Goal: Task Accomplishment & Management: Contribute content

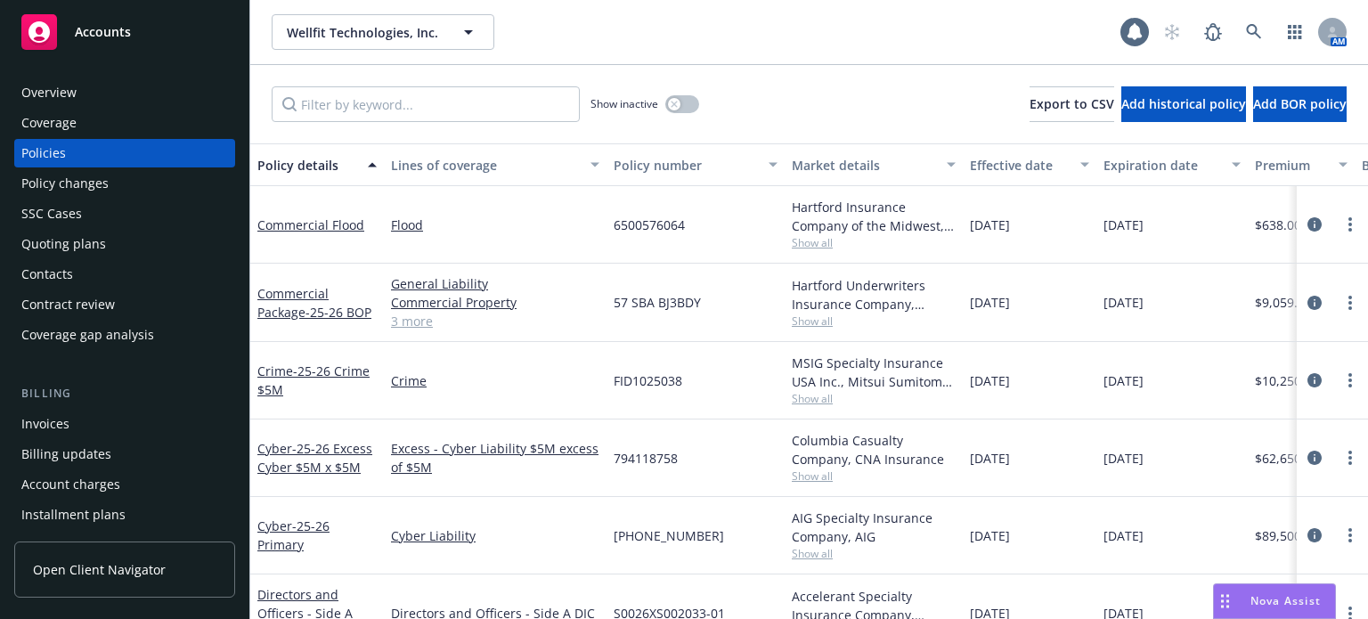
scroll to position [89, 0]
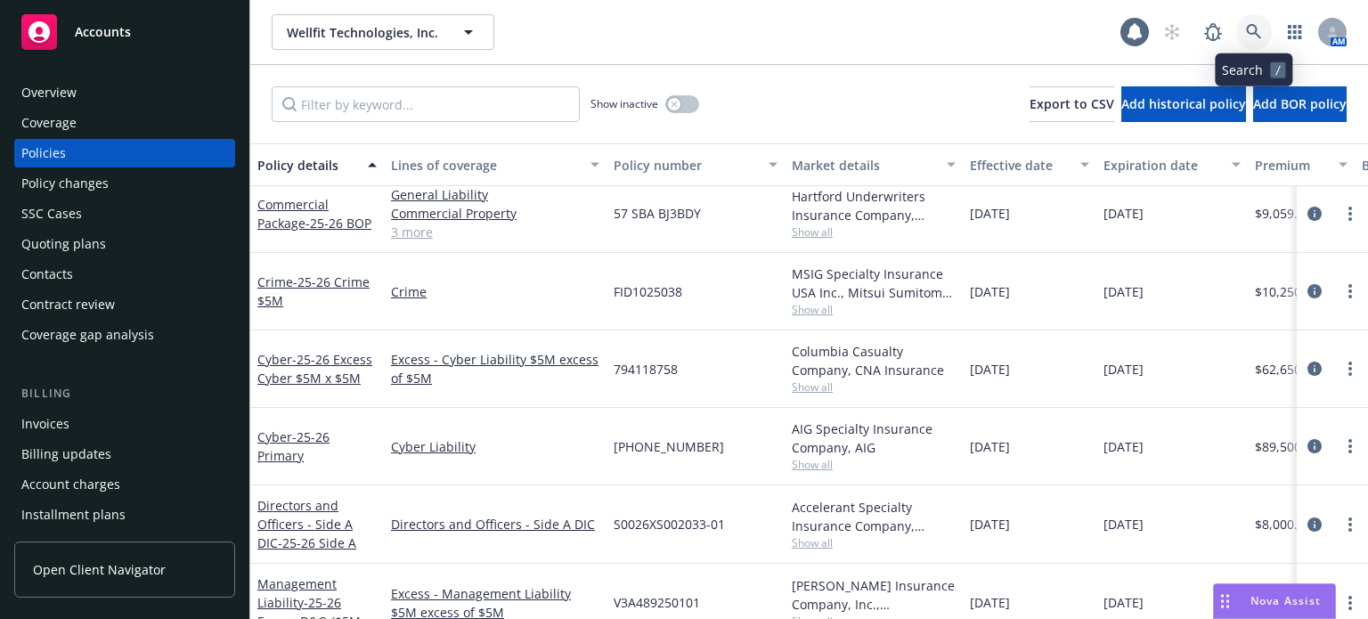
click at [1250, 32] on icon at bounding box center [1253, 31] width 15 height 15
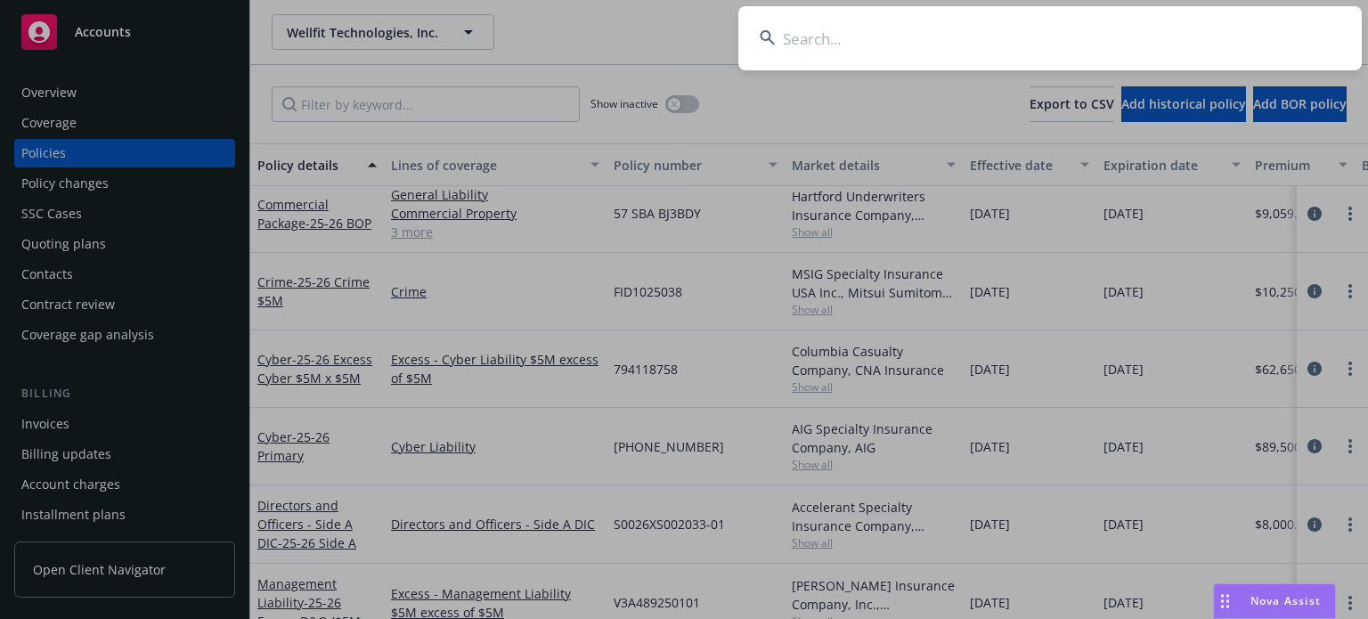
click at [967, 44] on input at bounding box center [1050, 38] width 624 height 64
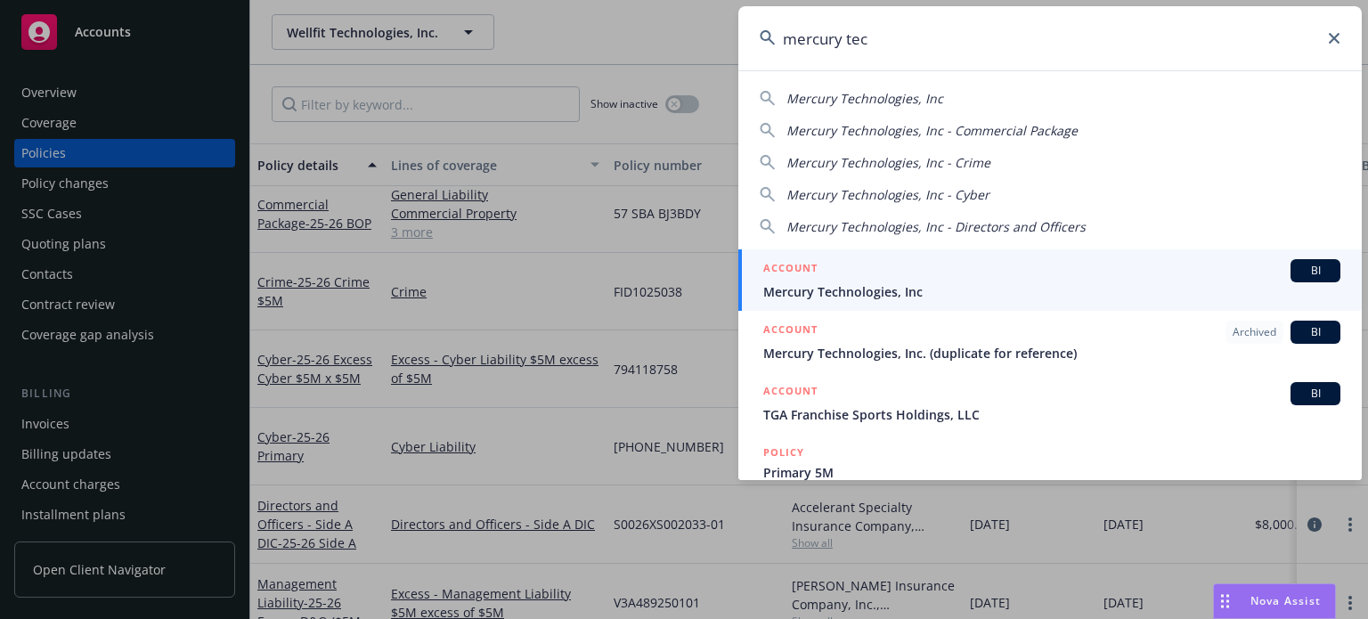
type input "mercury tec"
click at [830, 288] on span "Mercury Technologies, Inc" at bounding box center [1051, 291] width 577 height 19
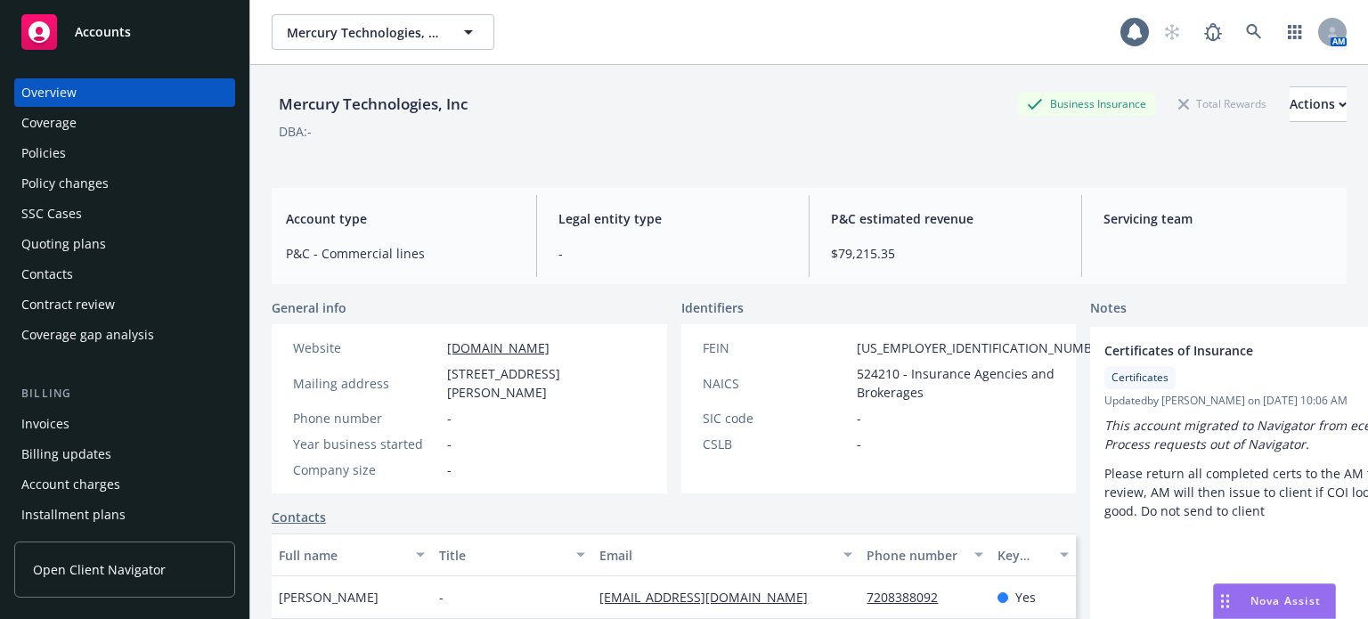
click at [93, 158] on div "Policies" at bounding box center [124, 153] width 207 height 29
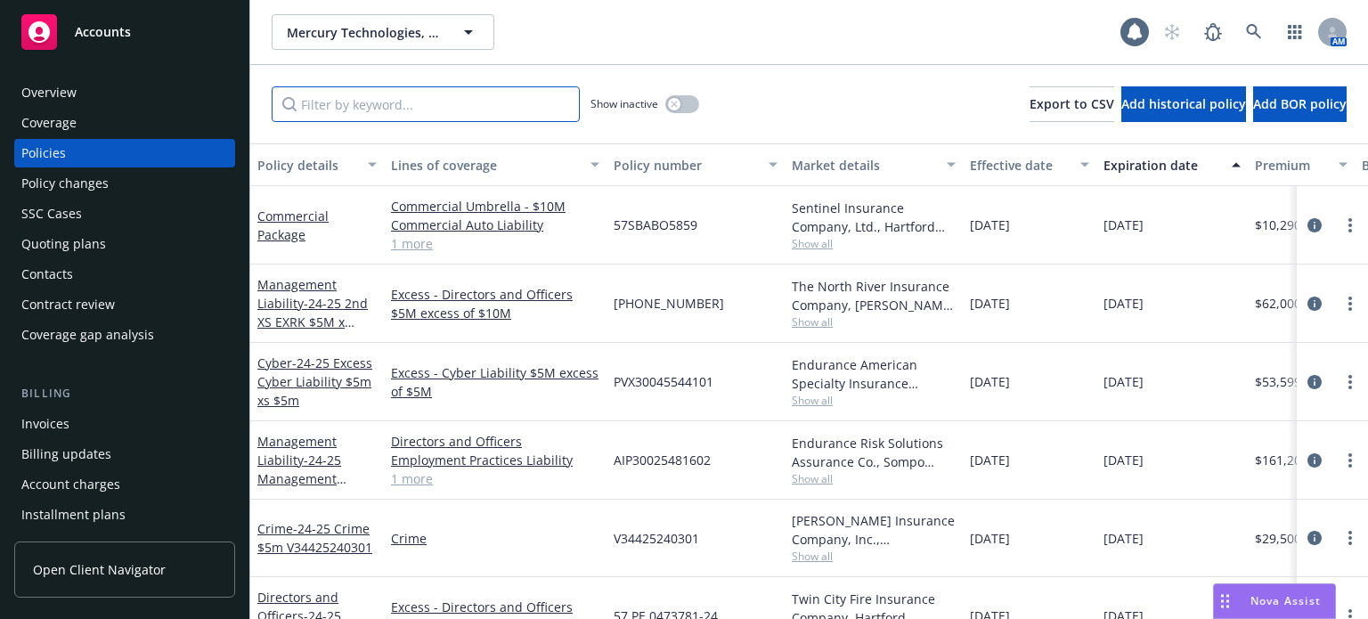
click at [370, 105] on input "Filter by keyword..." at bounding box center [426, 104] width 308 height 36
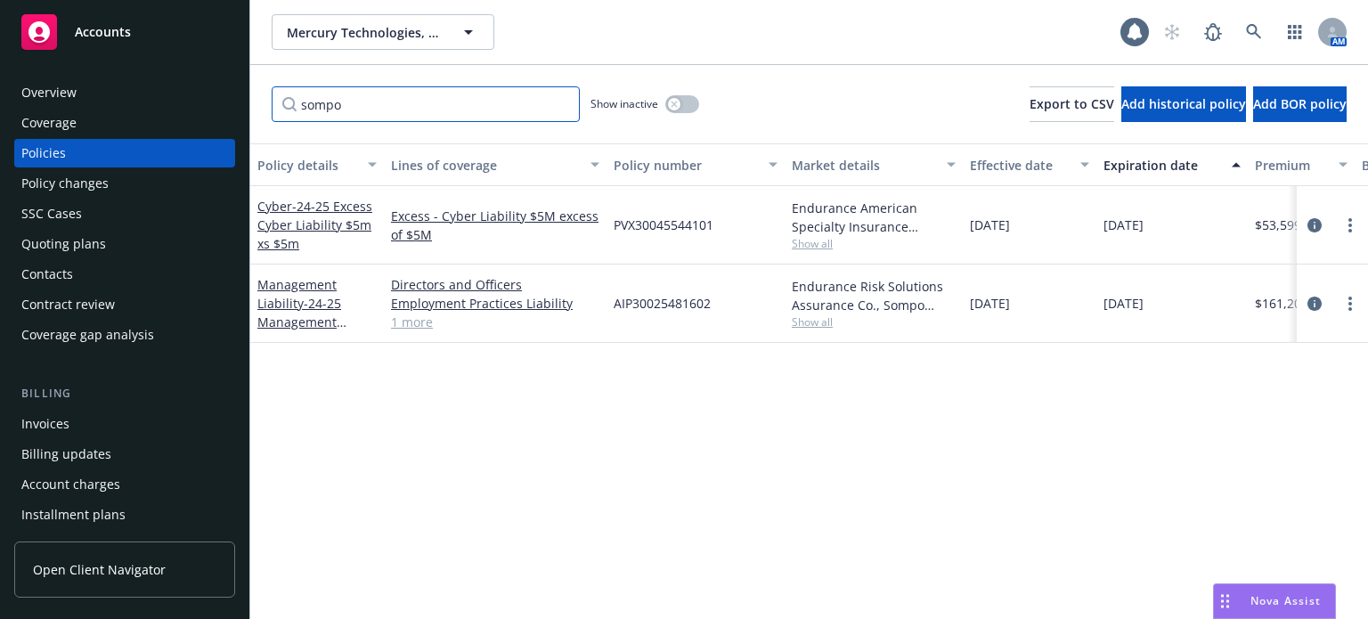
type input "sompo"
click at [76, 252] on div "Quoting plans" at bounding box center [63, 244] width 85 height 29
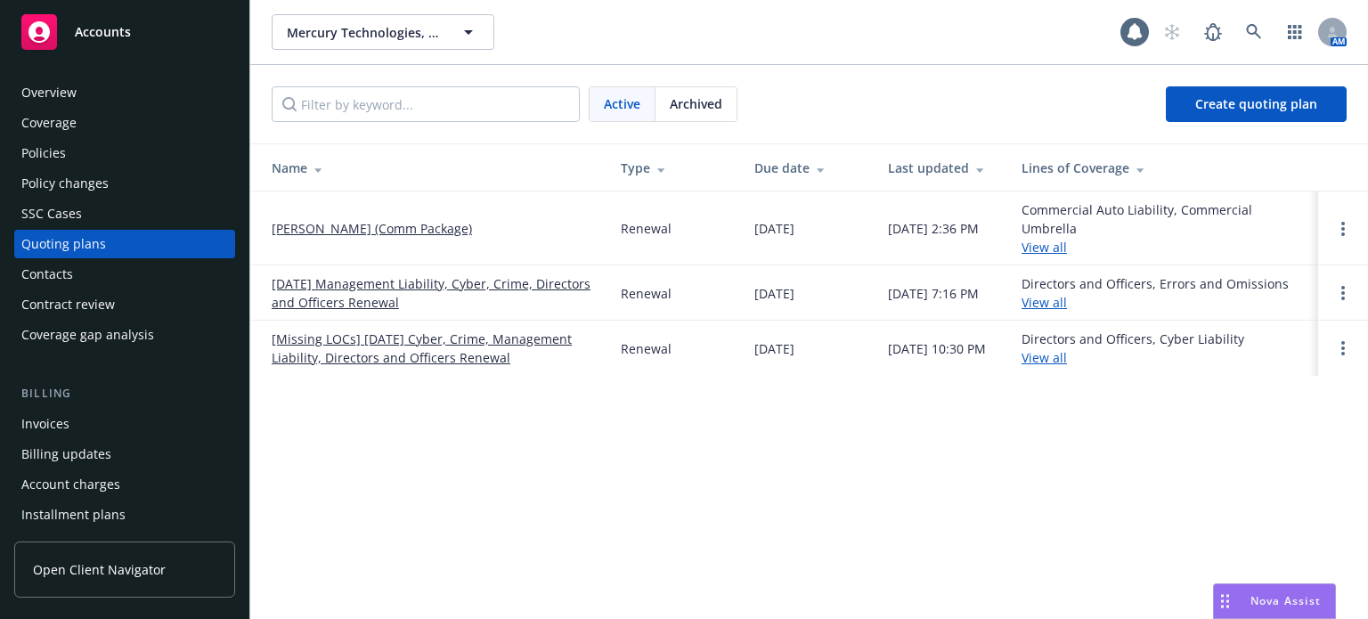
click at [364, 302] on link "09/27/25 Management Liability, Cyber, Crime, Directors and Officers Renewal" at bounding box center [432, 292] width 321 height 37
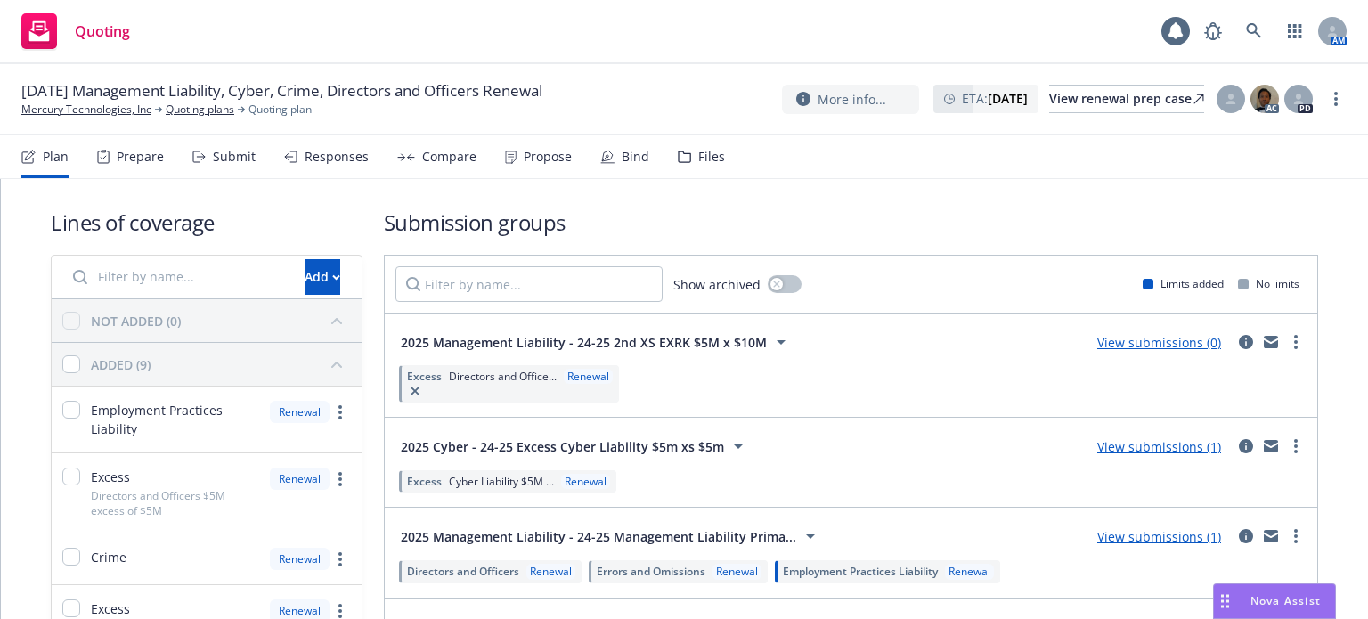
click at [1140, 441] on link "View submissions (1)" at bounding box center [1159, 446] width 124 height 17
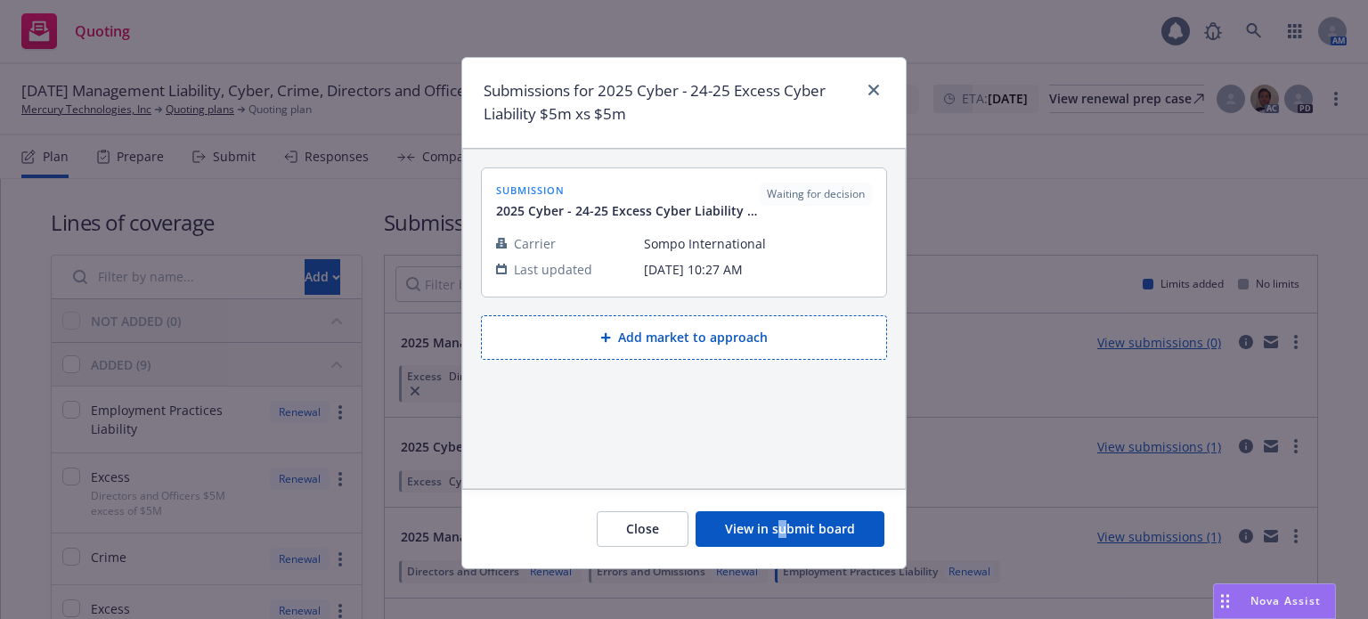
drag, startPoint x: 784, startPoint y: 507, endPoint x: 784, endPoint y: 523, distance: 16.0
click at [784, 509] on div "Close View in submit board" at bounding box center [684, 528] width 444 height 79
click at [784, 523] on button "View in submit board" at bounding box center [790, 529] width 189 height 36
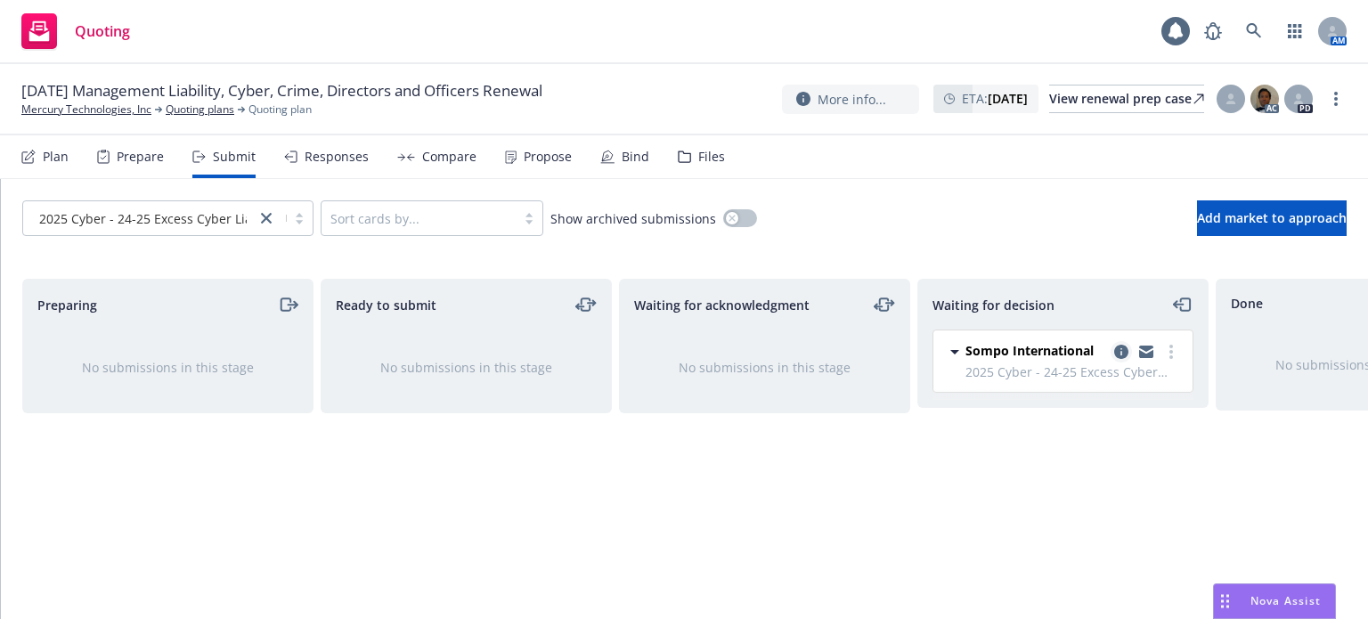
click at [1123, 349] on icon "copy logging email" at bounding box center [1121, 352] width 14 height 14
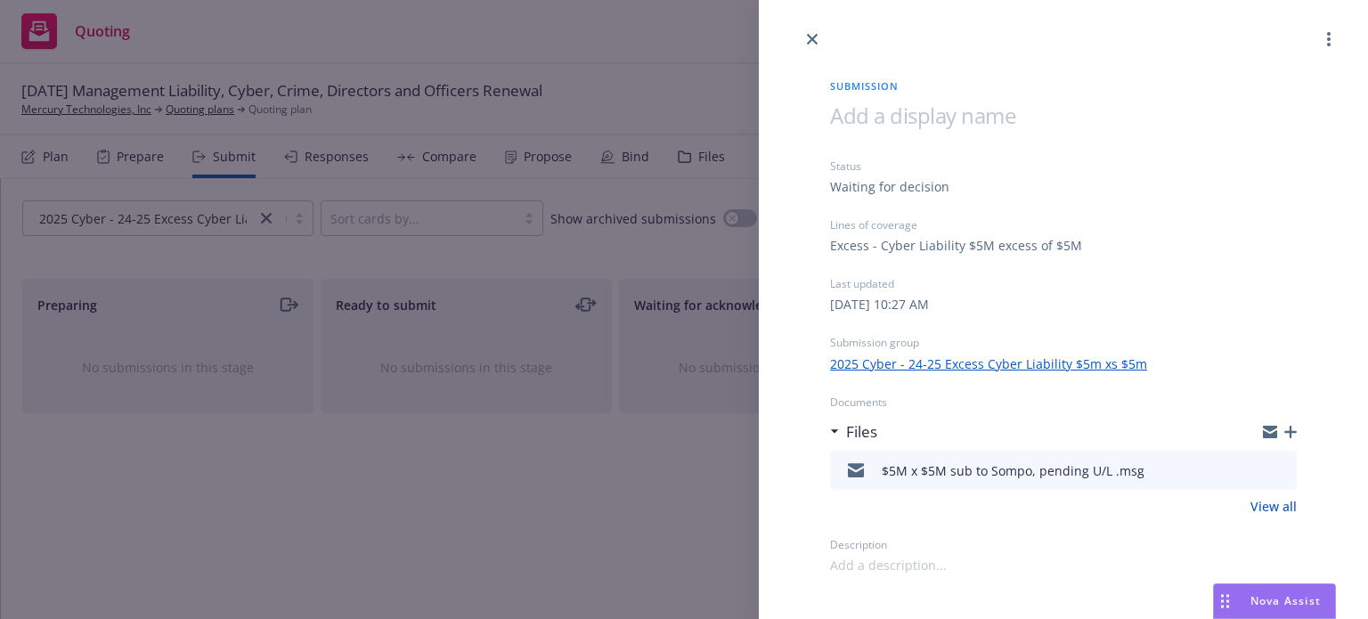
click at [1293, 426] on icon "button" at bounding box center [1290, 432] width 12 height 12
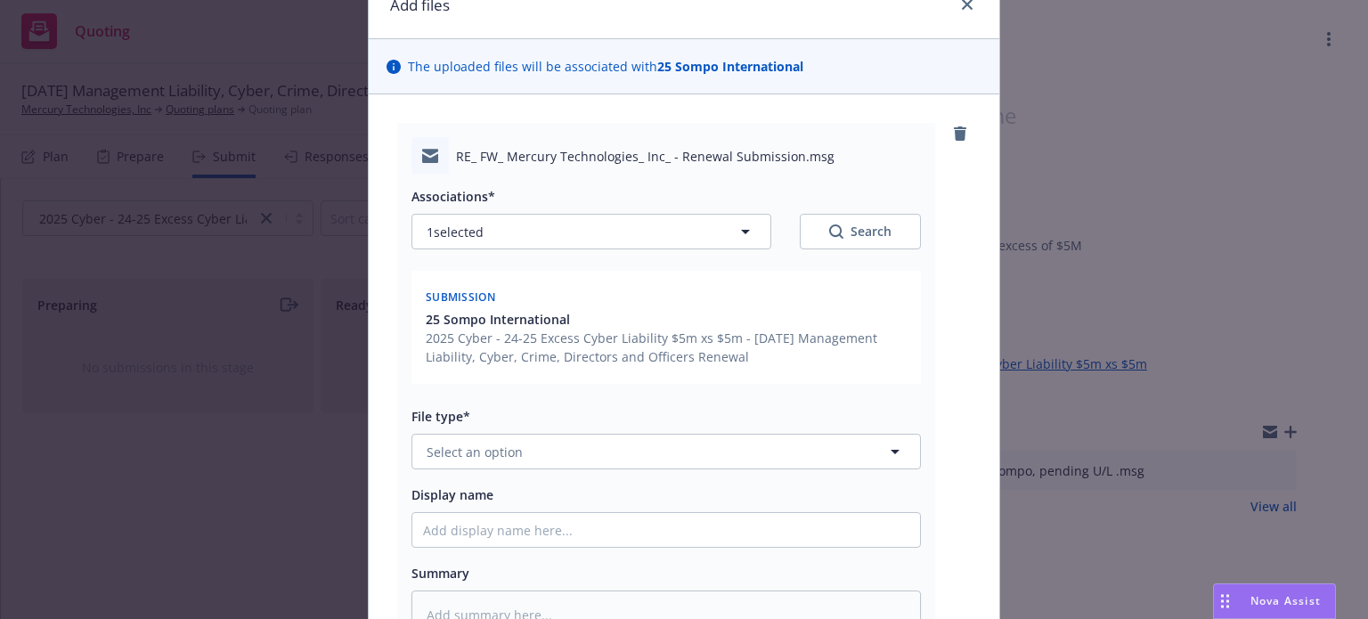
scroll to position [178, 0]
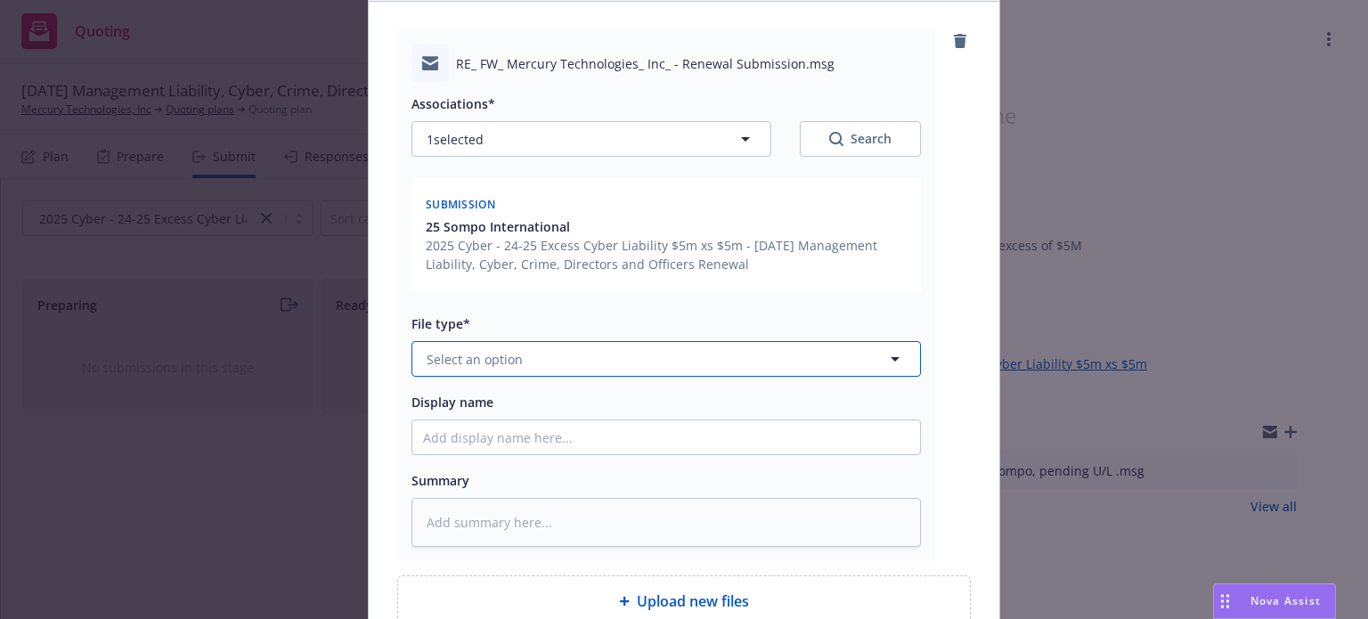
click at [475, 364] on span "Select an option" at bounding box center [475, 359] width 96 height 19
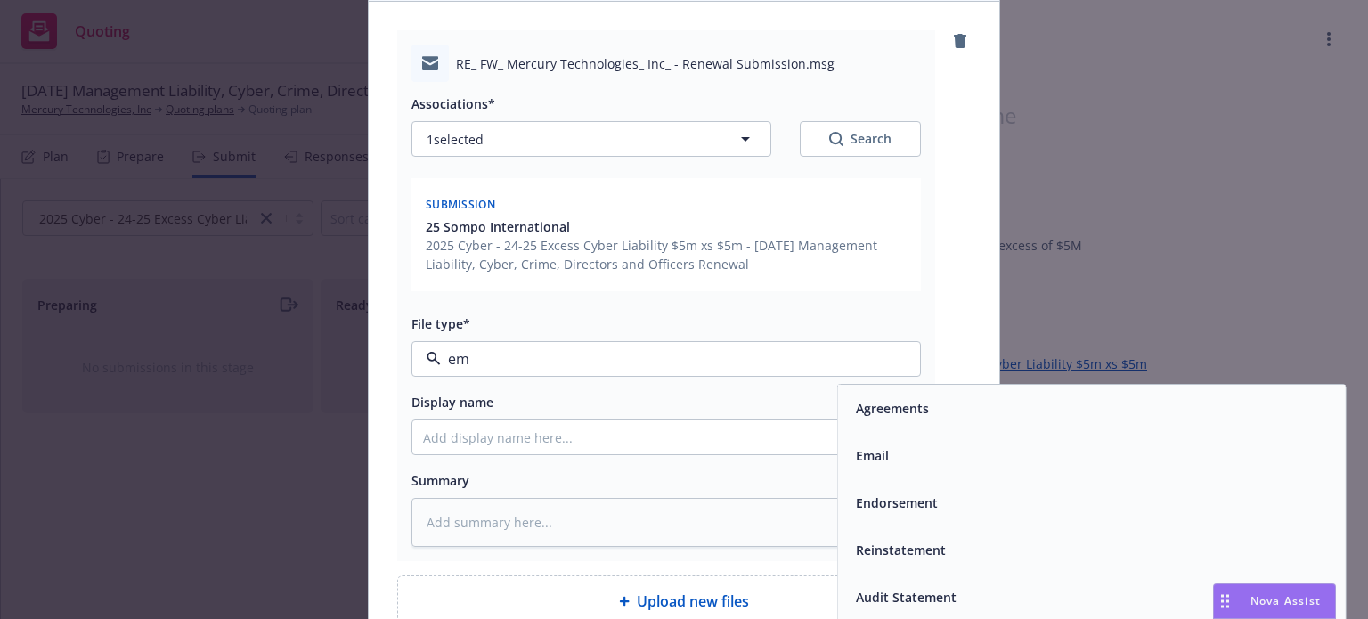
type input "ema"
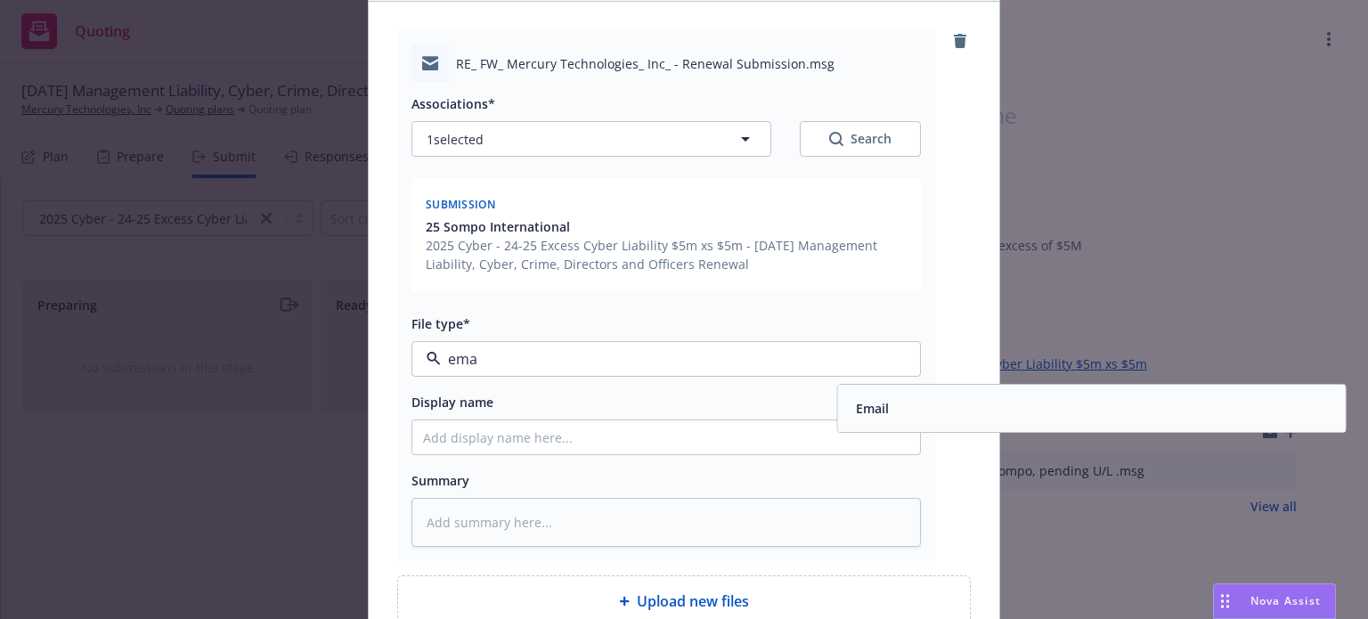
click at [879, 412] on span "Email" at bounding box center [872, 408] width 33 height 19
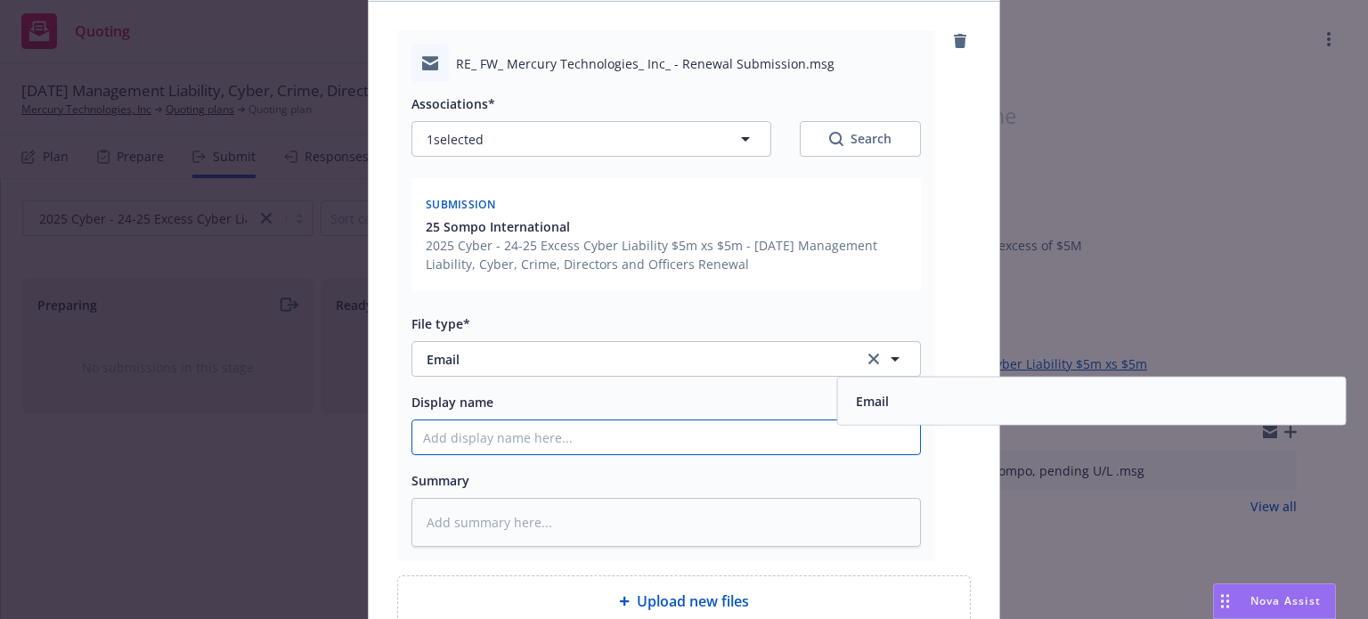
click at [599, 444] on input "Display name" at bounding box center [666, 437] width 508 height 34
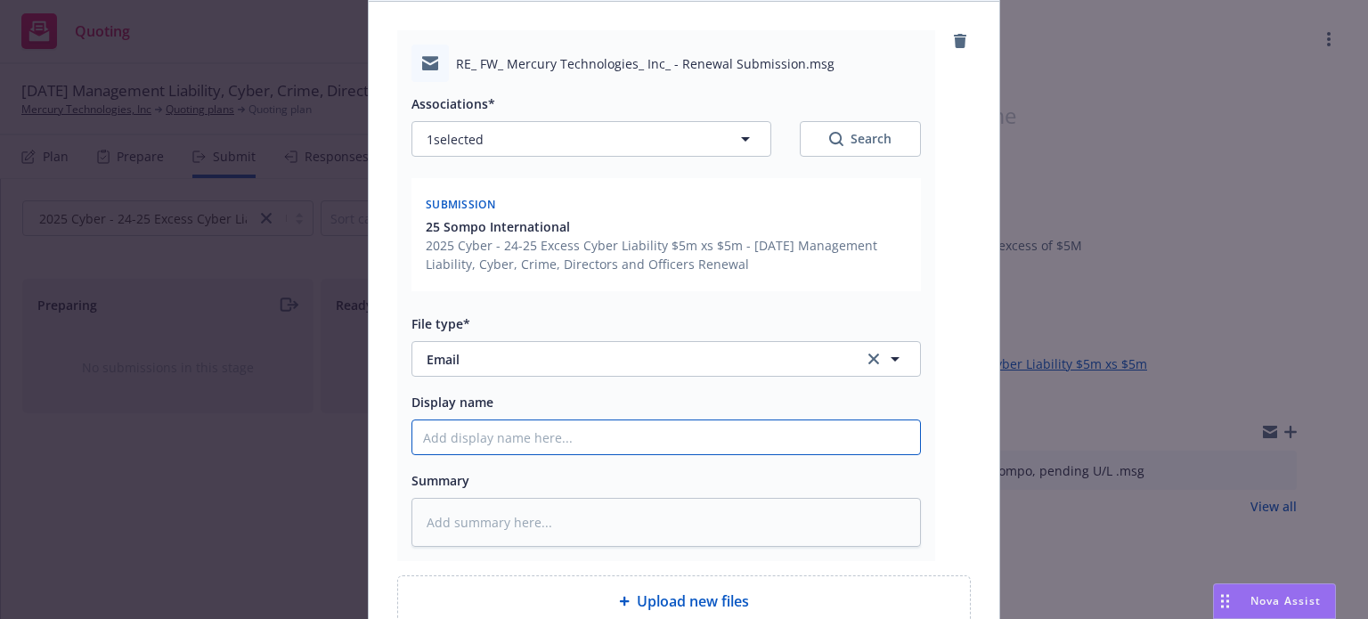
type textarea "x"
type input "S"
type textarea "x"
type input "So"
type textarea "x"
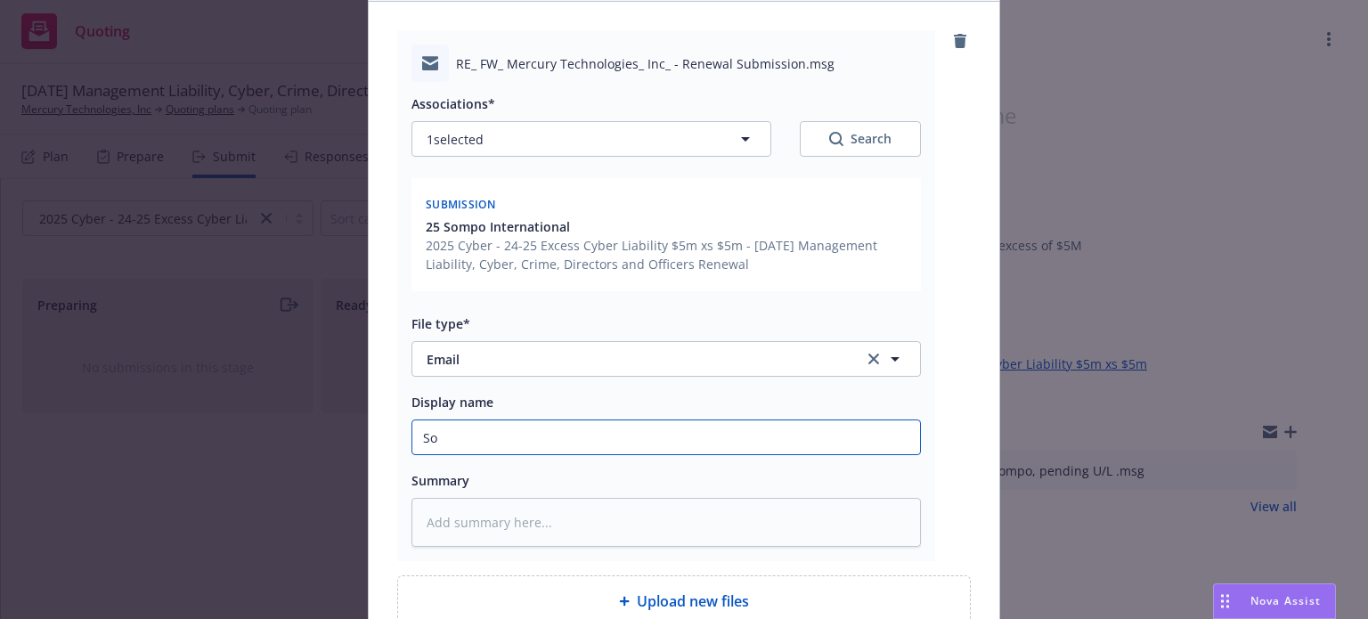
type input "Som"
type textarea "x"
type input "Somp"
type textarea "x"
type input "Sompo"
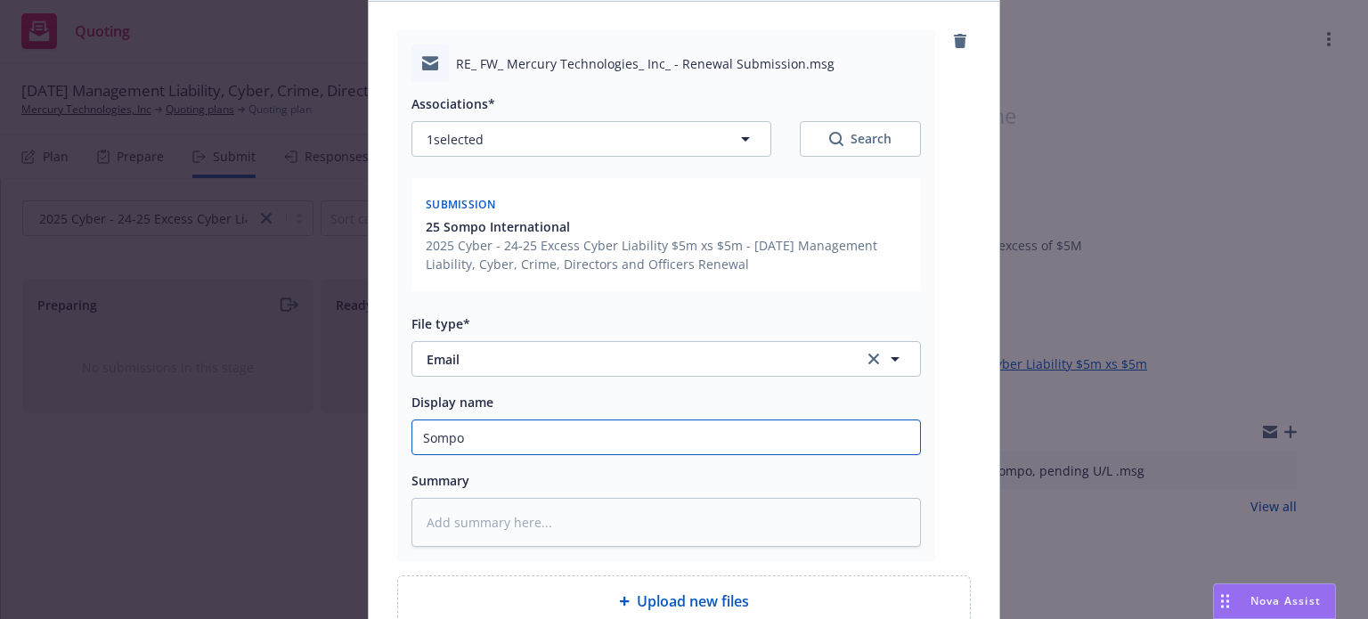
type textarea "x"
type input "Sompo"
type textarea "x"
type input "Sompo a"
type textarea "x"
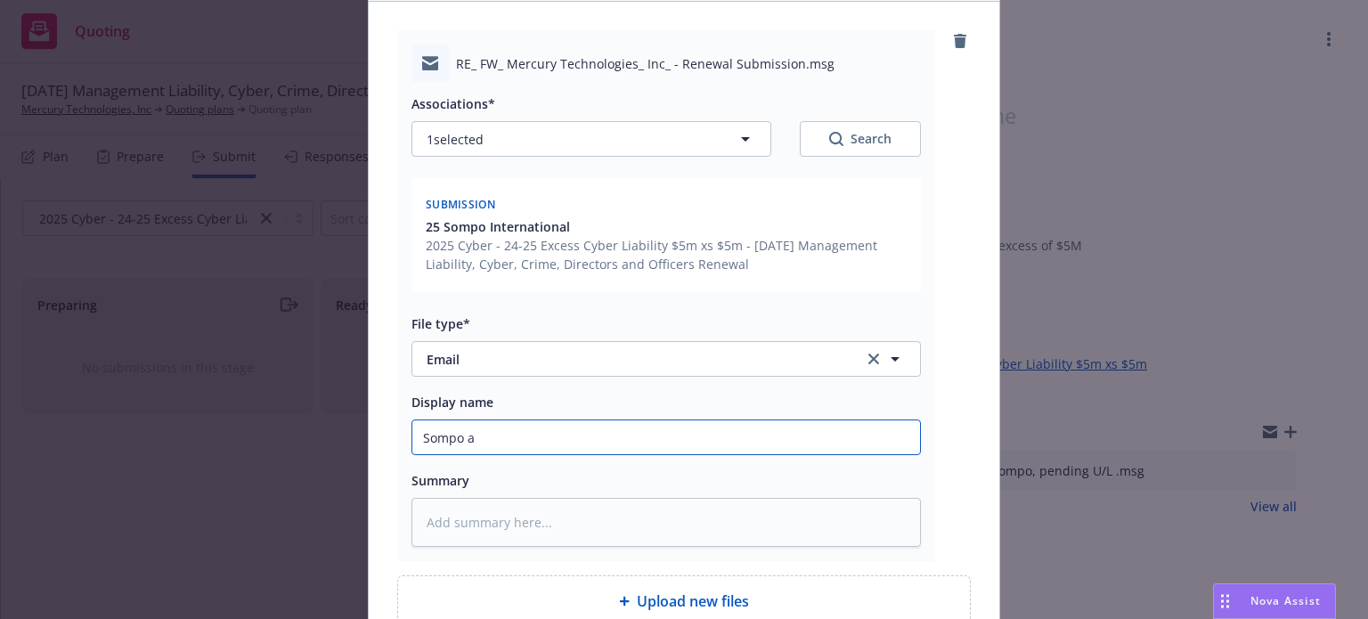
type input "Sompo ac"
type textarea "x"
type input "Sompo ack"
type textarea "x"
type input "Sompo ack,"
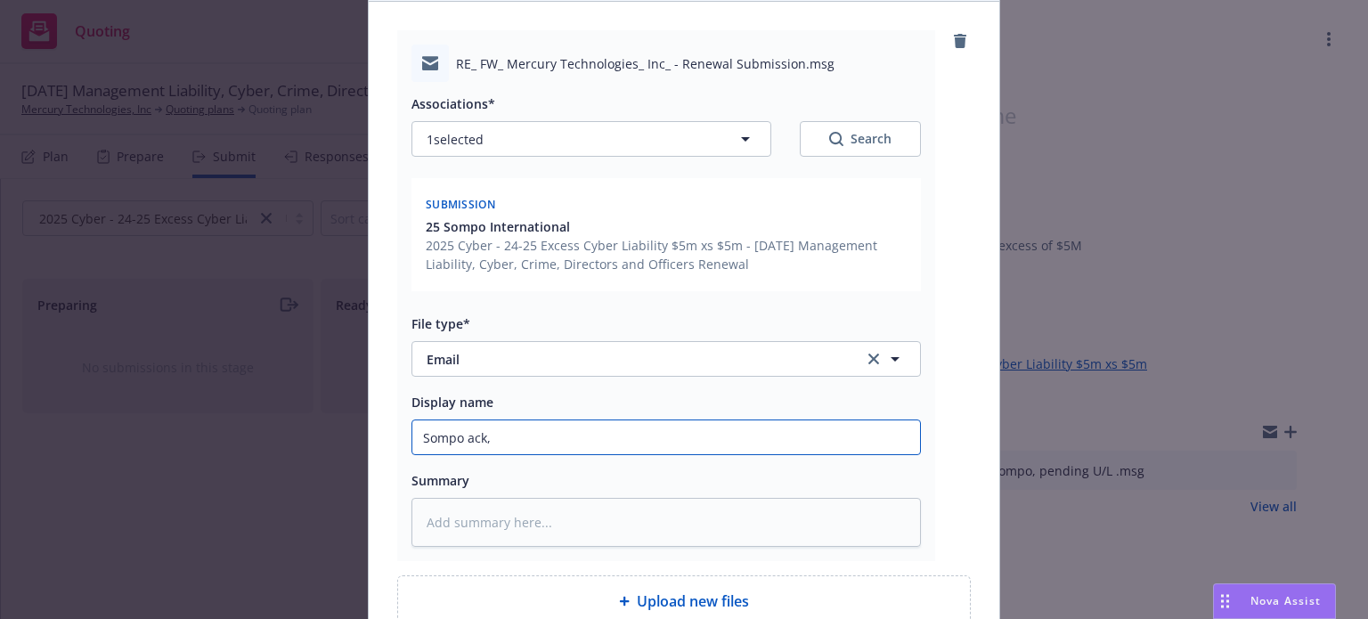
type textarea "x"
type input "Sompo ack,"
type textarea "x"
type input "Sompo ack, U"
type textarea "x"
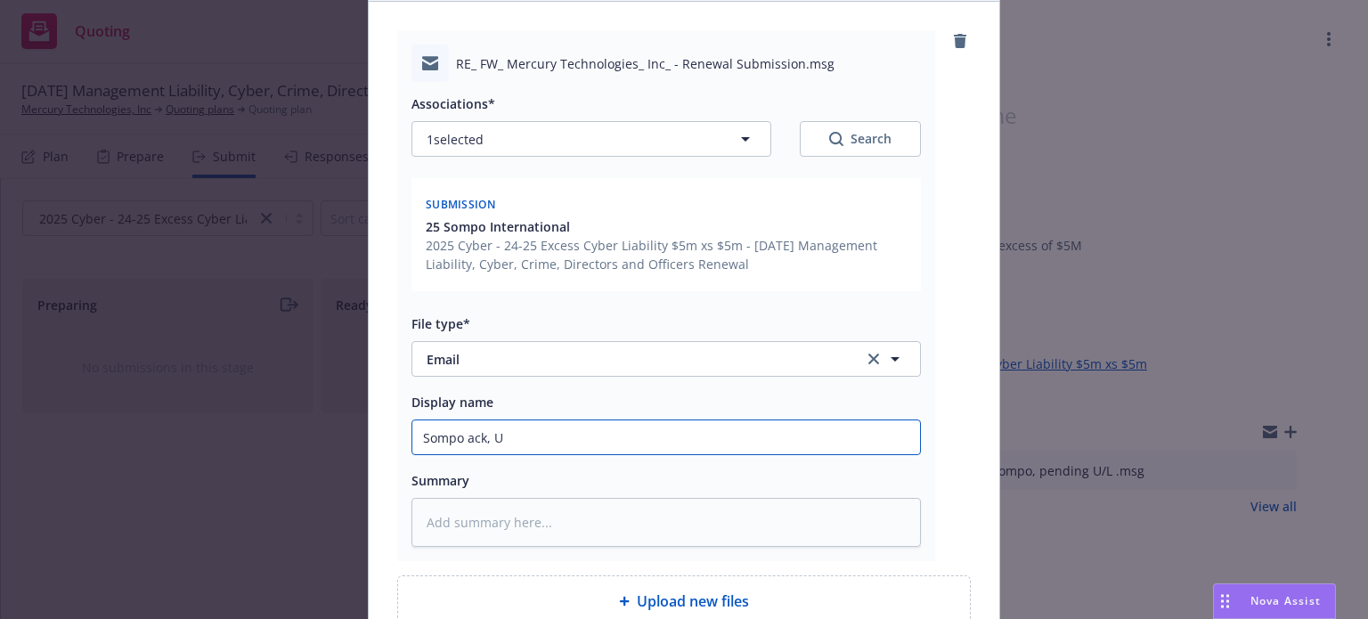
type input "Sompo ack, UW"
type textarea "x"
type input "Sompo ack, UW"
type textarea "x"
type input "Sompo ack, UW c"
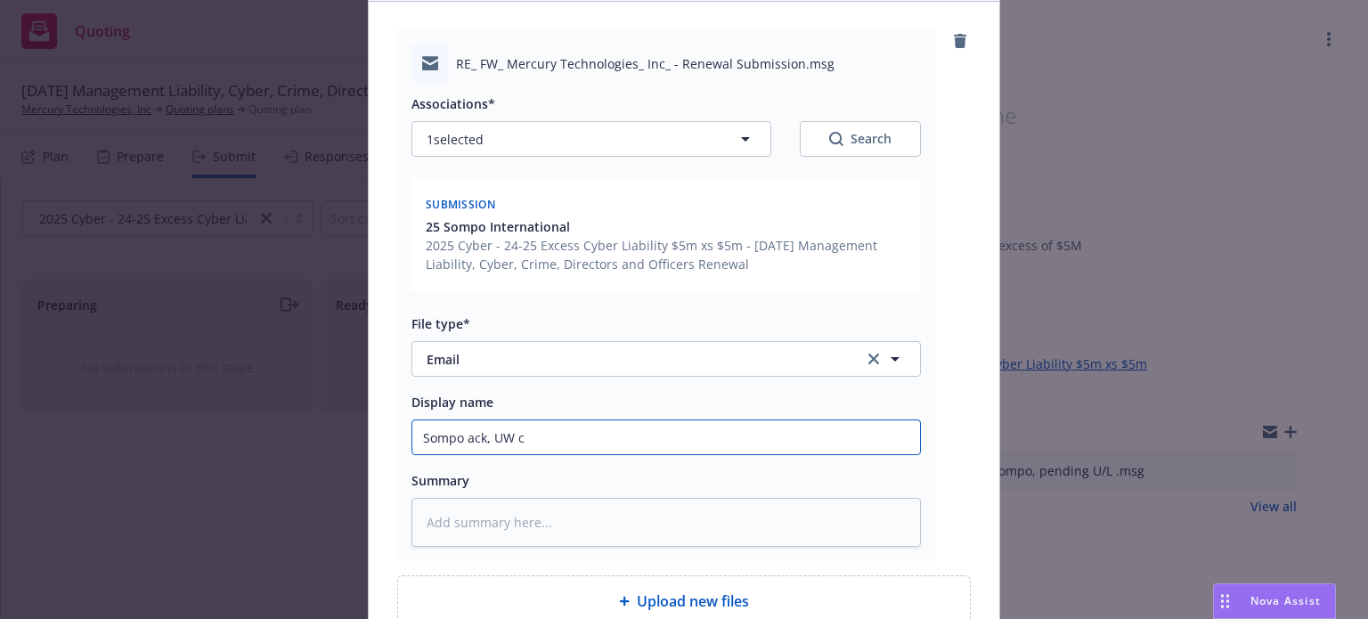
type textarea "x"
type input "Sompo ack, UW co"
type textarea "x"
type input "Sompo ack, UW con"
type textarea "x"
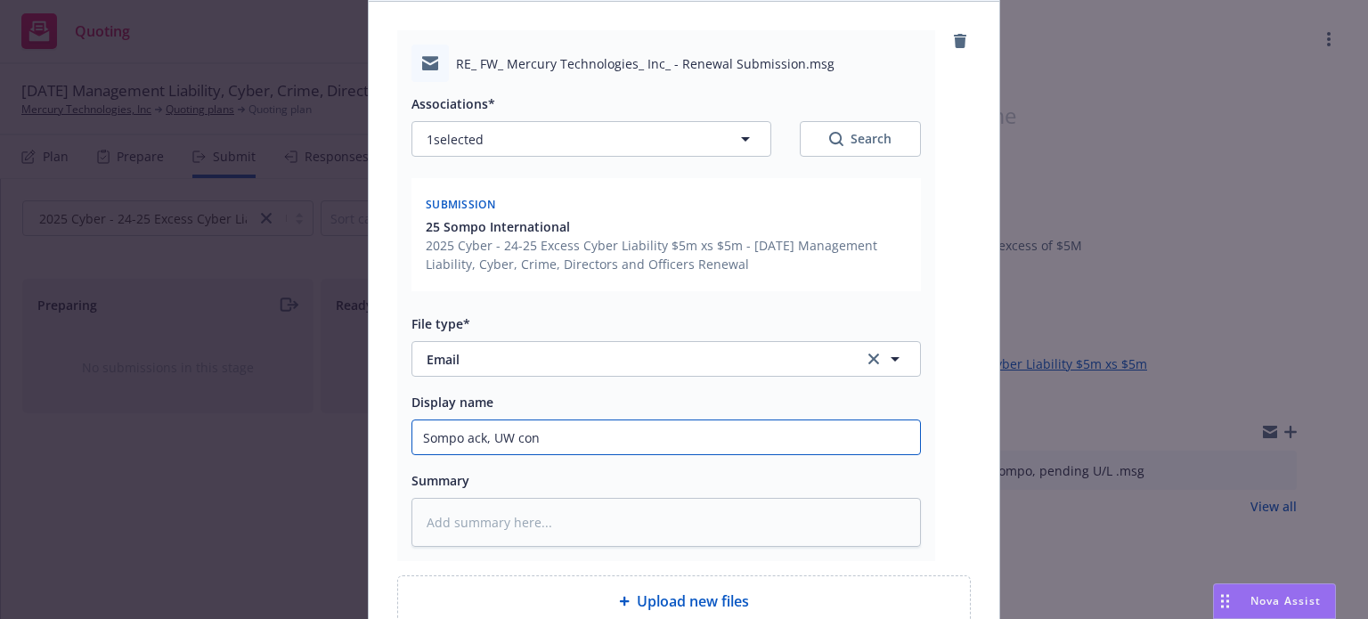
type input "Sompo ack, UW cona"
type textarea "x"
type input "Sompo ack, UW conac"
type textarea "x"
type input "Sompo ack, UW conact"
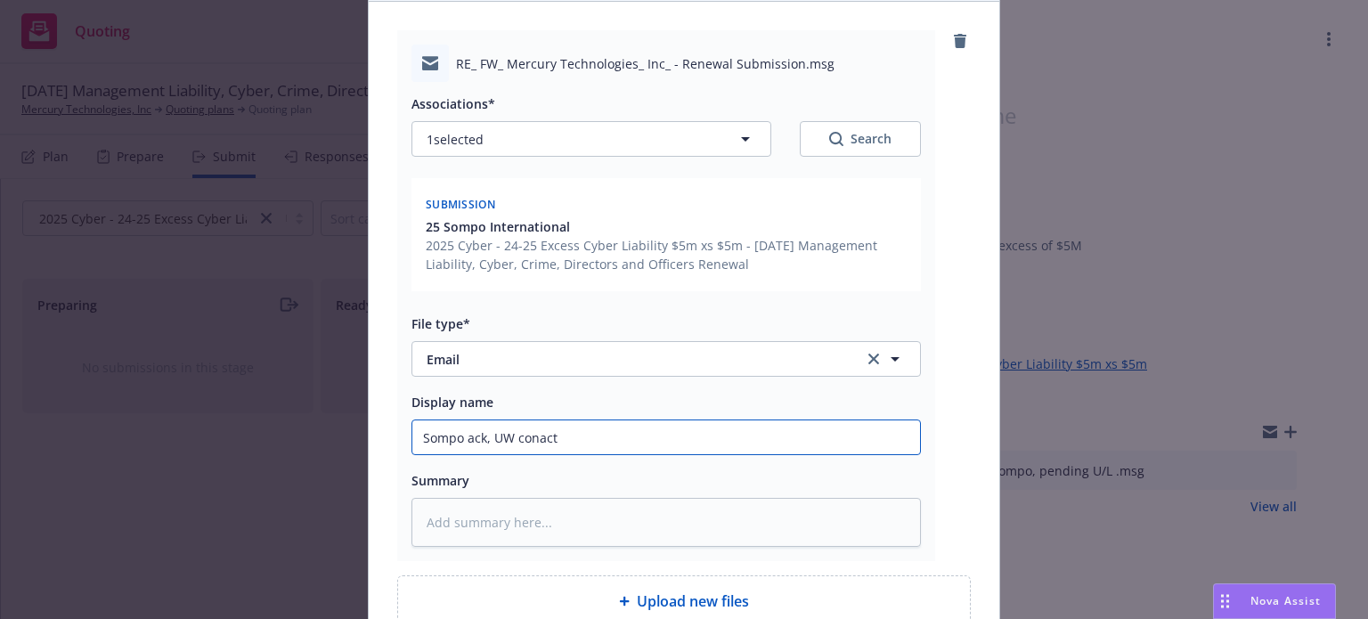
click at [533, 435] on input "Sompo ack, UW conact" at bounding box center [666, 437] width 508 height 34
type textarea "x"
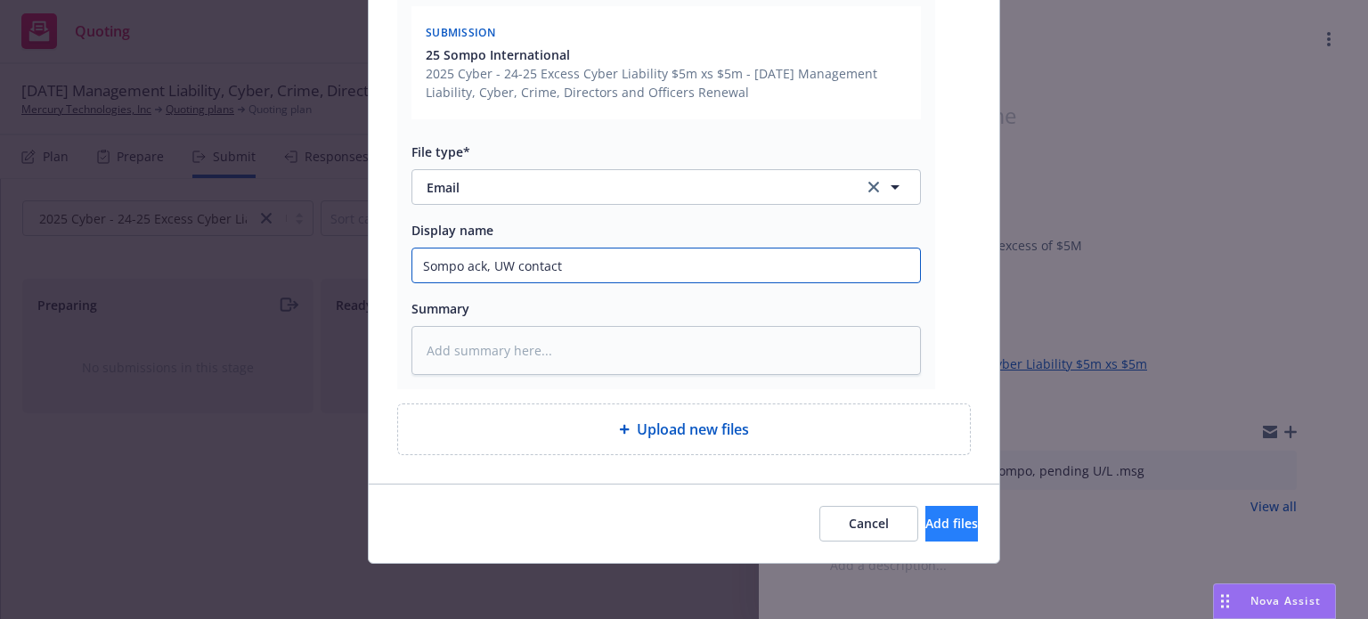
type input "Sompo ack, UW contact"
click at [933, 539] on button "Add files" at bounding box center [951, 524] width 53 height 36
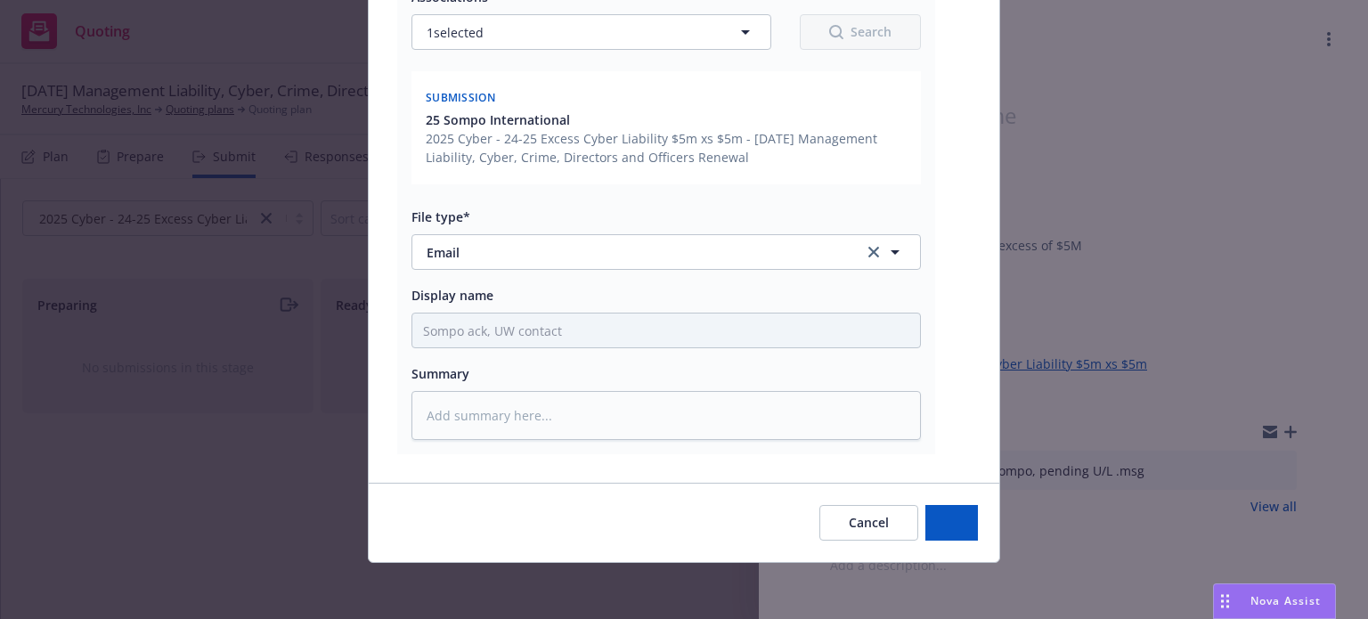
type textarea "x"
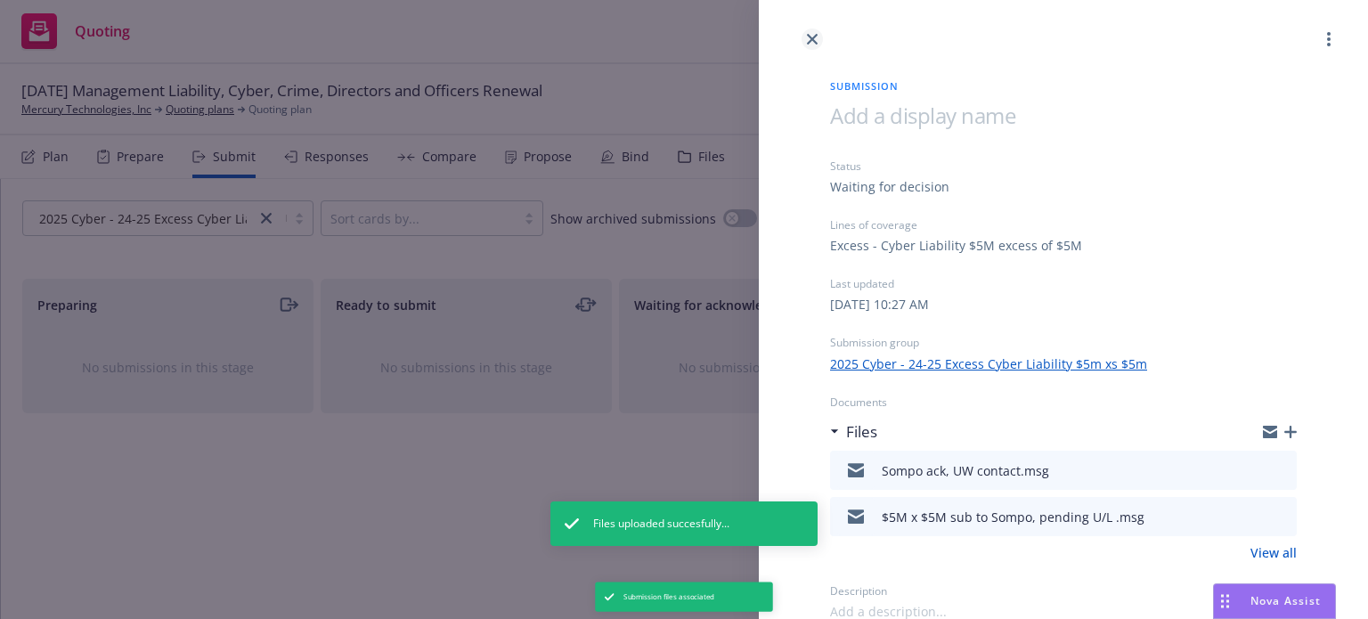
click at [805, 35] on link "close" at bounding box center [812, 39] width 21 height 21
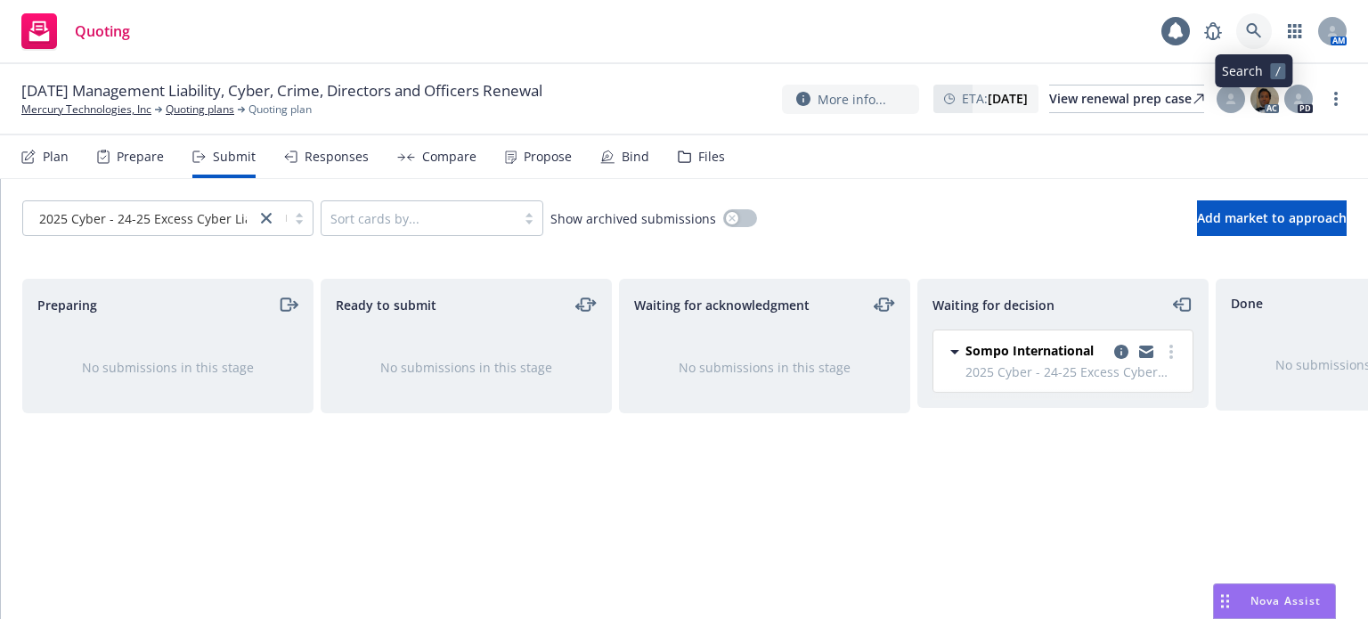
click at [1259, 26] on icon at bounding box center [1254, 31] width 16 height 16
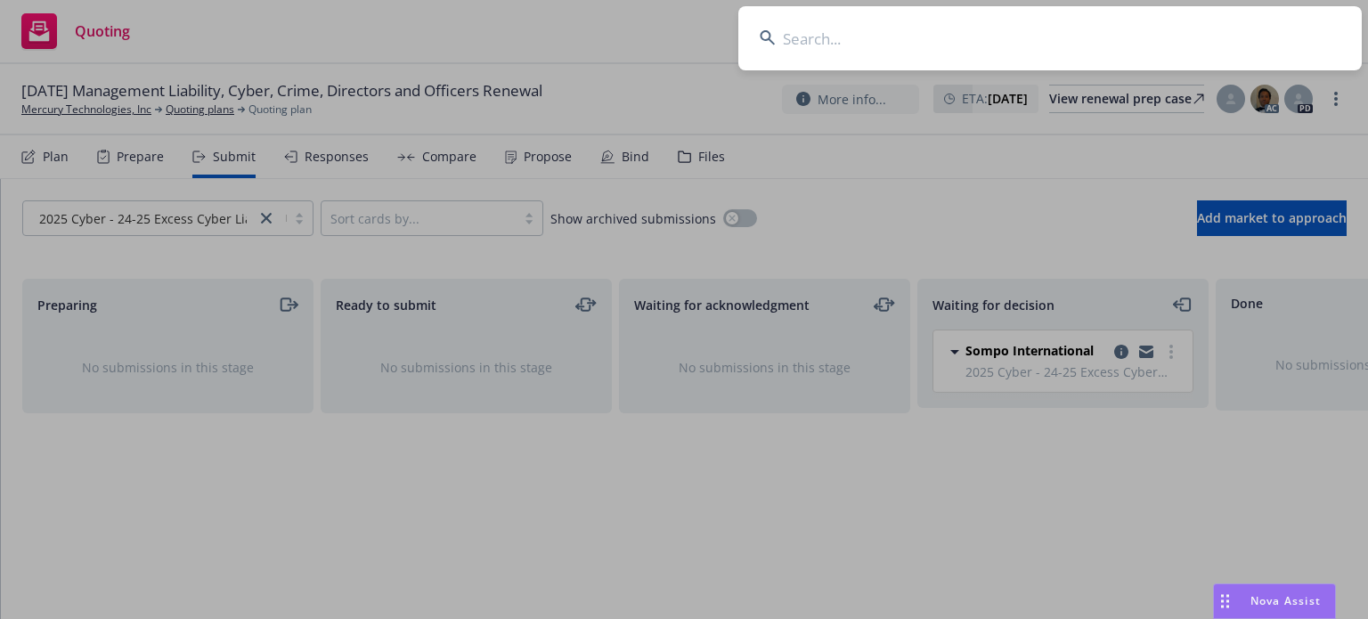
click at [958, 60] on input at bounding box center [1050, 38] width 624 height 64
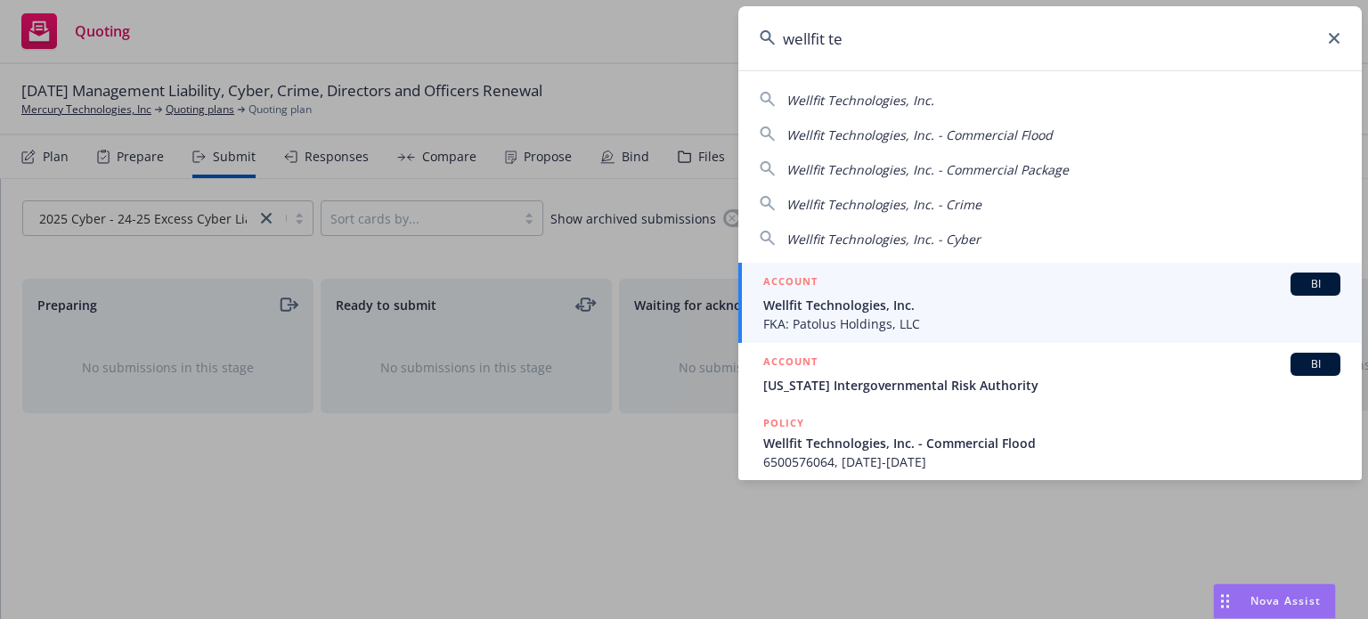
type input "wellfit te"
click at [864, 320] on span "FKA: Patolus Holdings, LLC" at bounding box center [1051, 323] width 577 height 19
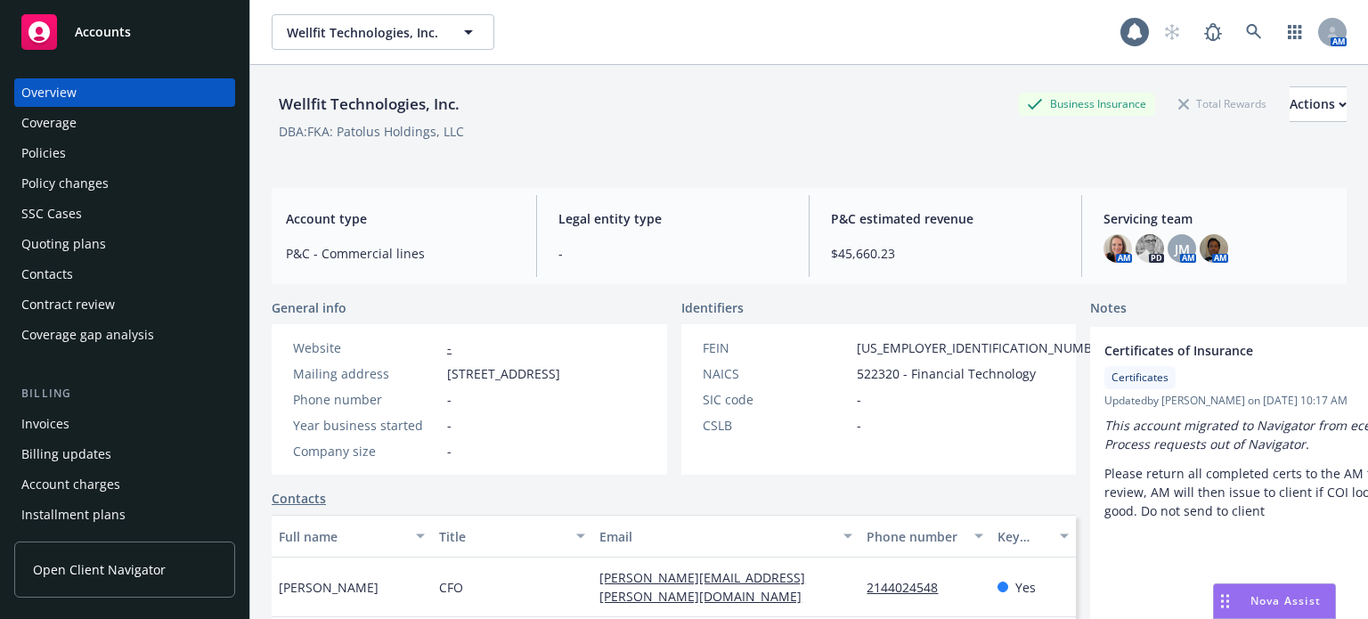
click at [114, 157] on div "Policies" at bounding box center [124, 153] width 207 height 29
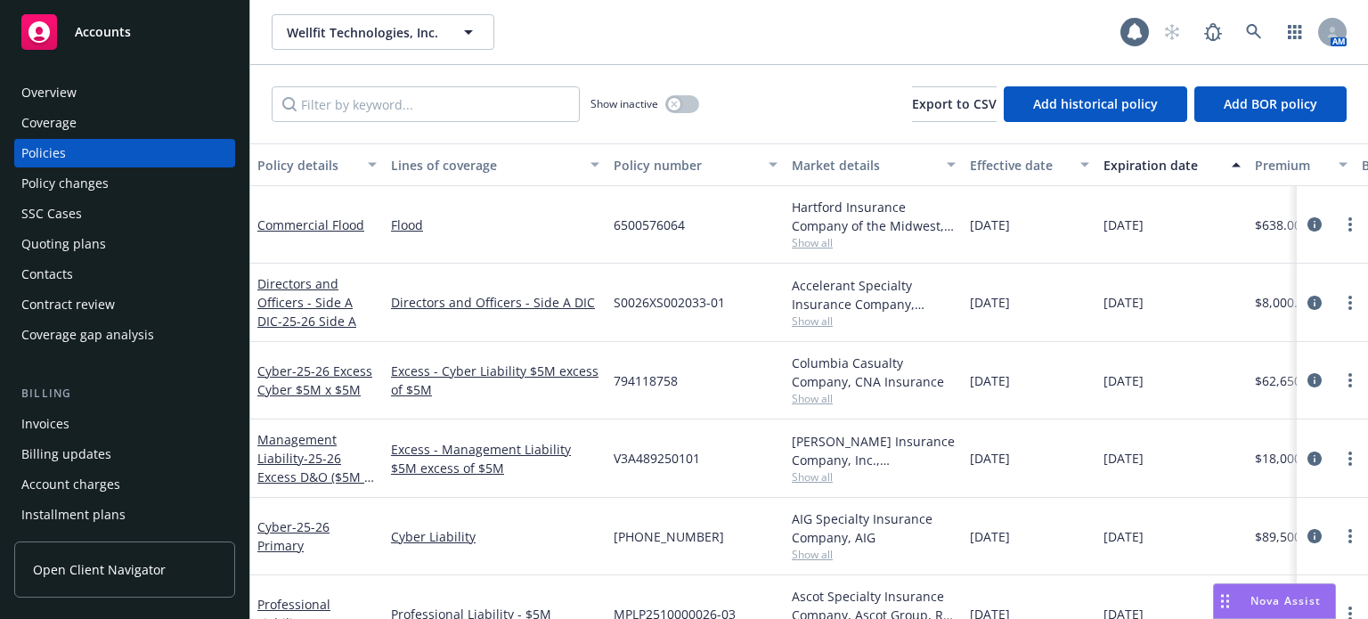
click at [318, 161] on div "Policy details" at bounding box center [307, 165] width 100 height 19
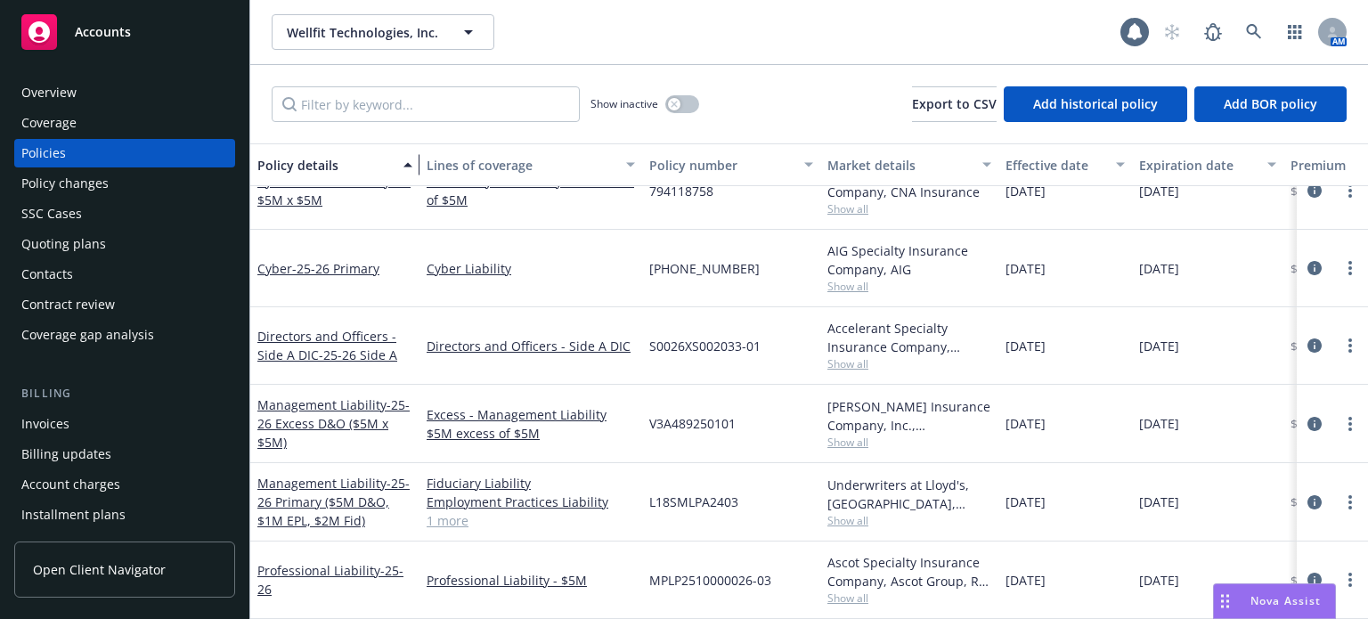
scroll to position [265, 0]
drag, startPoint x: 374, startPoint y: 179, endPoint x: 412, endPoint y: 180, distance: 37.4
click at [412, 180] on div "button" at bounding box center [412, 164] width 9 height 41
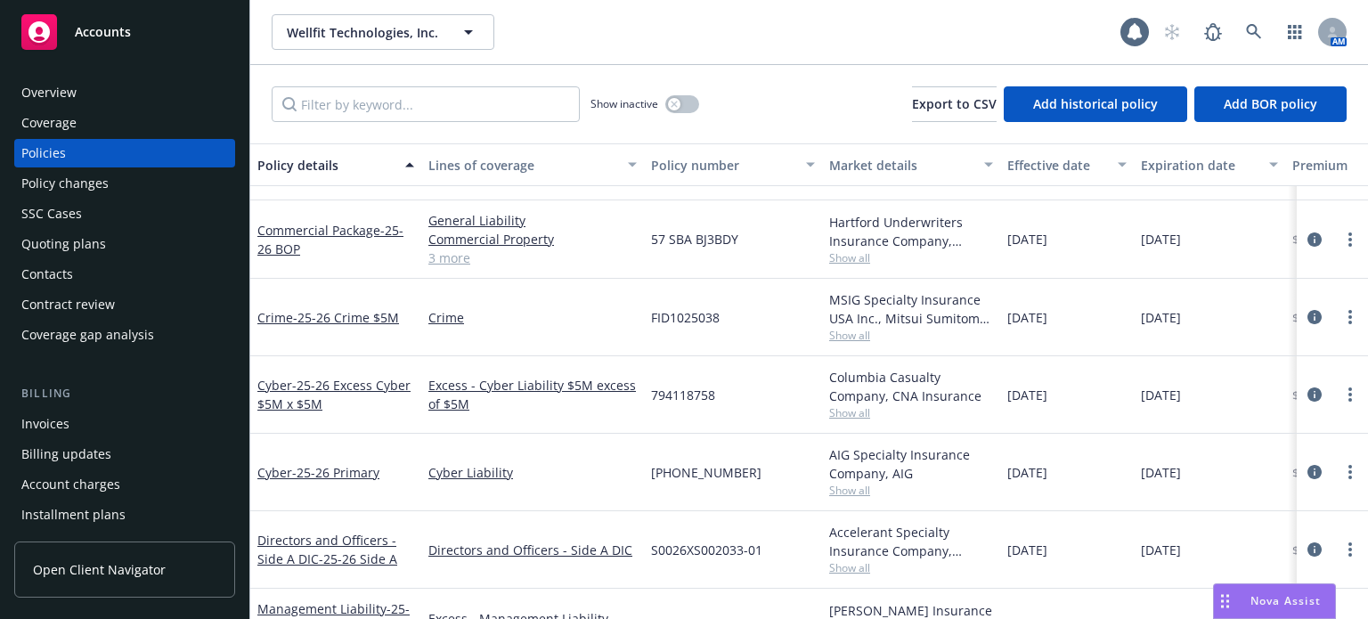
scroll to position [0, 0]
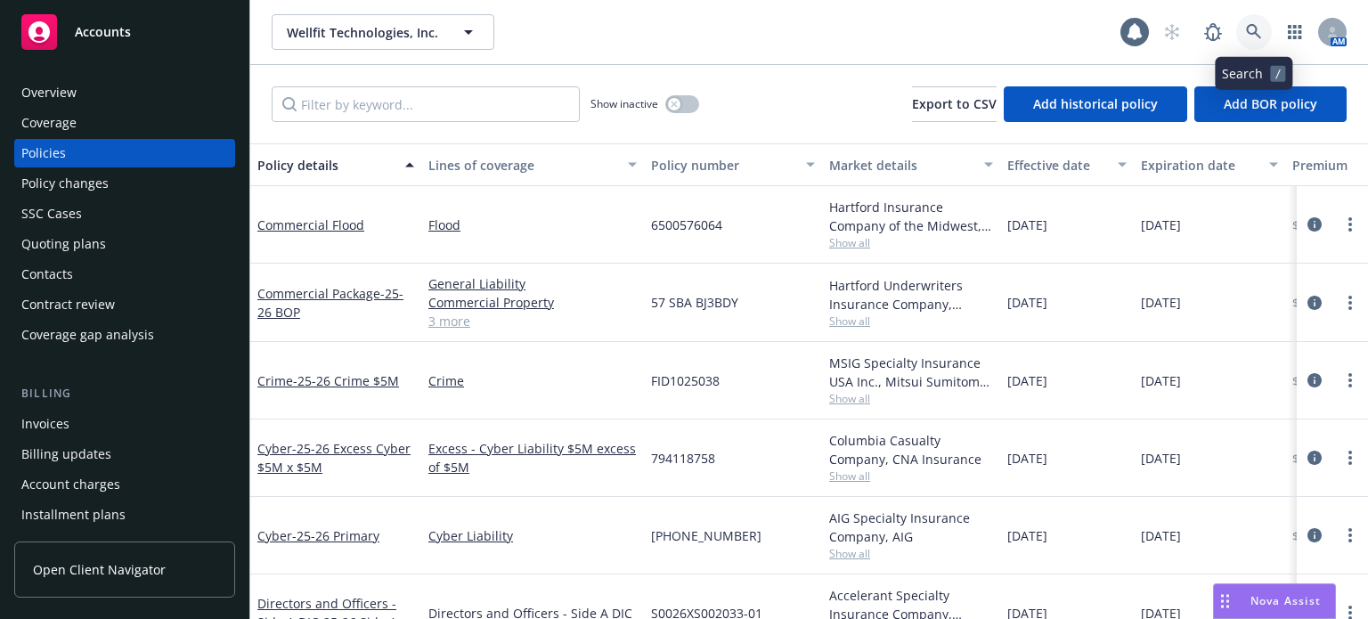
click at [1259, 28] on icon at bounding box center [1254, 32] width 16 height 16
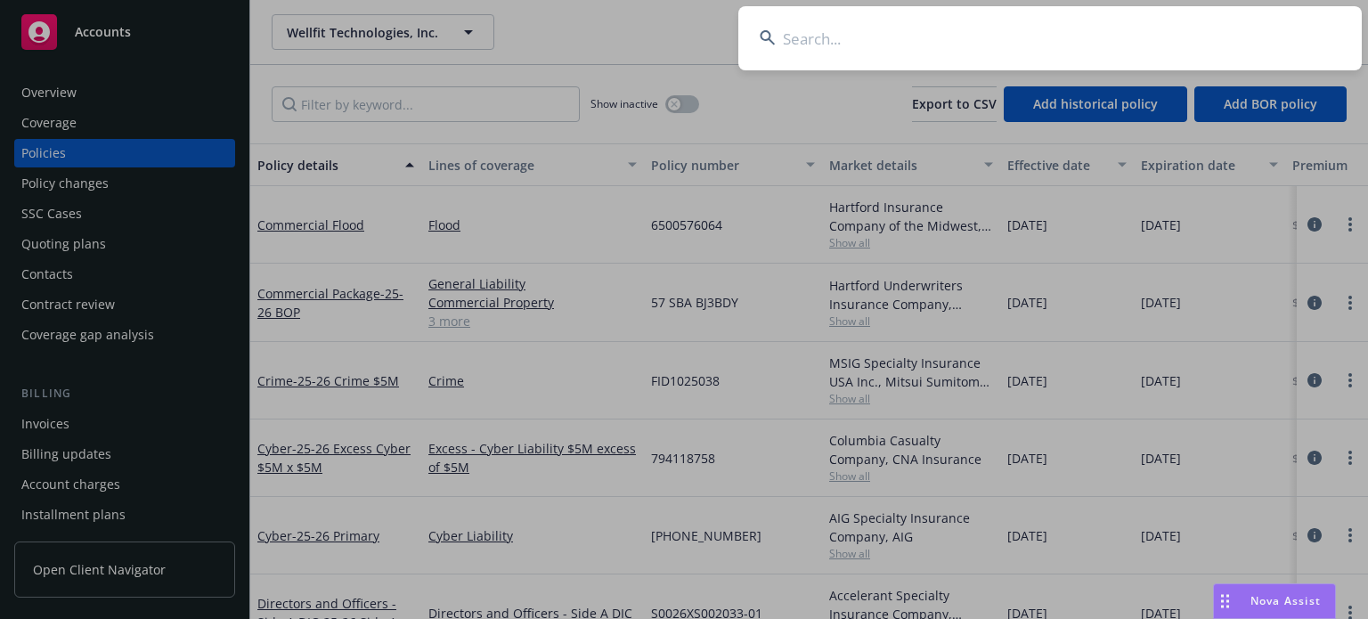
click at [939, 39] on input at bounding box center [1050, 38] width 624 height 64
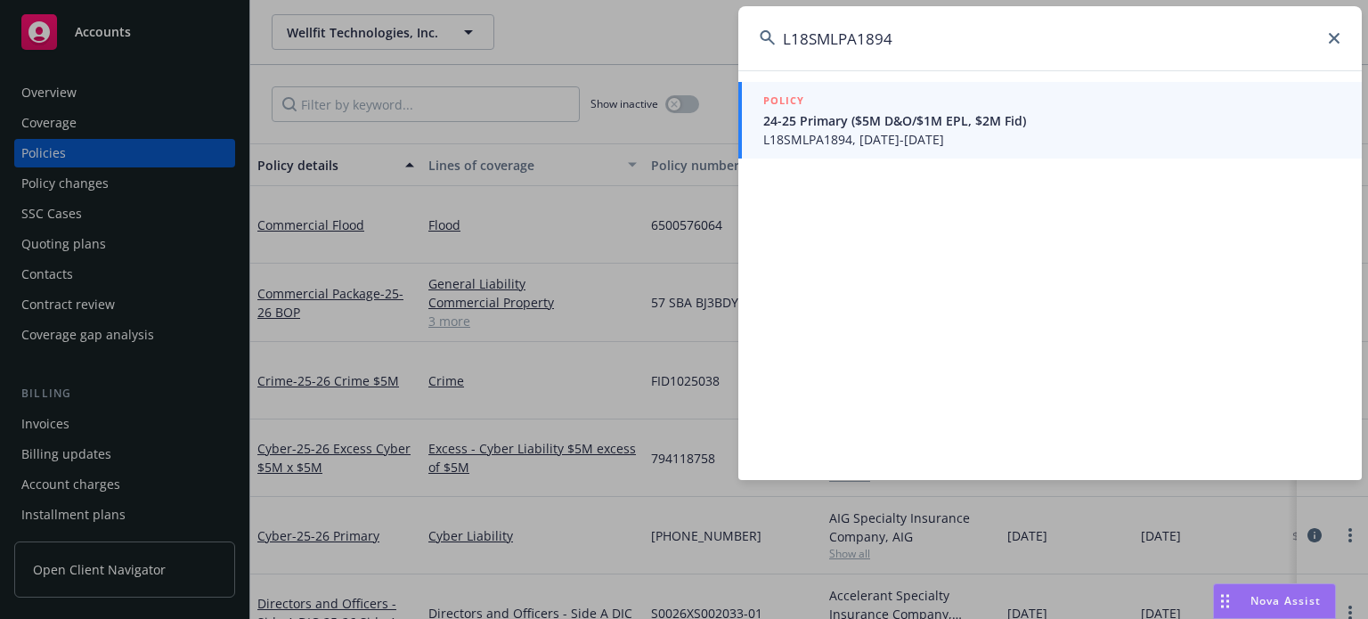
type input "L18SMLPA1894"
click at [841, 120] on span "24-25 Primary ($5M D&O/$1M EPL, $2M Fid)" at bounding box center [1051, 120] width 577 height 19
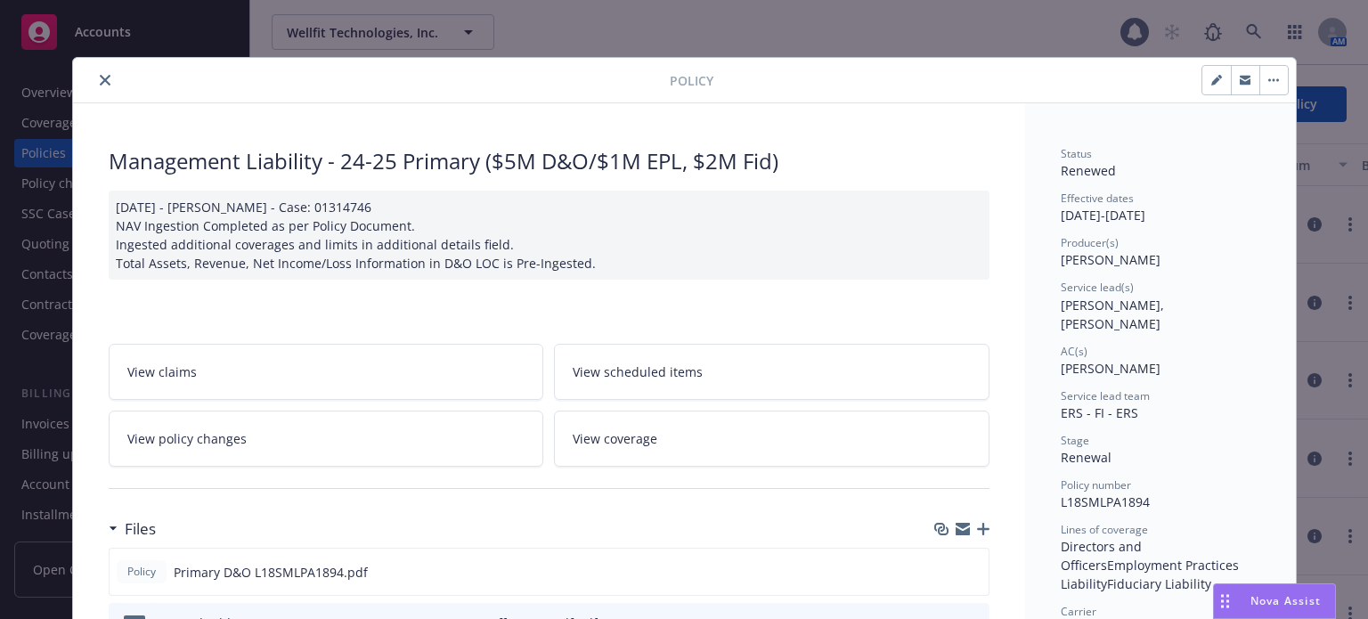
scroll to position [89, 0]
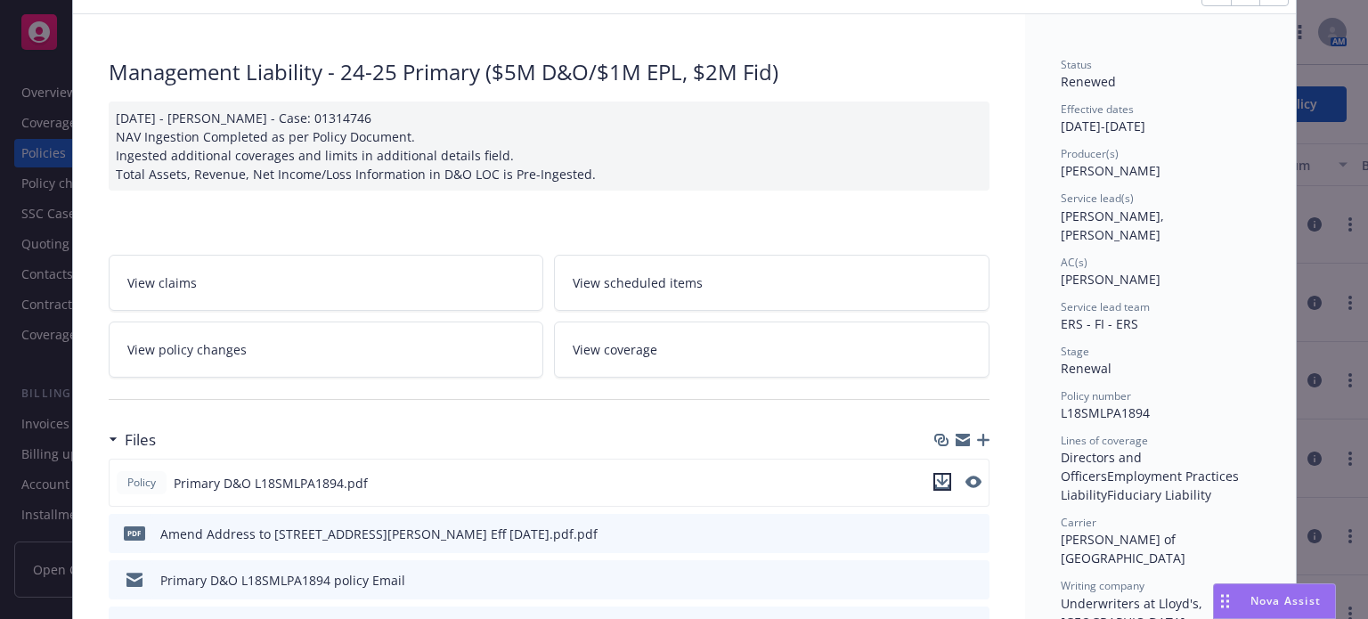
click at [935, 478] on icon "download file" at bounding box center [942, 482] width 14 height 14
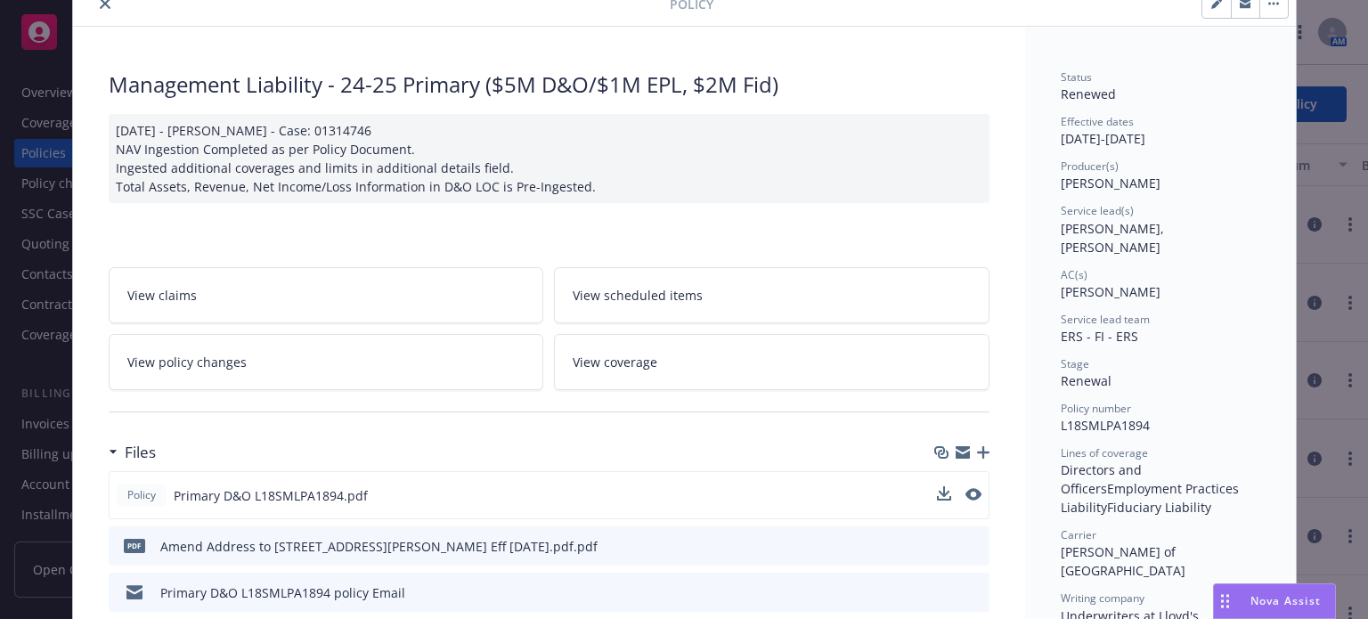
scroll to position [0, 0]
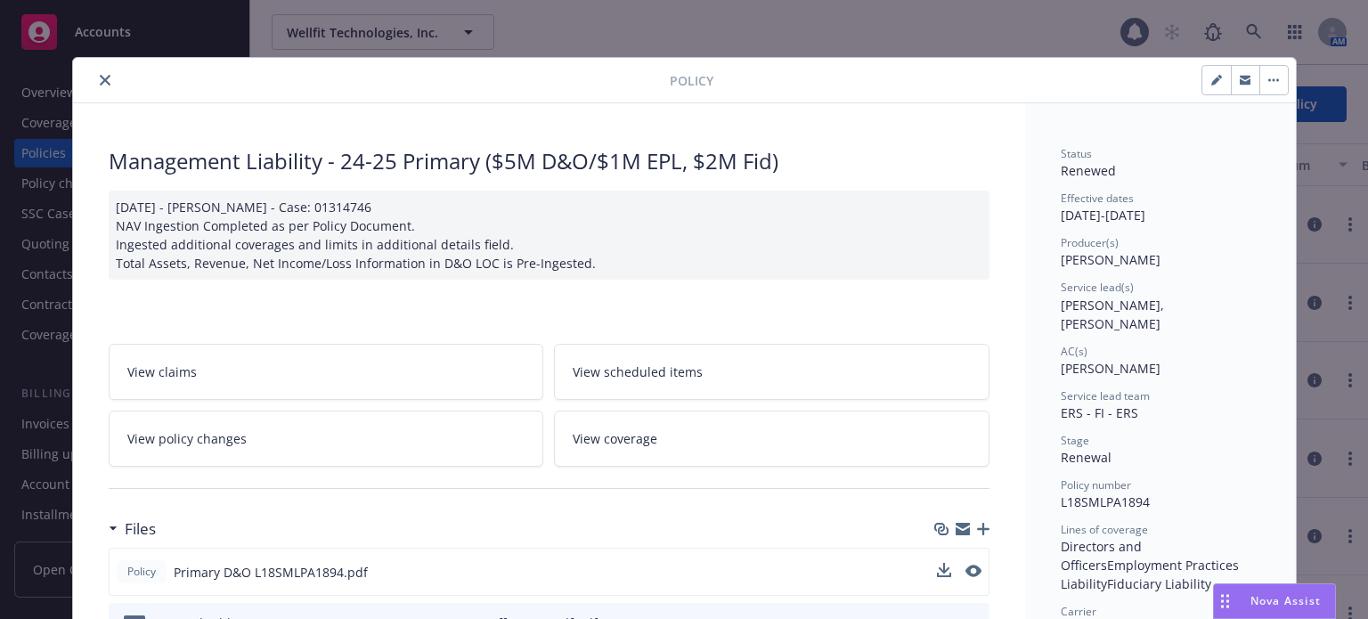
click at [110, 78] on div at bounding box center [375, 79] width 590 height 21
click at [100, 77] on icon "close" at bounding box center [105, 80] width 11 height 11
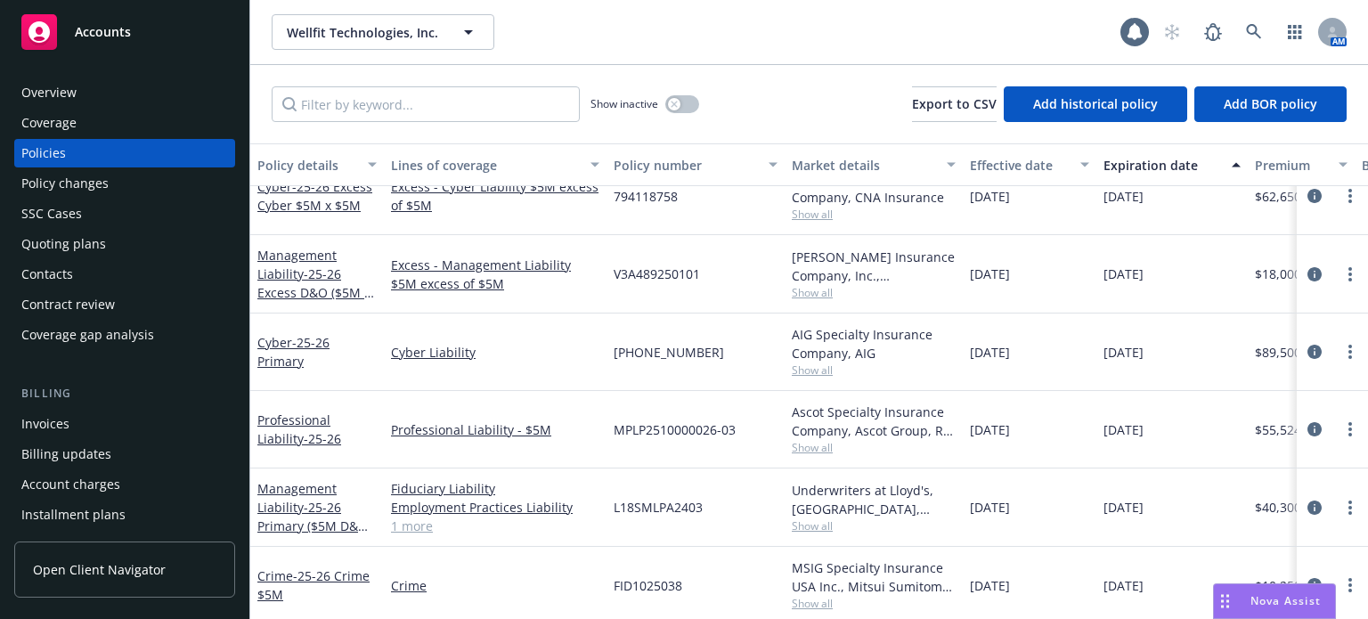
scroll to position [266, 0]
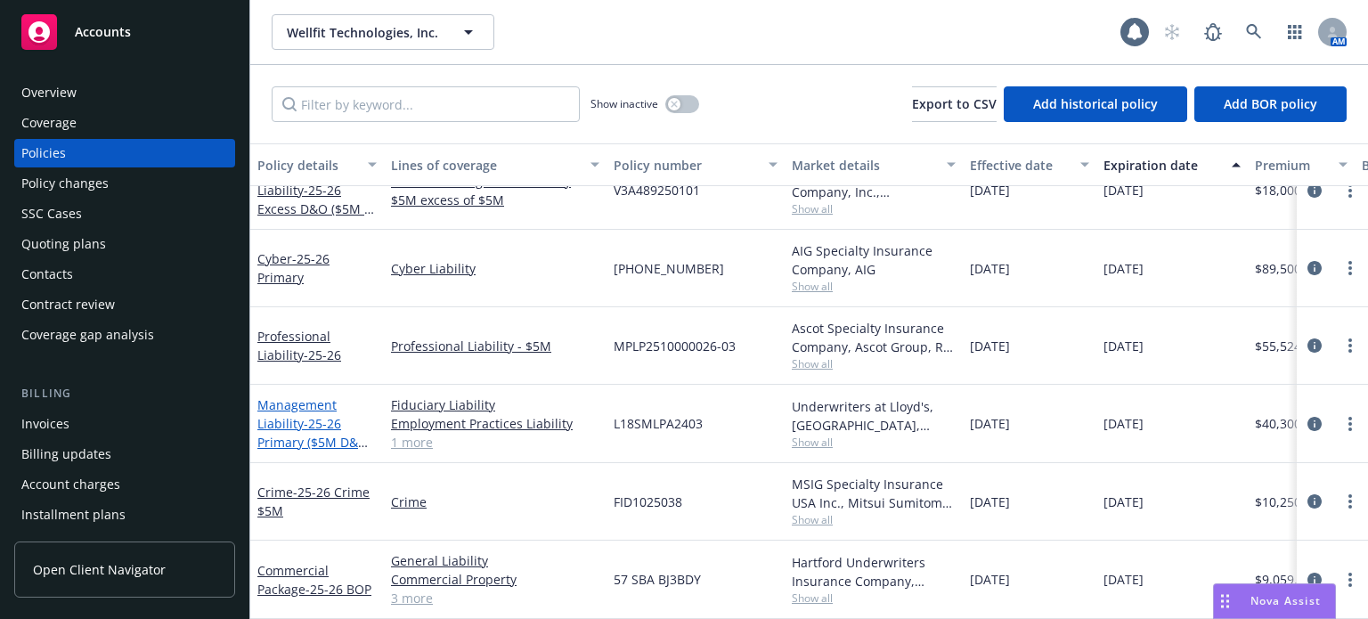
click at [343, 428] on span "- 25-26 Primary ($5M D&O, $1M EPL, $2M Fid)" at bounding box center [314, 442] width 114 height 54
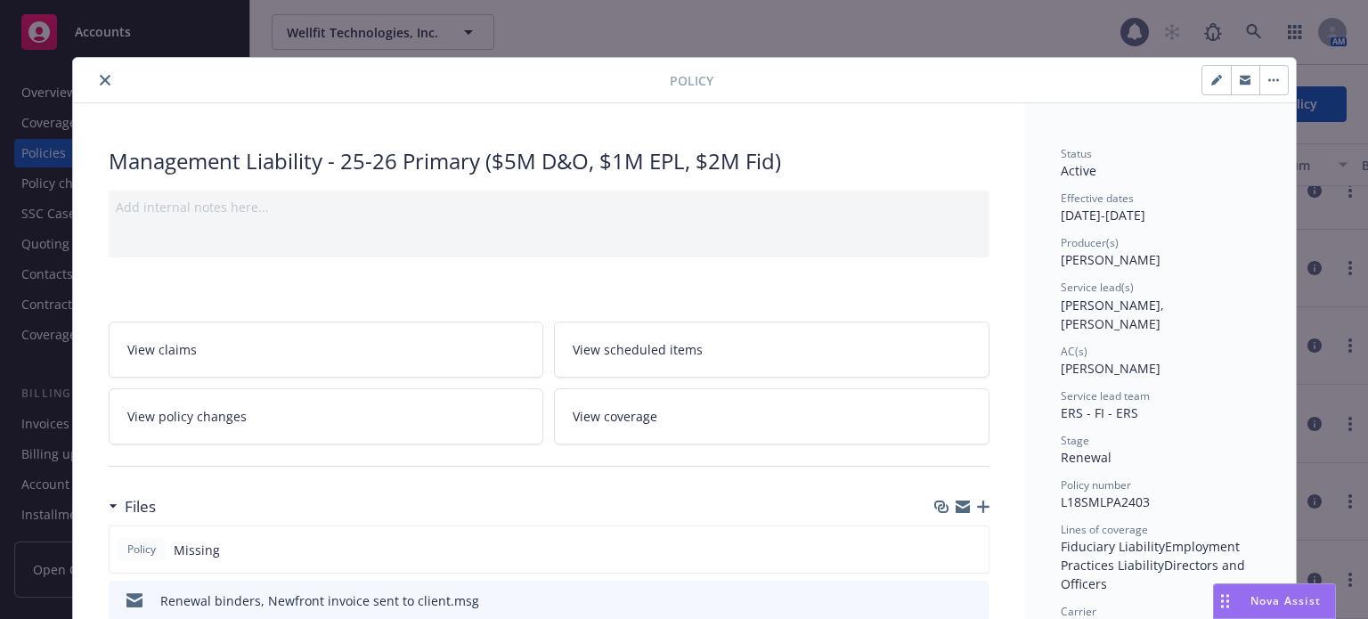
click at [100, 77] on icon "close" at bounding box center [105, 80] width 11 height 11
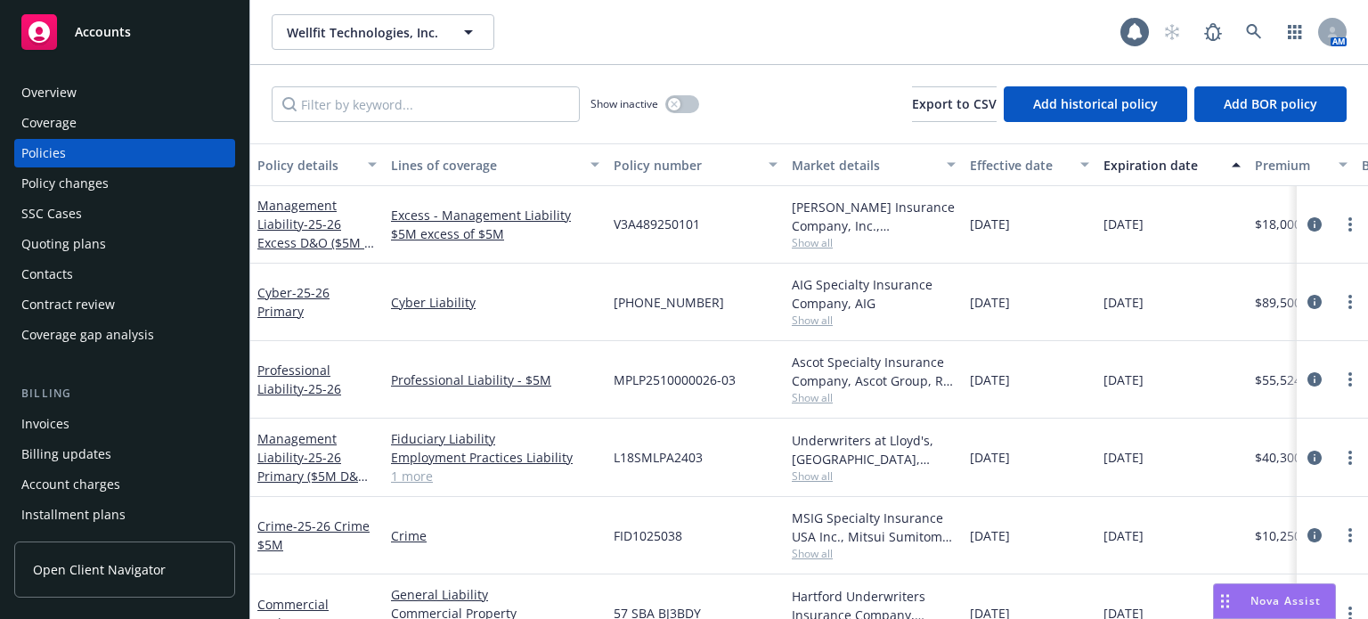
scroll to position [266, 0]
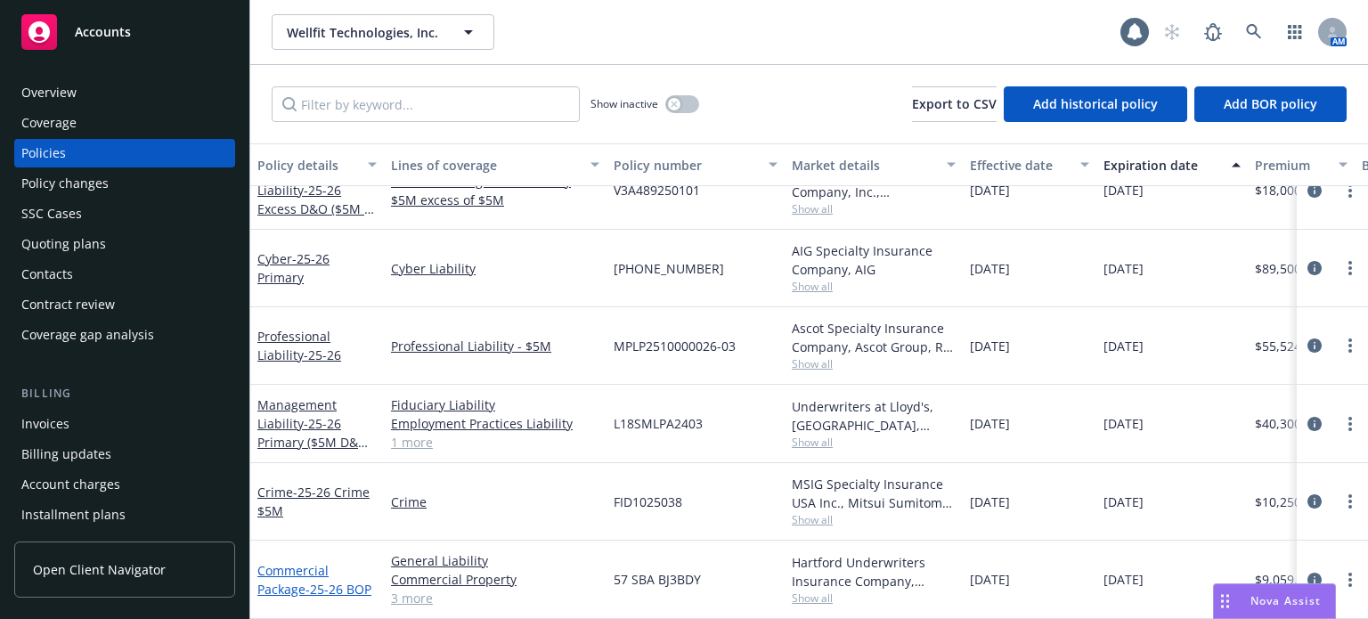
click at [287, 562] on link "Commercial Package - 25-26 BOP" at bounding box center [314, 580] width 114 height 36
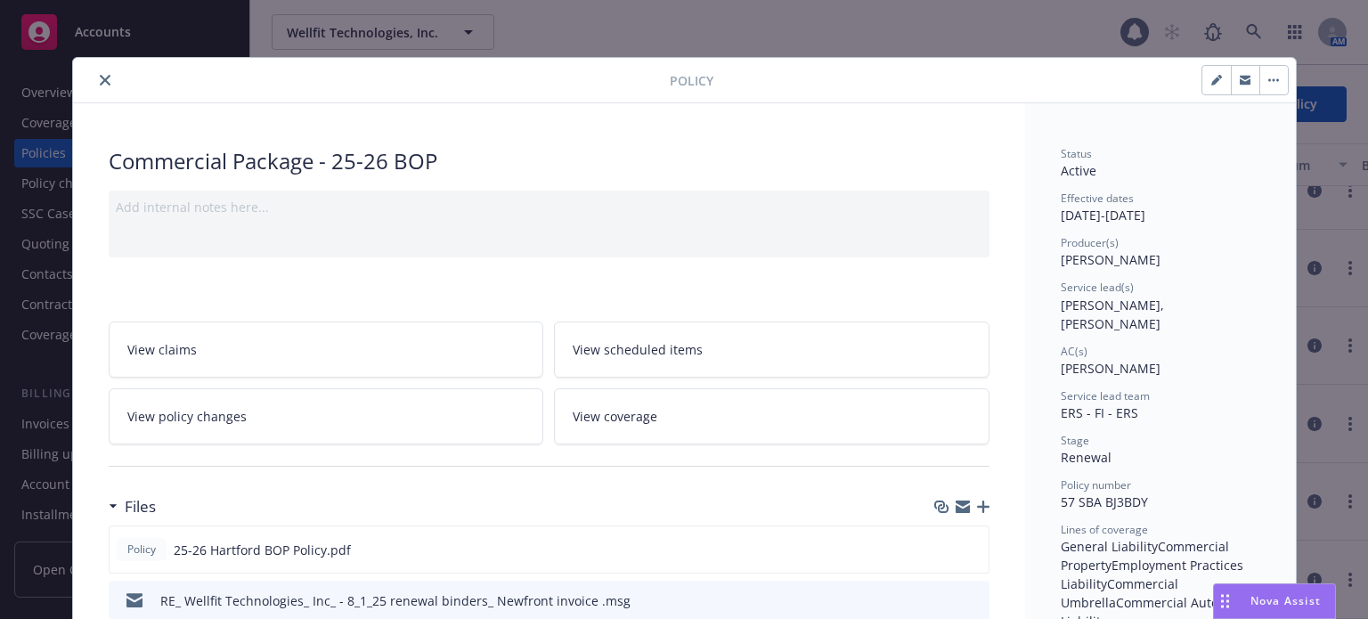
click at [101, 78] on icon "close" at bounding box center [105, 80] width 11 height 11
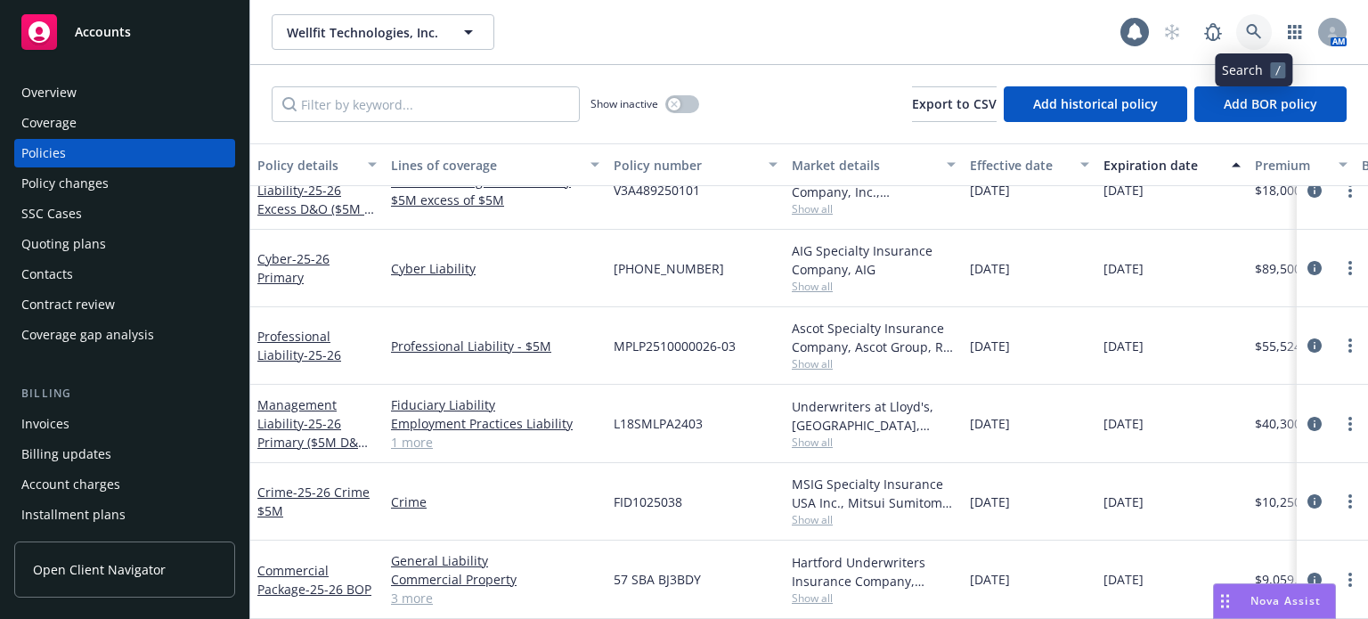
click at [1250, 19] on link at bounding box center [1254, 32] width 36 height 36
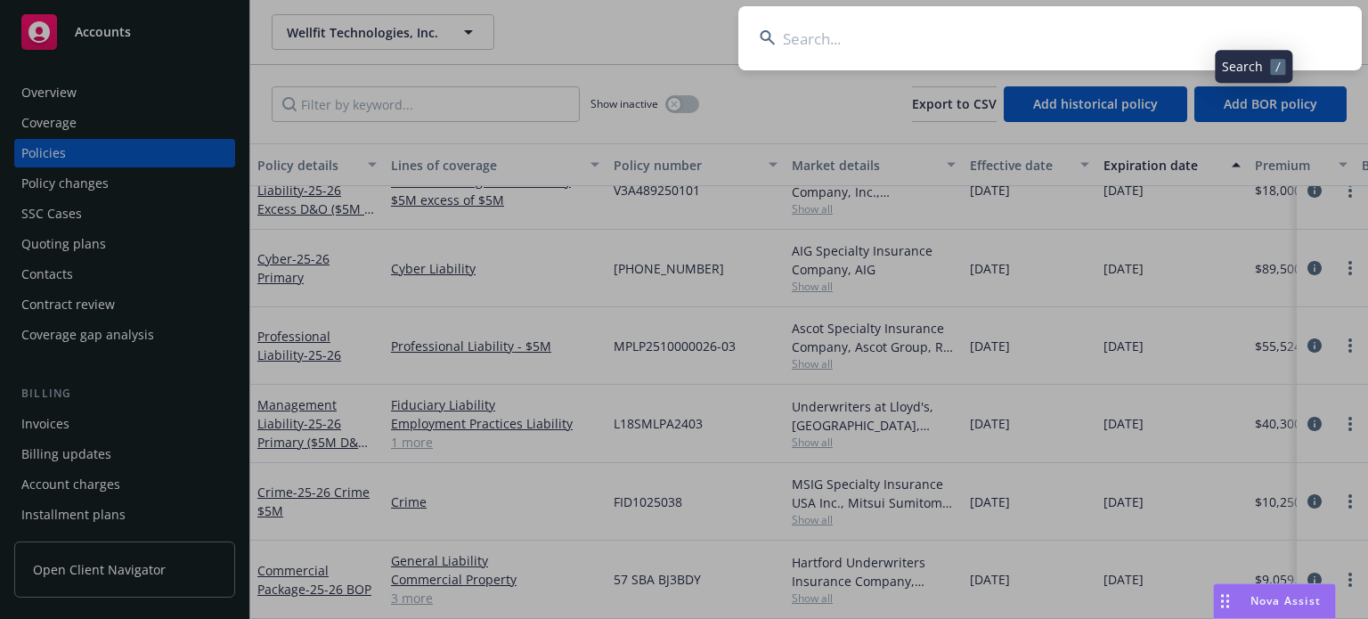
click at [860, 44] on input at bounding box center [1050, 38] width 624 height 64
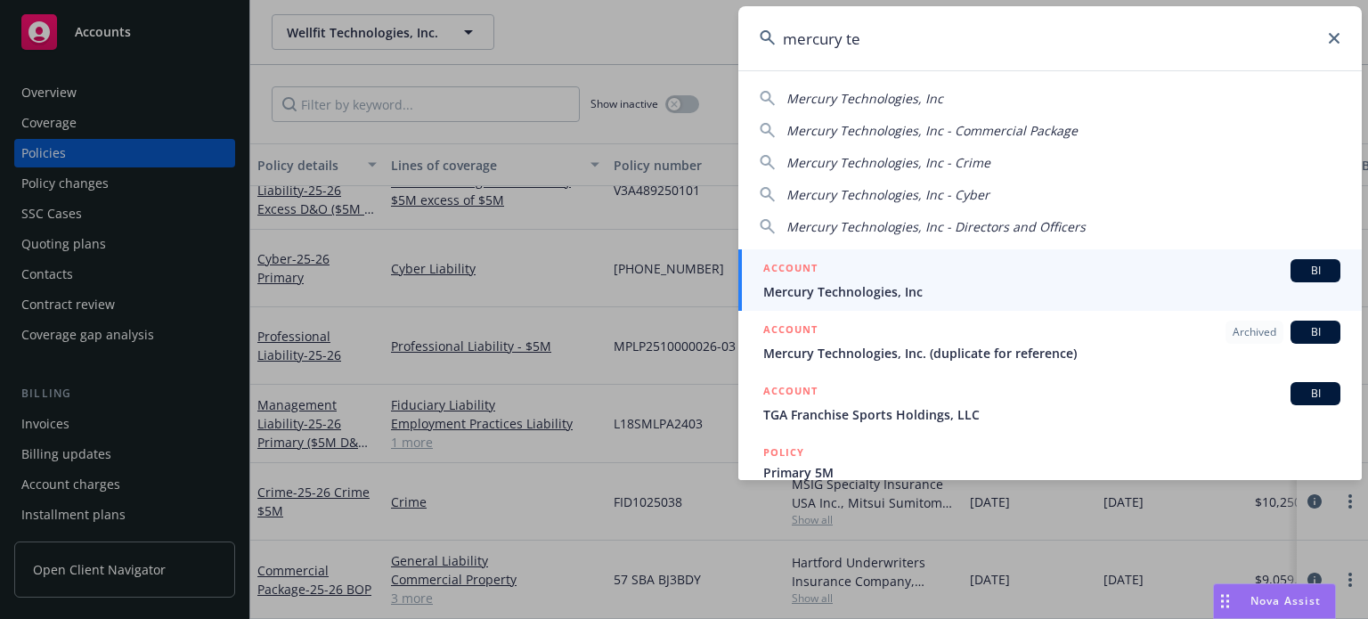
type input "mercury te"
click at [862, 292] on span "Mercury Technologies, Inc" at bounding box center [1051, 291] width 577 height 19
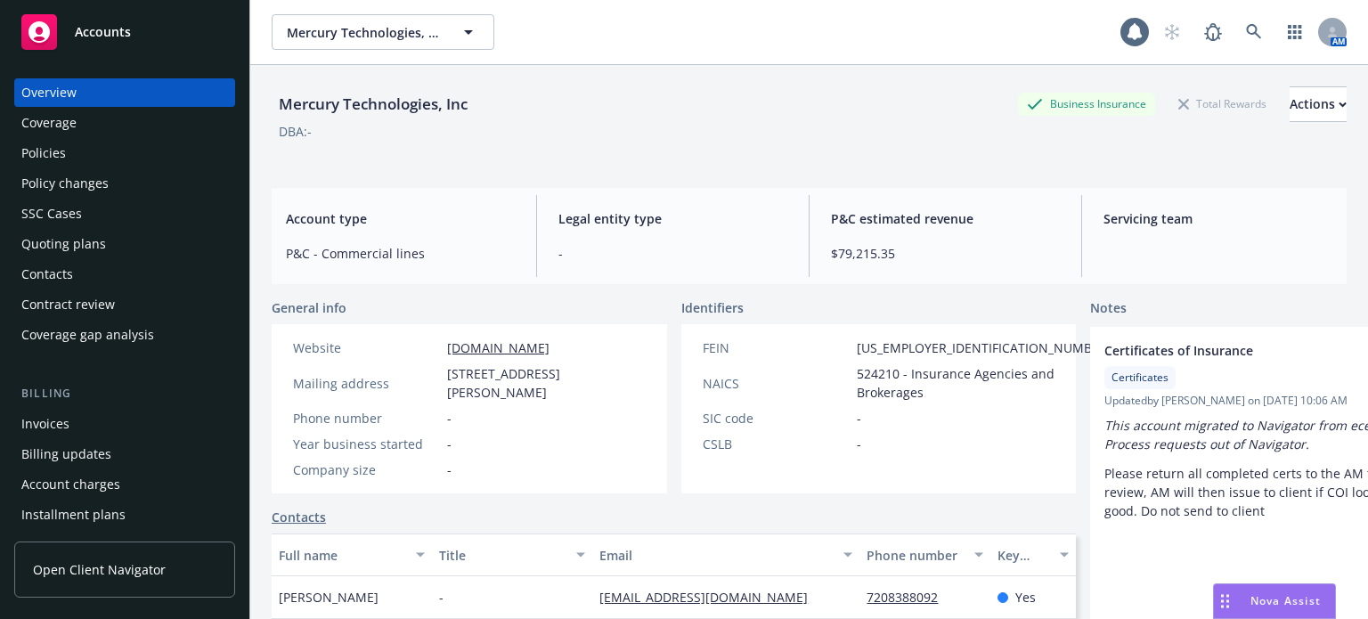
click at [91, 158] on div "Policies" at bounding box center [124, 153] width 207 height 29
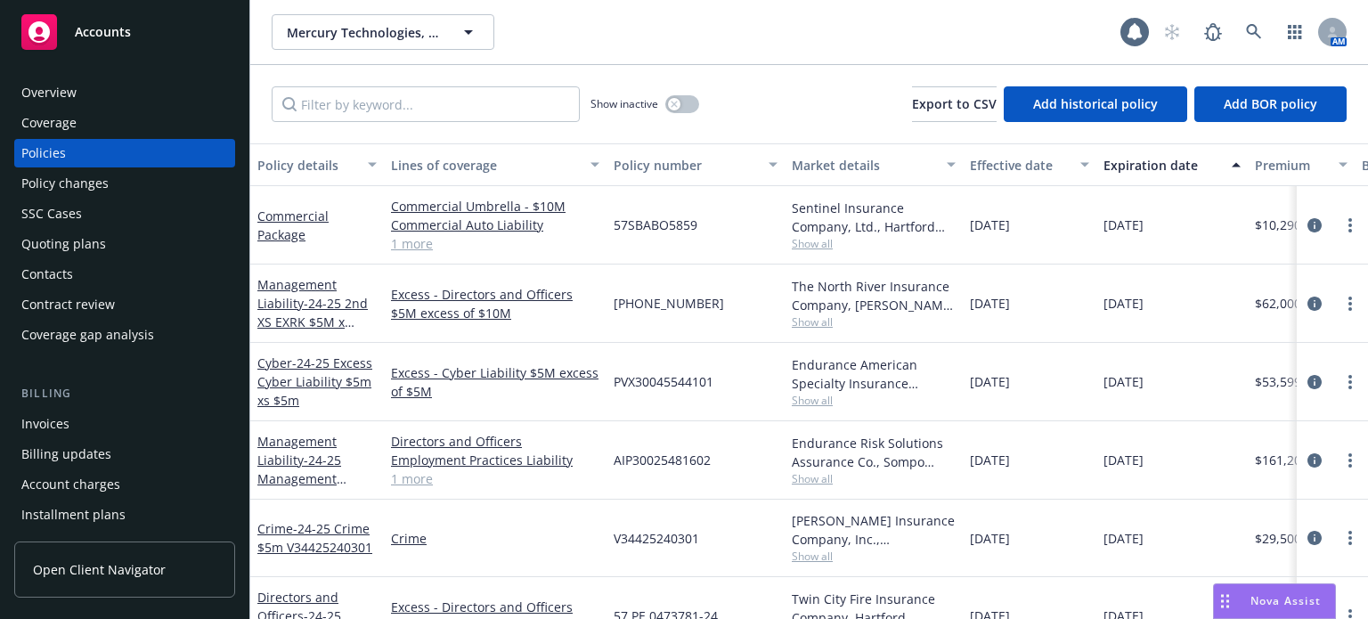
click at [305, 163] on div "Policy details" at bounding box center [307, 165] width 100 height 19
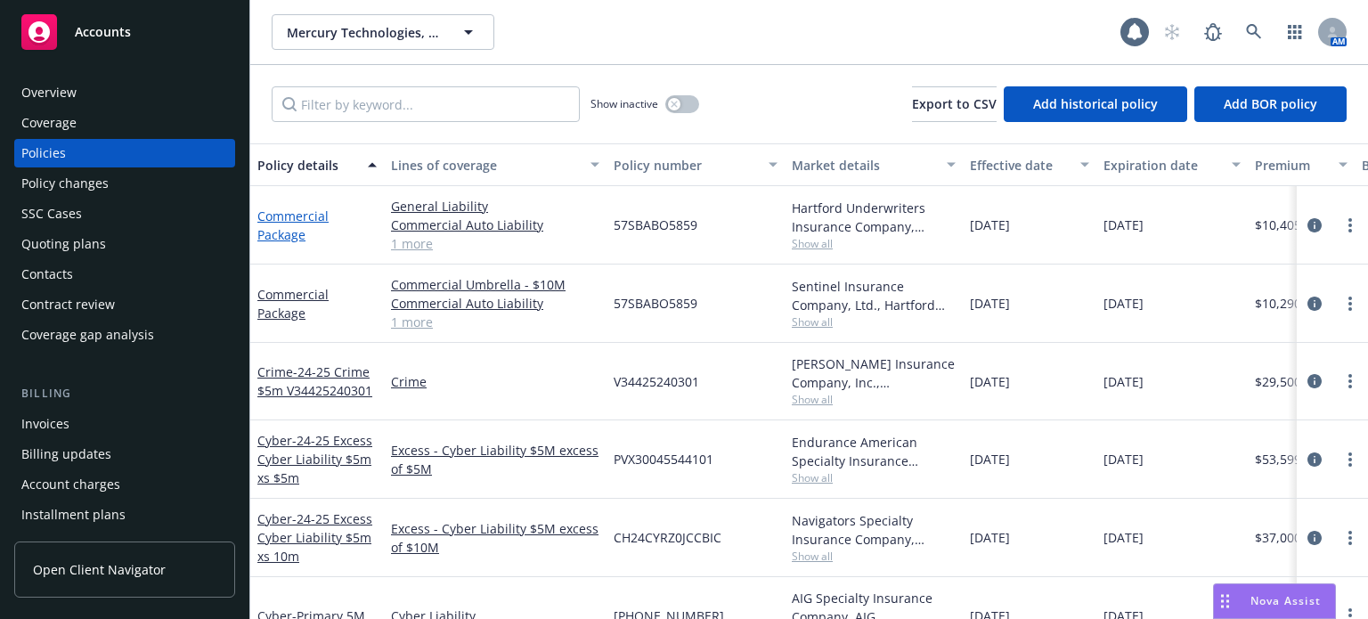
click at [304, 215] on link "Commercial Package" at bounding box center [292, 226] width 71 height 36
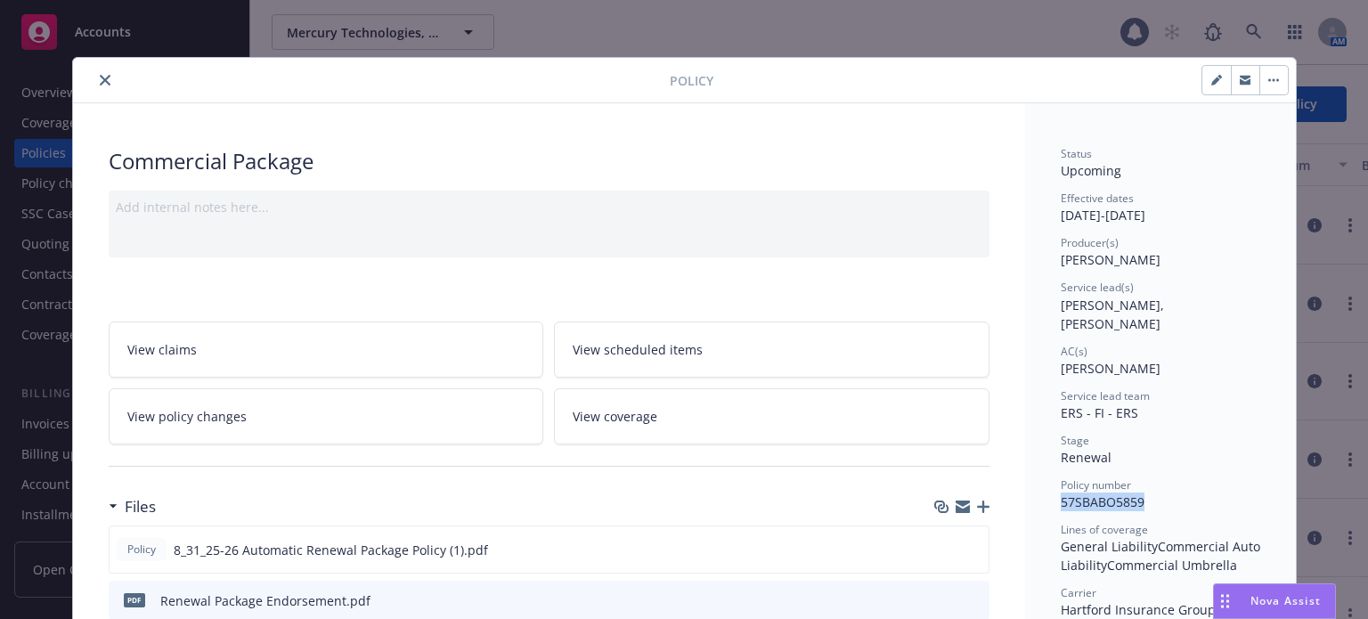
drag, startPoint x: 1152, startPoint y: 484, endPoint x: 1055, endPoint y: 487, distance: 97.2
click at [1061, 487] on div "Policy number 57SBABO5859" at bounding box center [1161, 494] width 200 height 34
copy span "57SBABO5859"
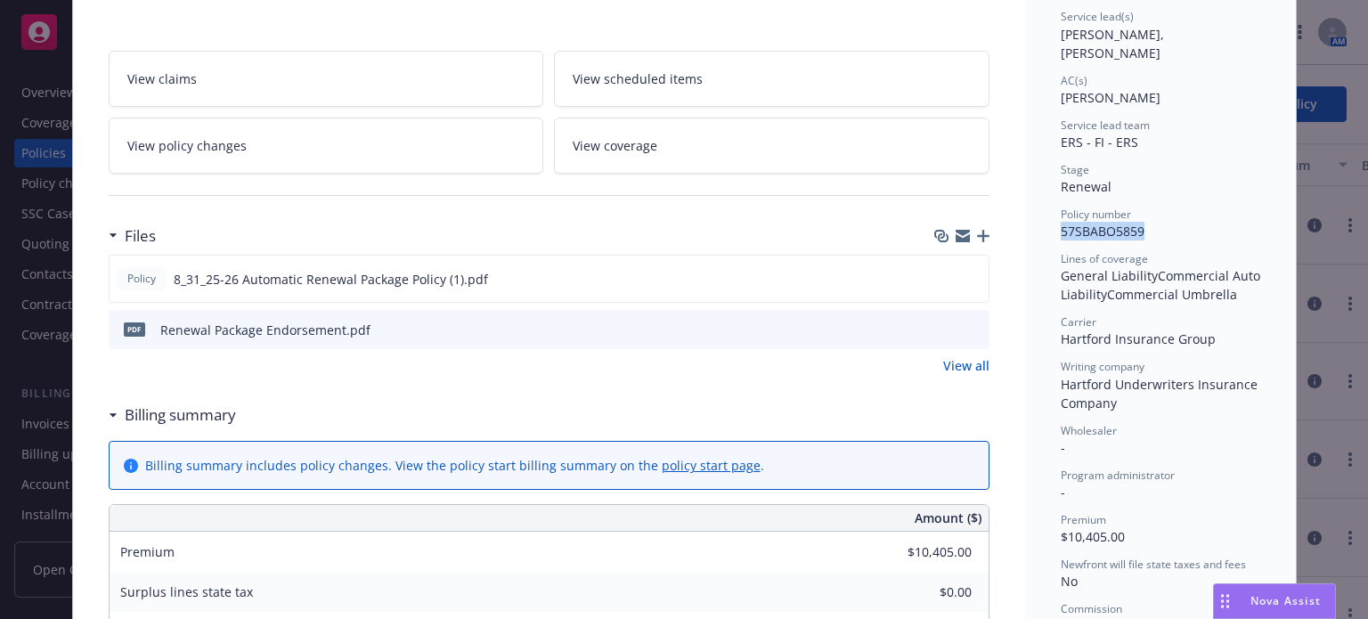
scroll to position [89, 0]
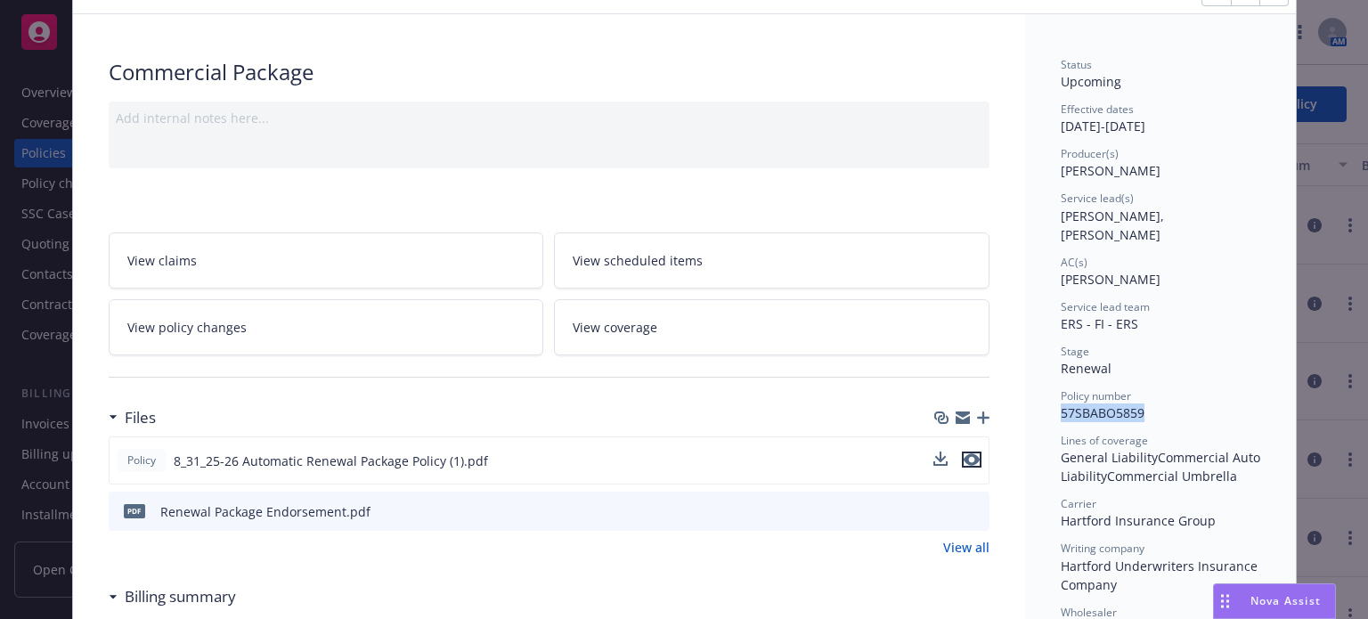
click at [966, 461] on icon "preview file" at bounding box center [972, 459] width 16 height 12
click at [969, 511] on icon "preview file" at bounding box center [973, 510] width 16 height 12
click at [936, 458] on icon "download file" at bounding box center [942, 457] width 12 height 11
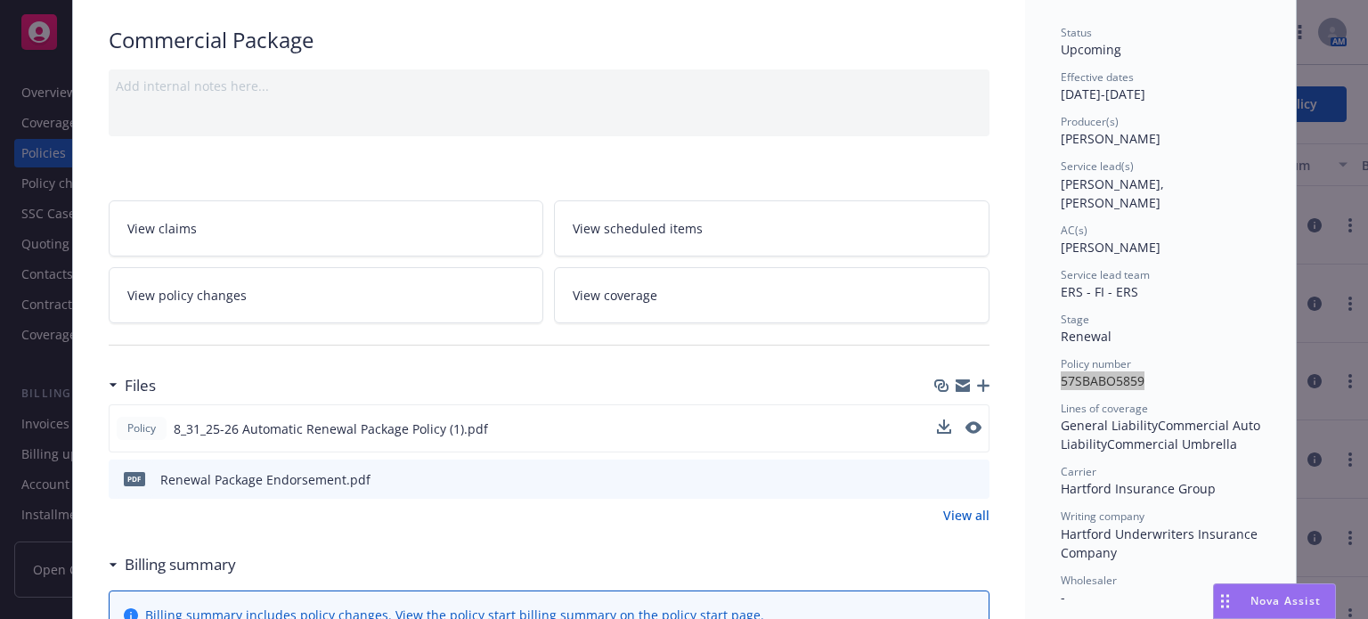
scroll to position [178, 0]
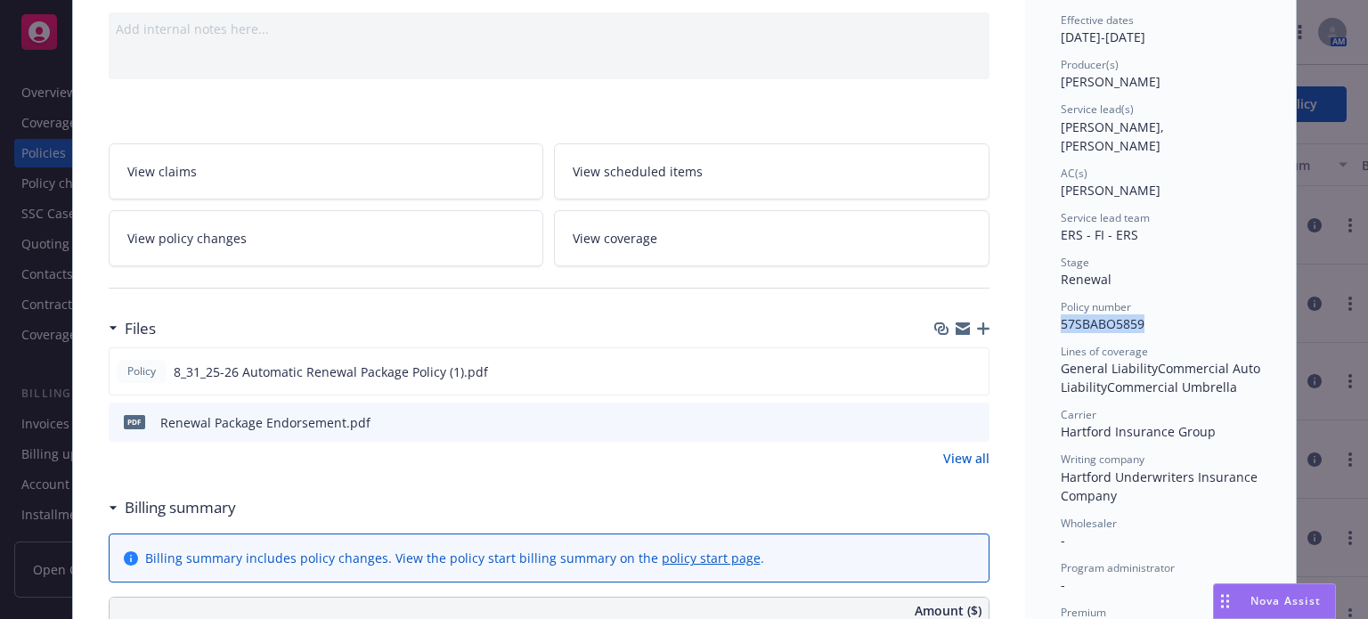
click at [938, 420] on icon "download file" at bounding box center [945, 420] width 14 height 14
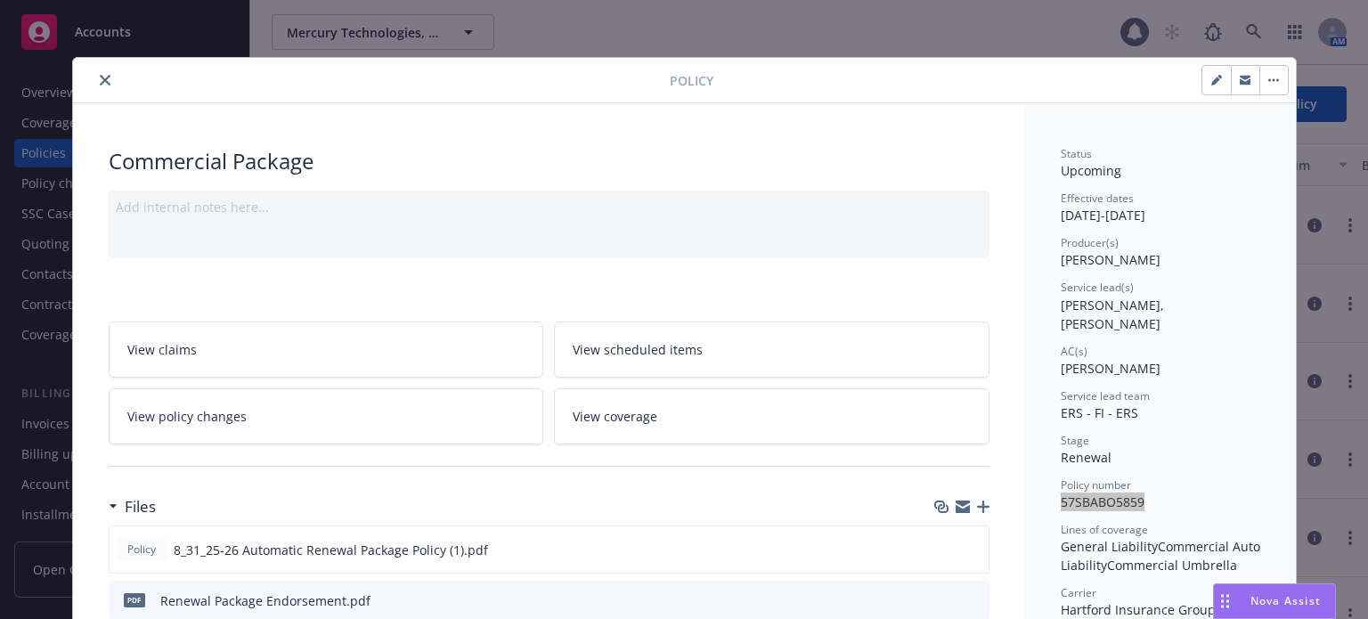
scroll to position [0, 0]
click at [100, 75] on icon "close" at bounding box center [105, 80] width 11 height 11
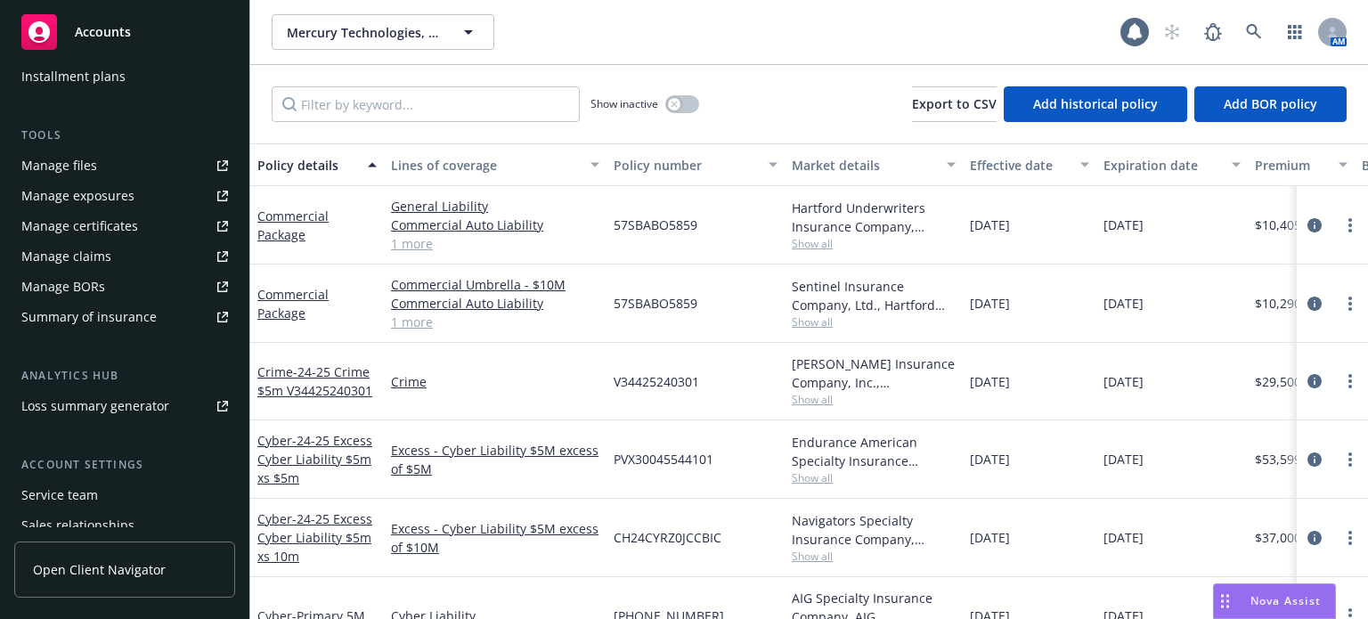
scroll to position [445, 0]
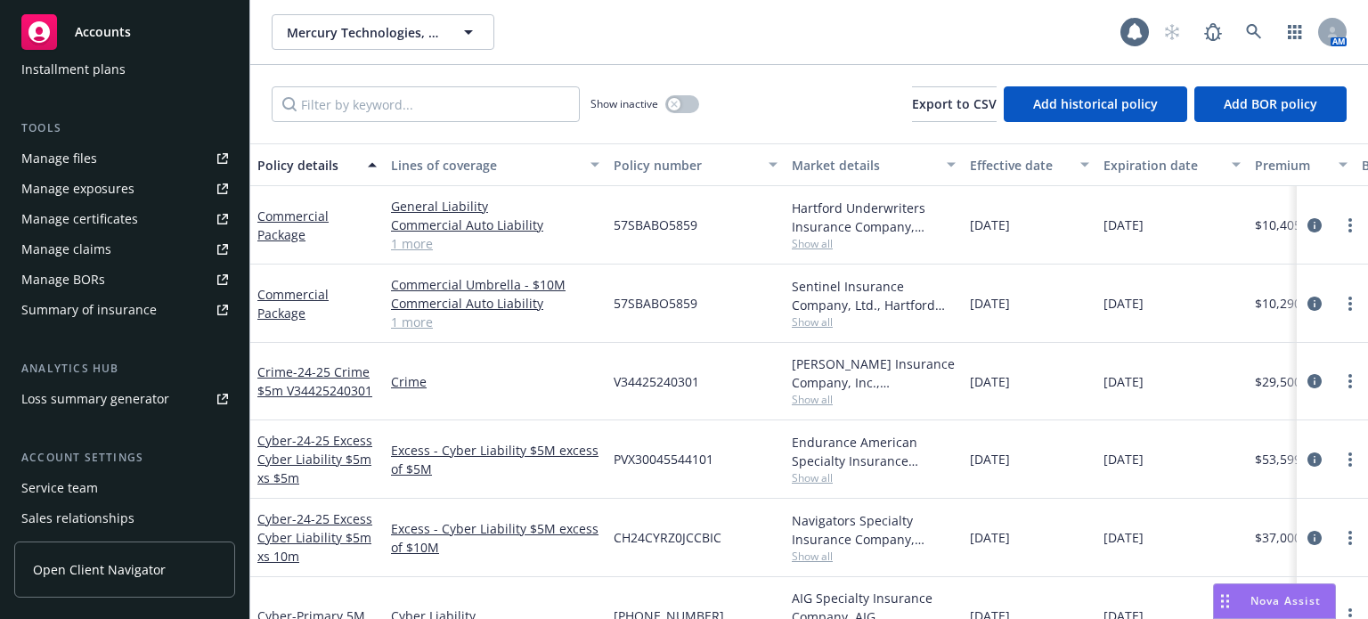
click at [80, 162] on div "Manage files" at bounding box center [59, 158] width 76 height 29
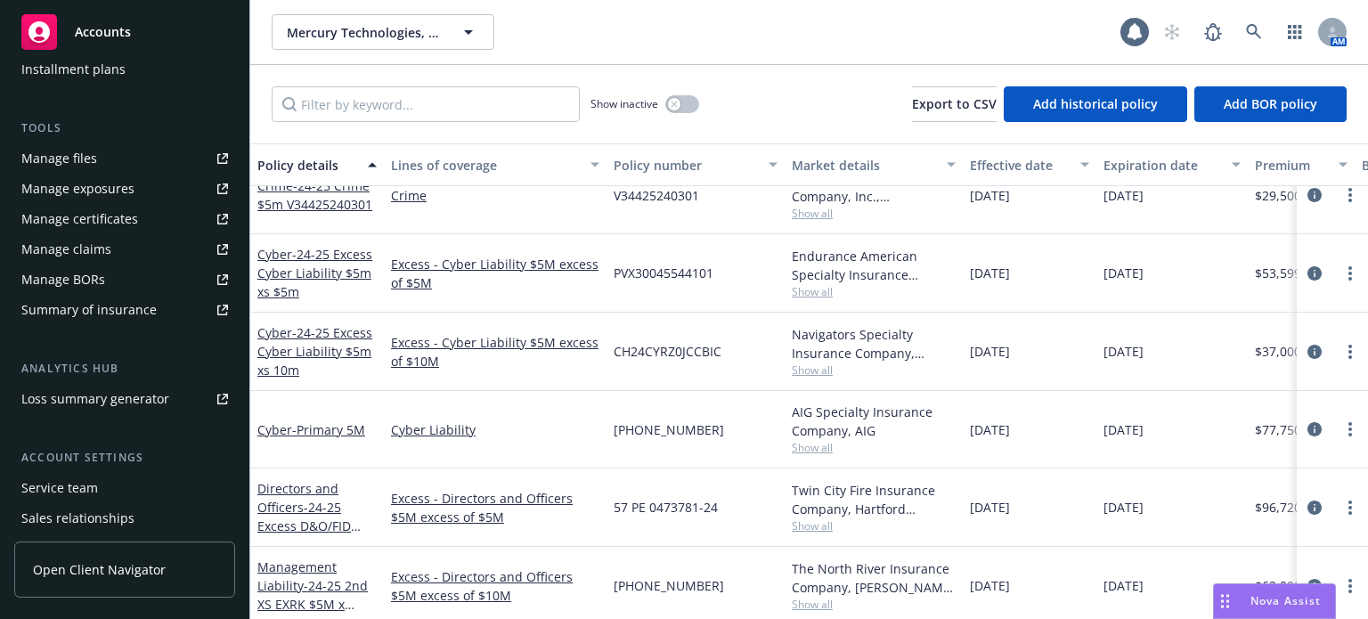
scroll to position [0, 0]
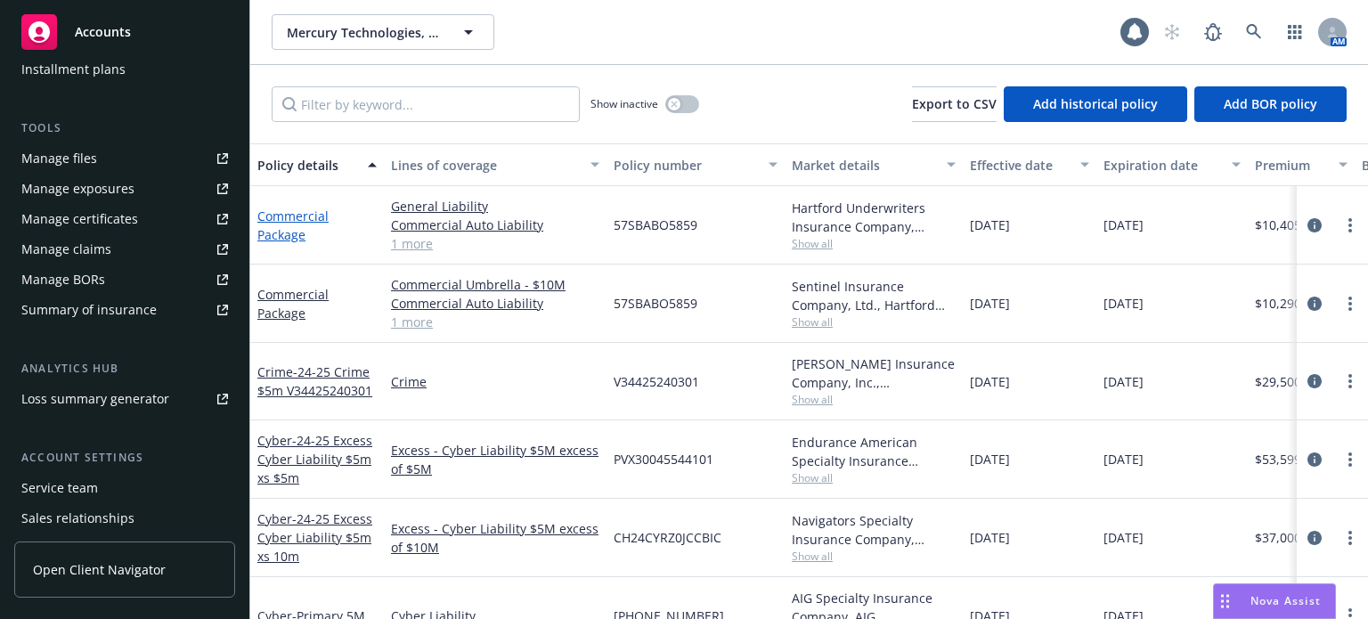
click at [289, 218] on link "Commercial Package" at bounding box center [292, 226] width 71 height 36
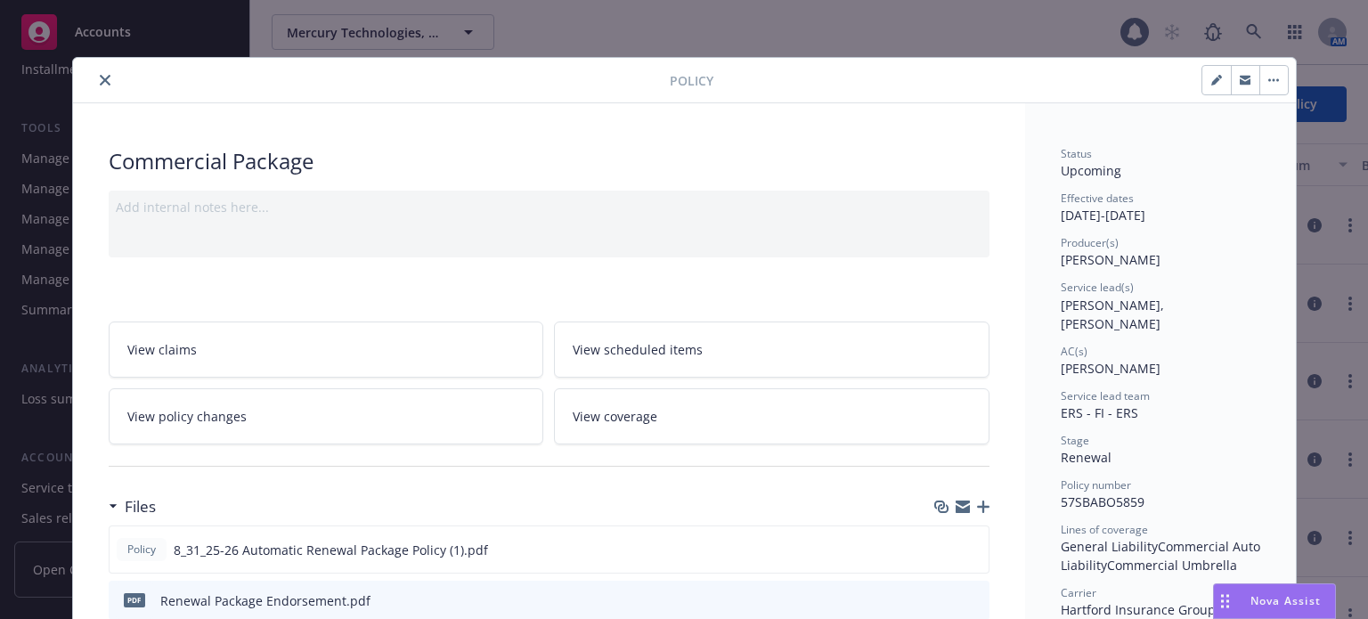
scroll to position [53, 0]
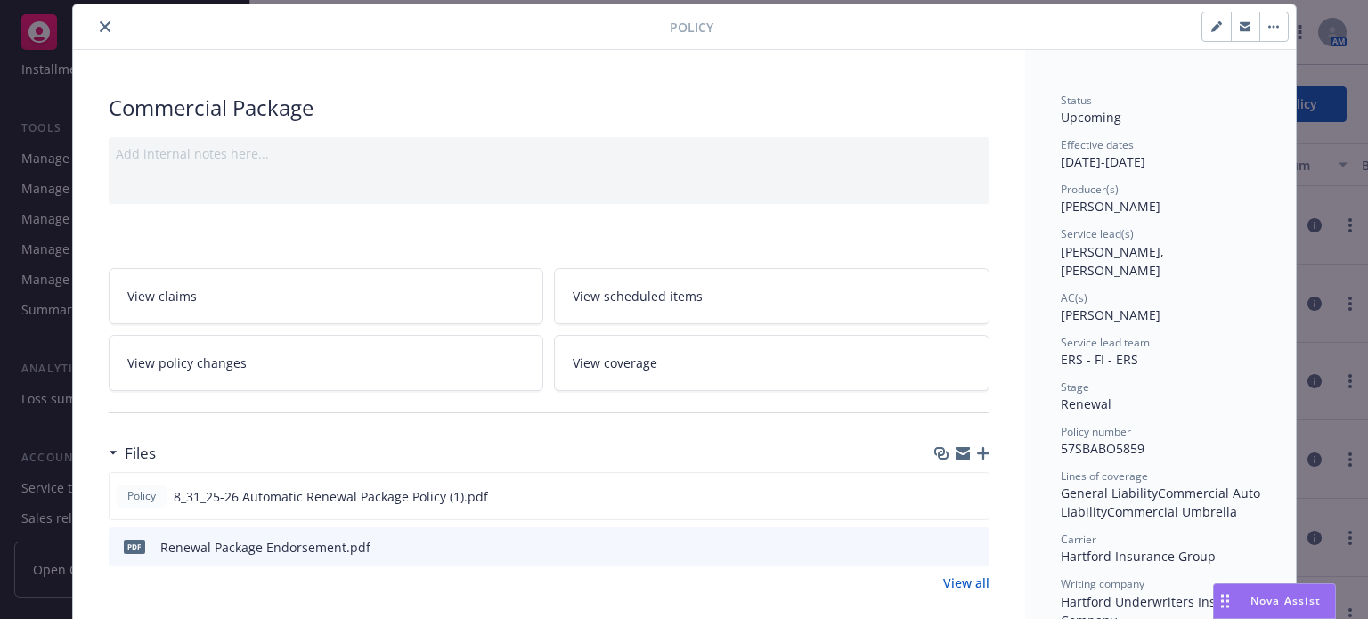
click at [977, 448] on icon "button" at bounding box center [983, 453] width 12 height 12
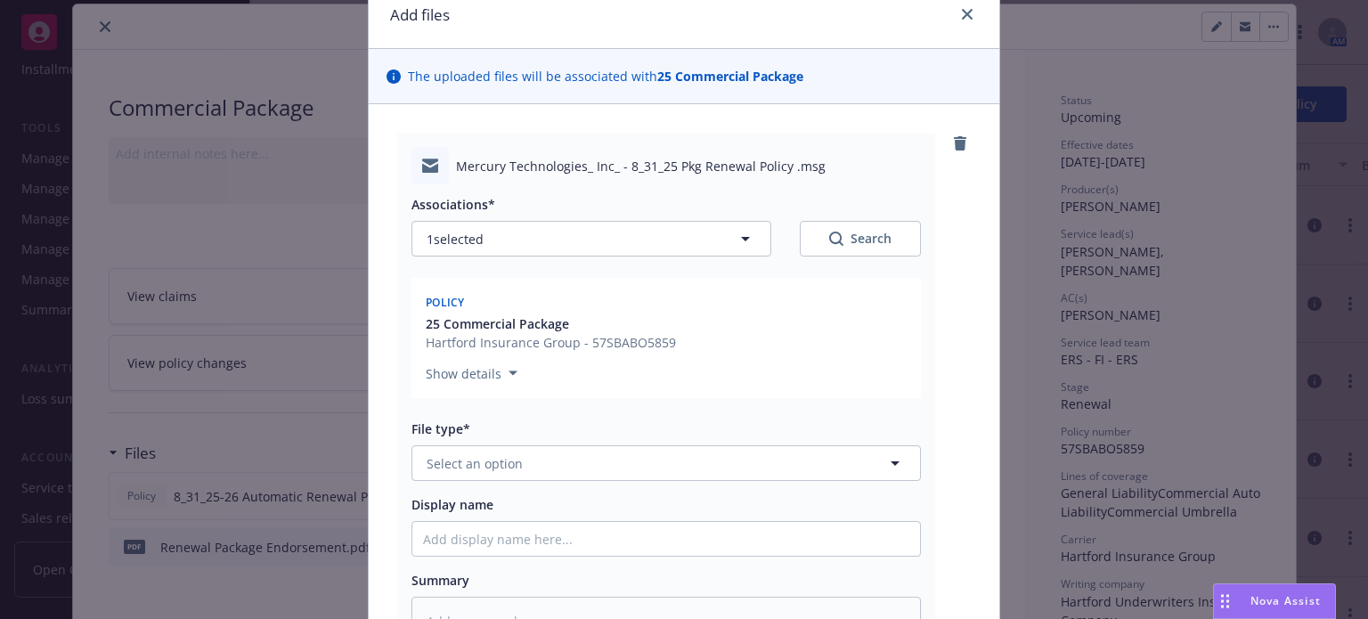
scroll to position [178, 0]
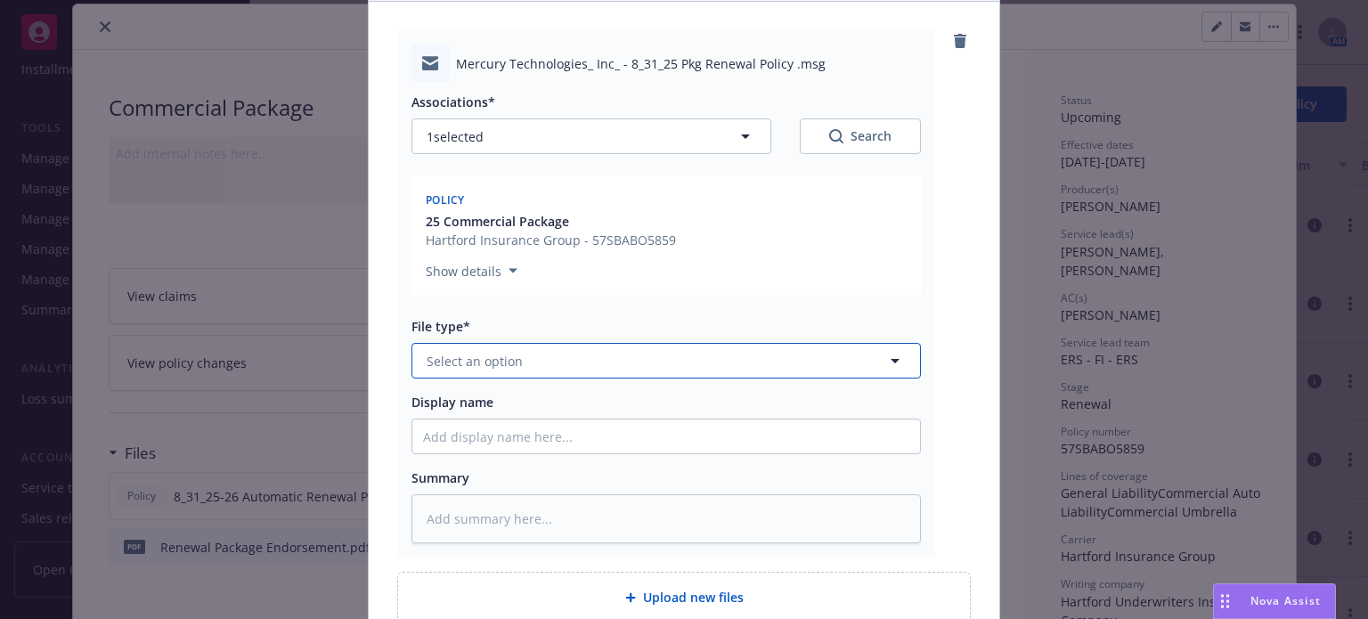
click at [509, 361] on span "Select an option" at bounding box center [475, 361] width 96 height 19
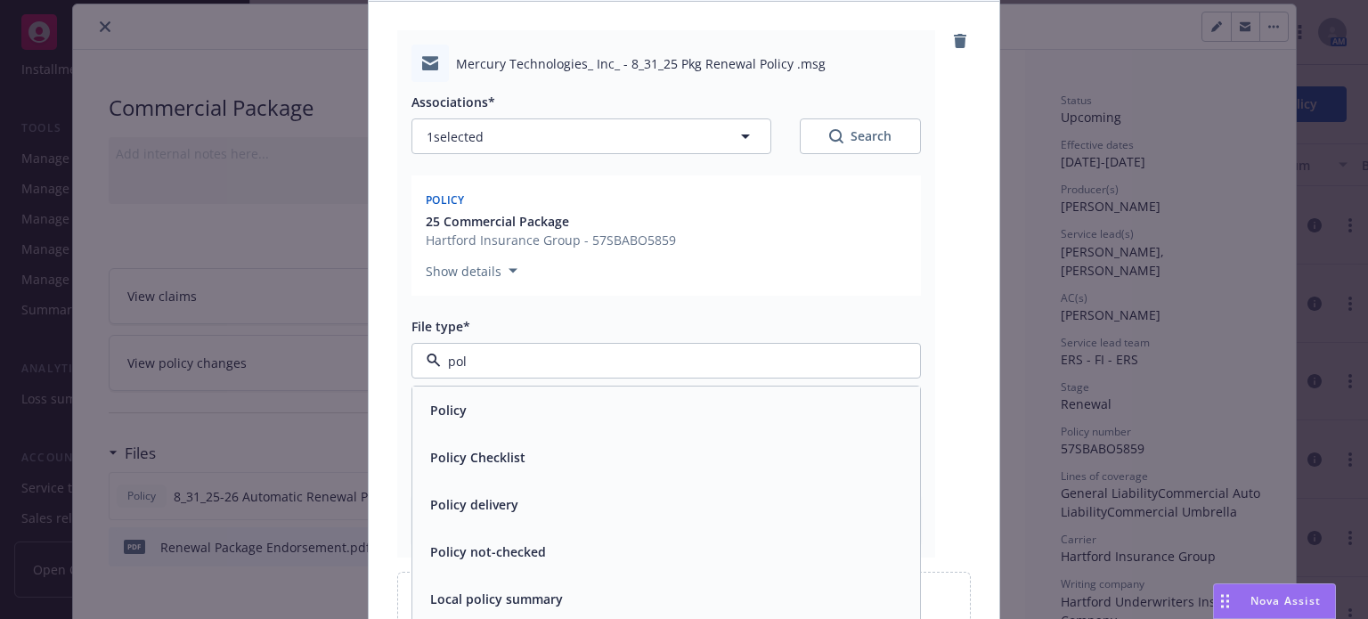
type input "poli"
click at [501, 515] on div "Policy delivery" at bounding box center [472, 505] width 99 height 26
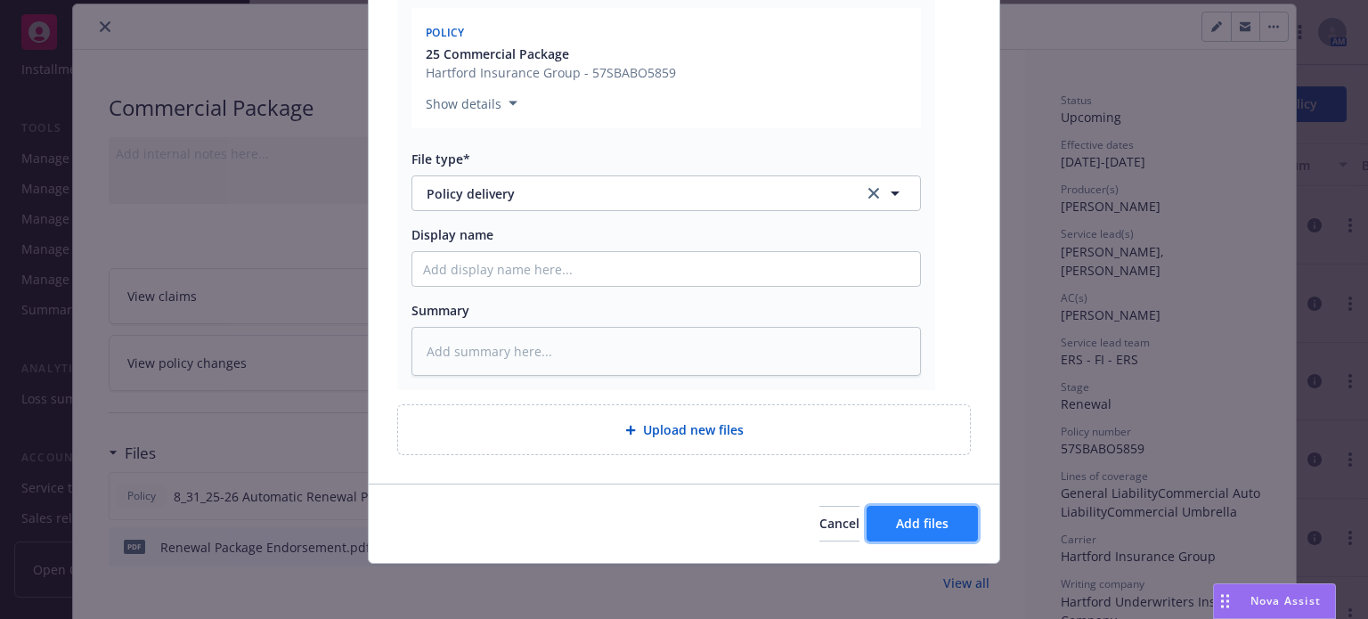
click at [926, 520] on span "Add files" at bounding box center [922, 523] width 53 height 17
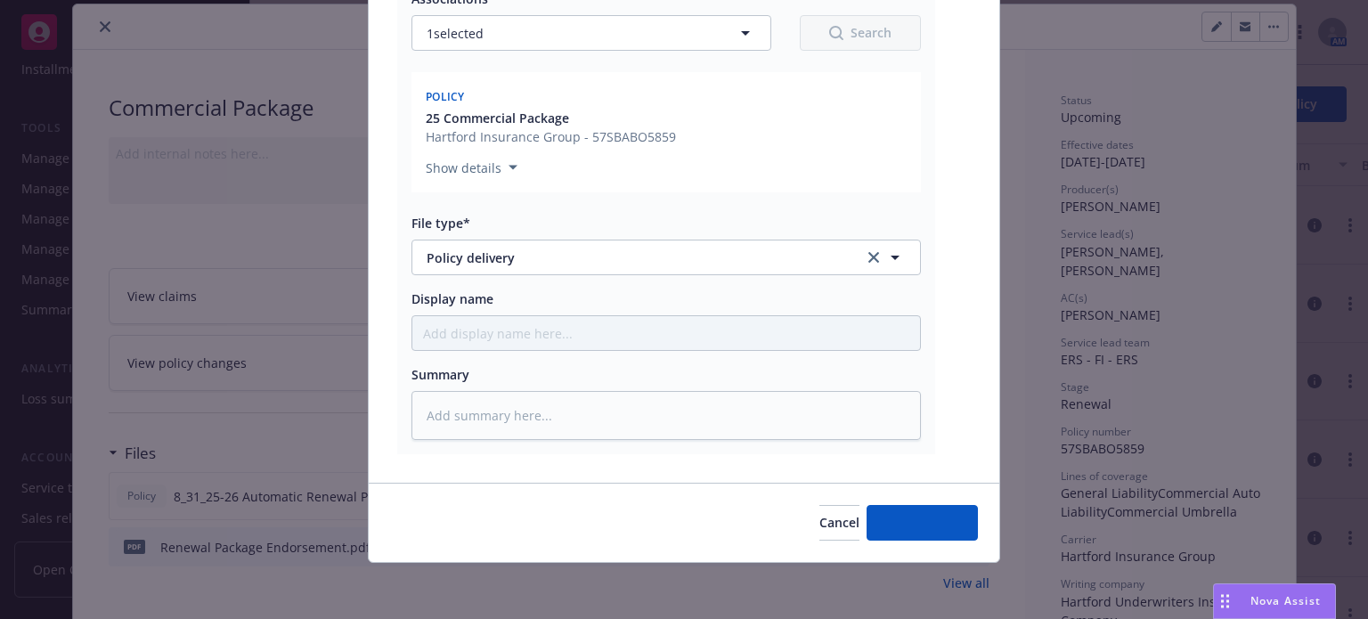
type textarea "x"
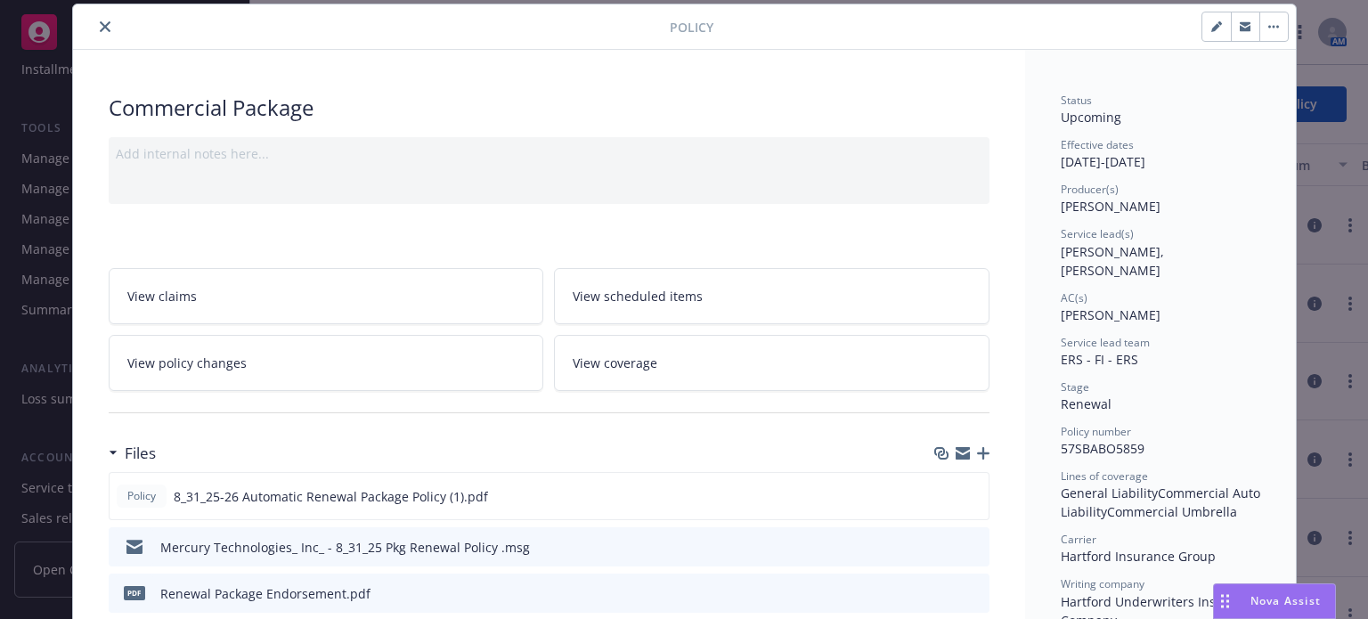
click at [100, 27] on icon "close" at bounding box center [105, 26] width 11 height 11
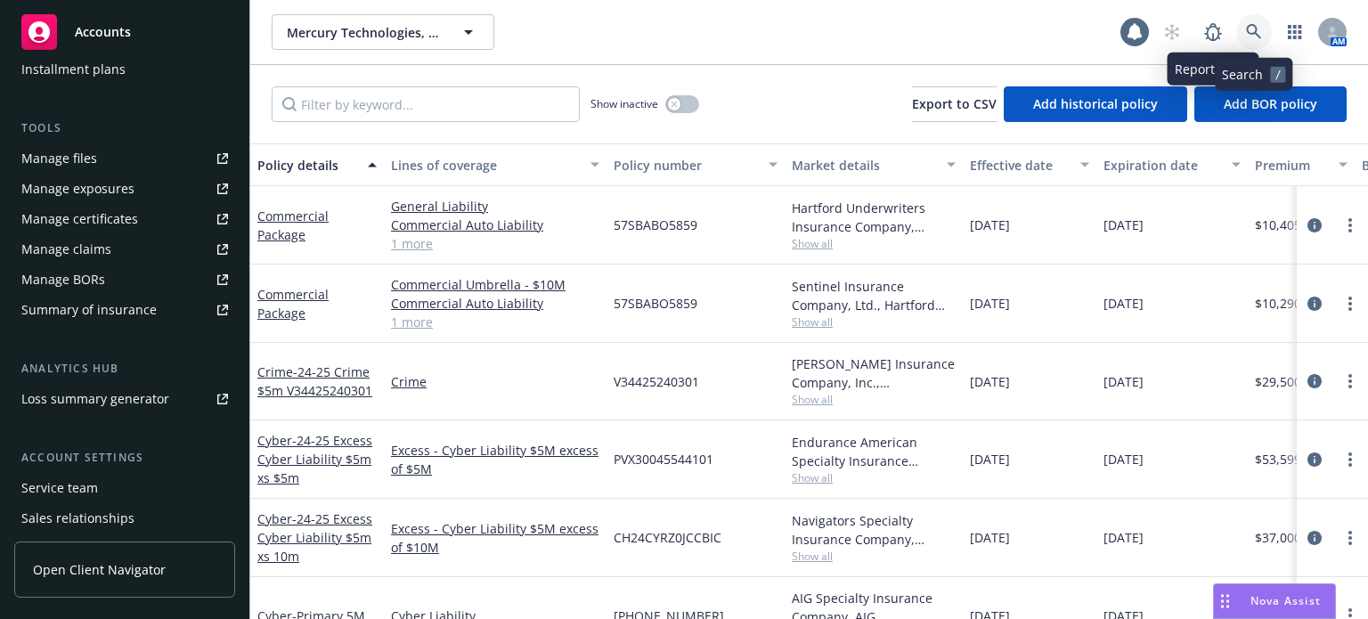
click at [1243, 18] on link at bounding box center [1254, 32] width 36 height 36
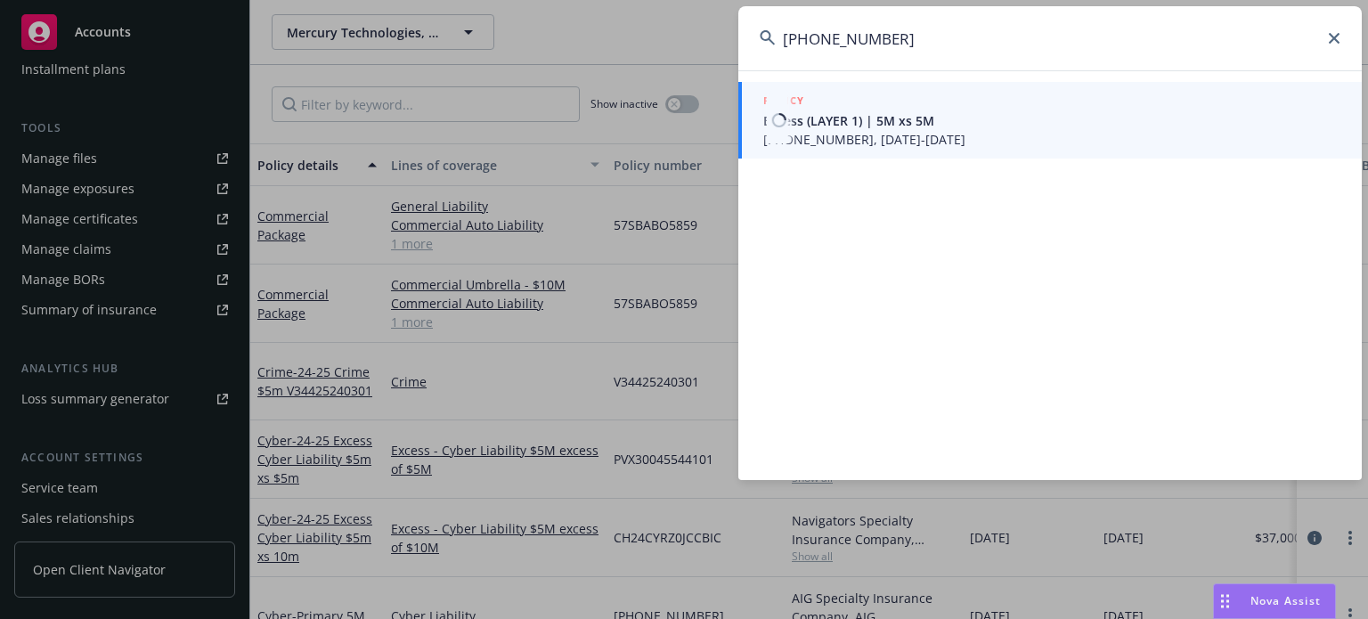
type input "[PHONE_NUMBER]"
click at [780, 138] on li "POLICY Excess (LAYER 1) | 5M xs 5M [PHONE_NUMBER], [DATE]-[DATE]" at bounding box center [1050, 120] width 624 height 77
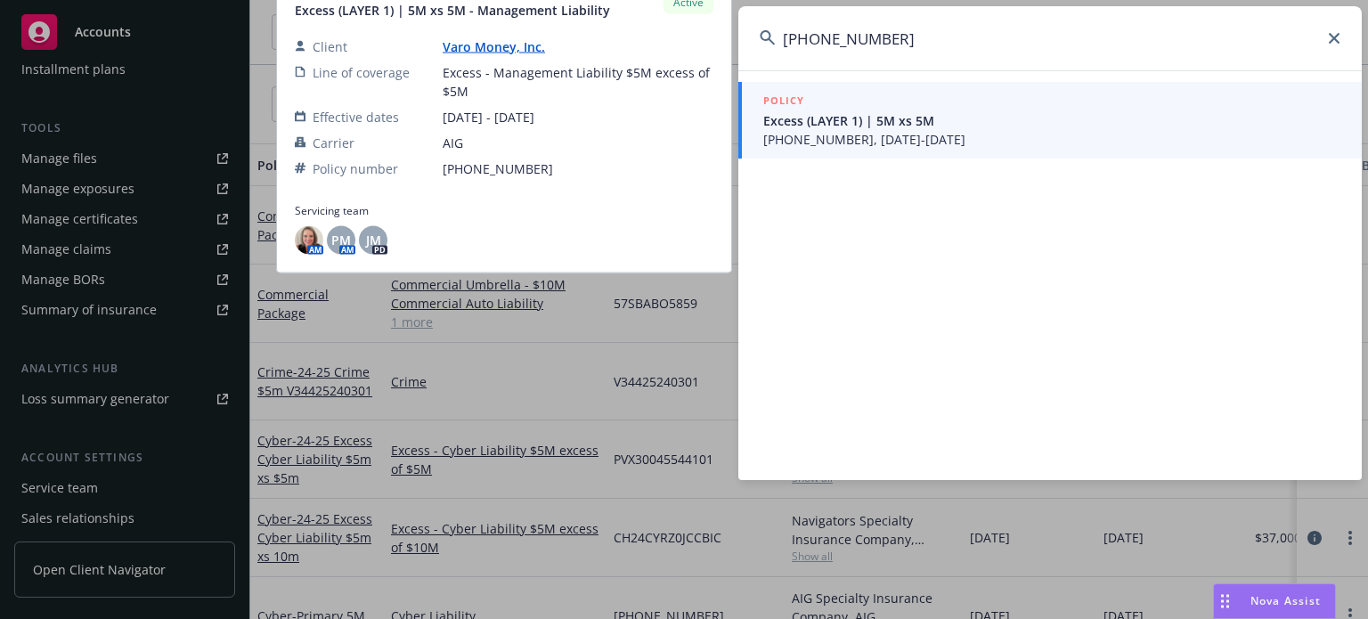
click at [873, 130] on span "[PHONE_NUMBER], [DATE]-[DATE]" at bounding box center [1051, 139] width 577 height 19
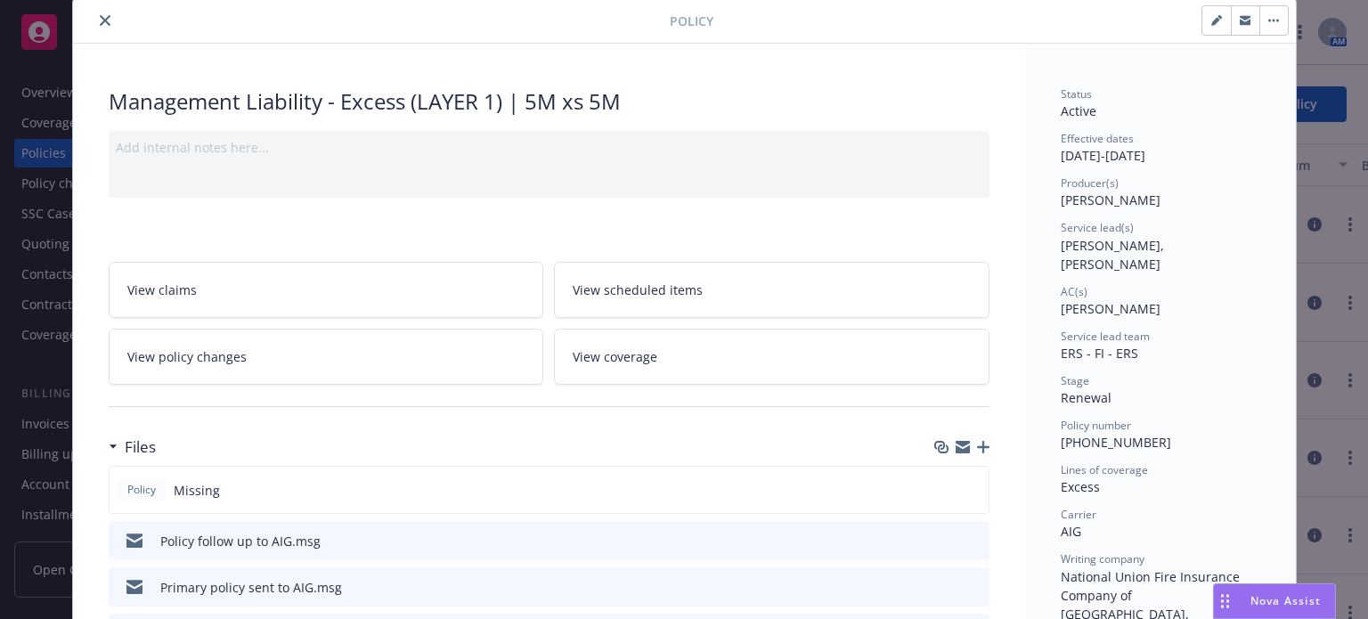
scroll to position [89, 0]
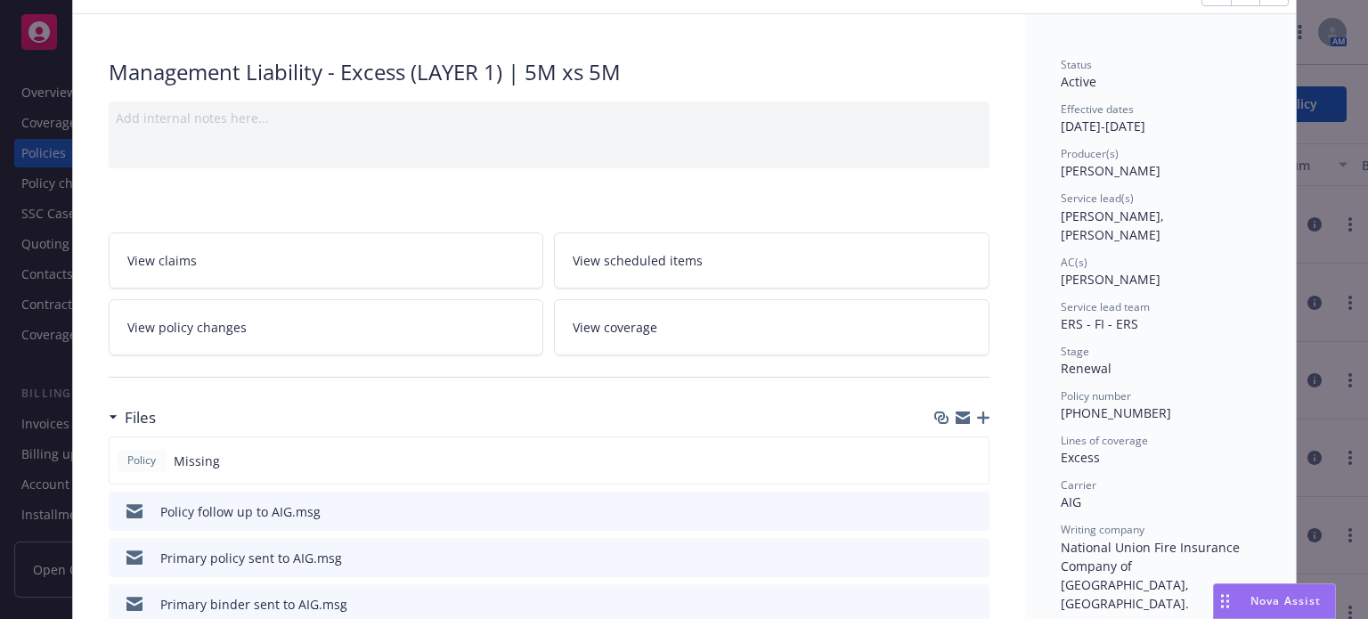
click at [977, 412] on icon "button" at bounding box center [983, 418] width 12 height 12
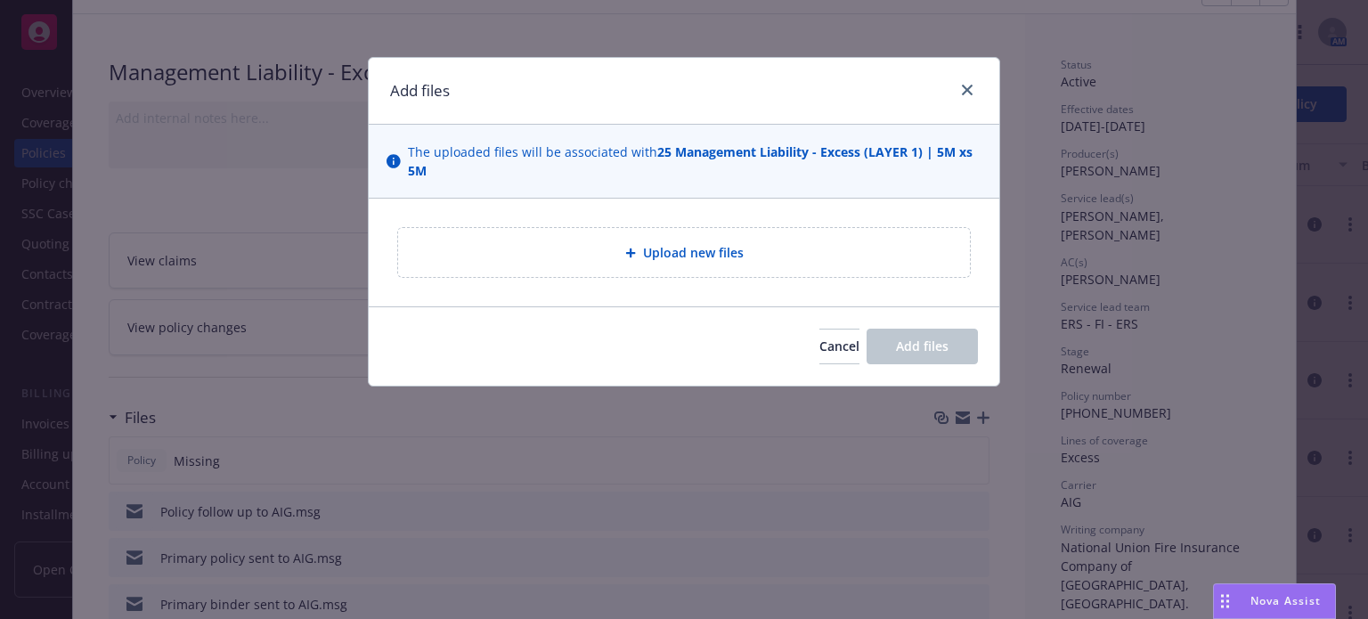
type textarea "x"
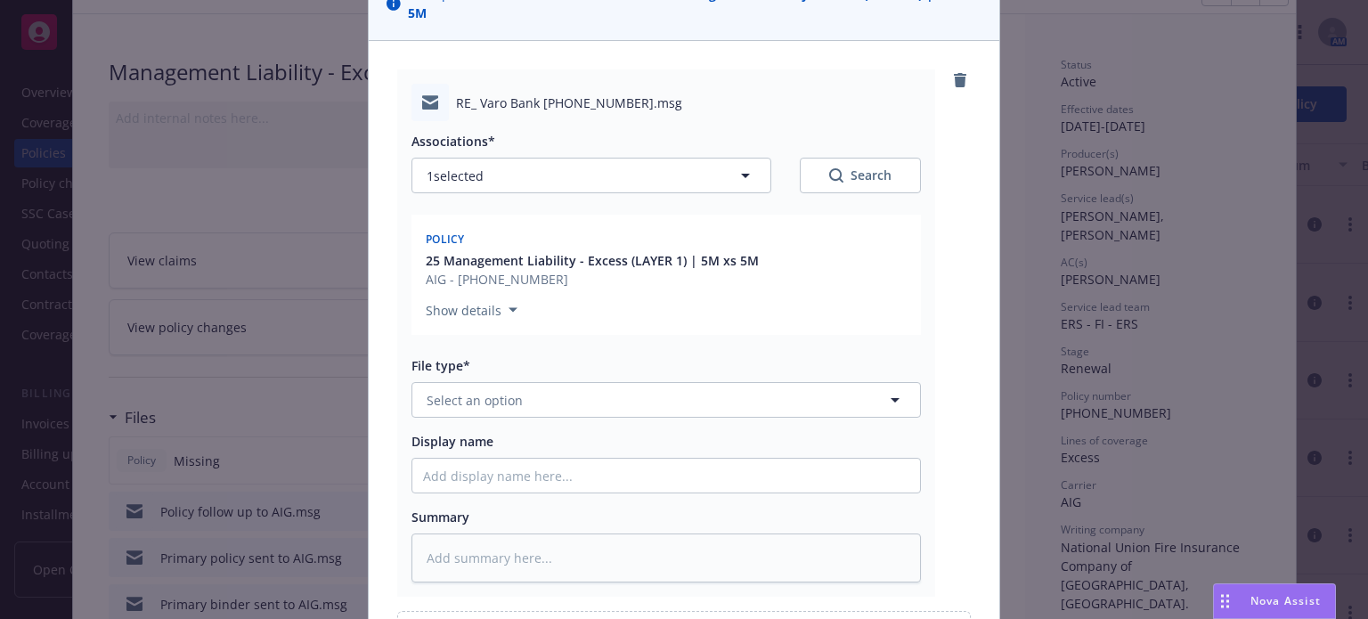
scroll to position [267, 0]
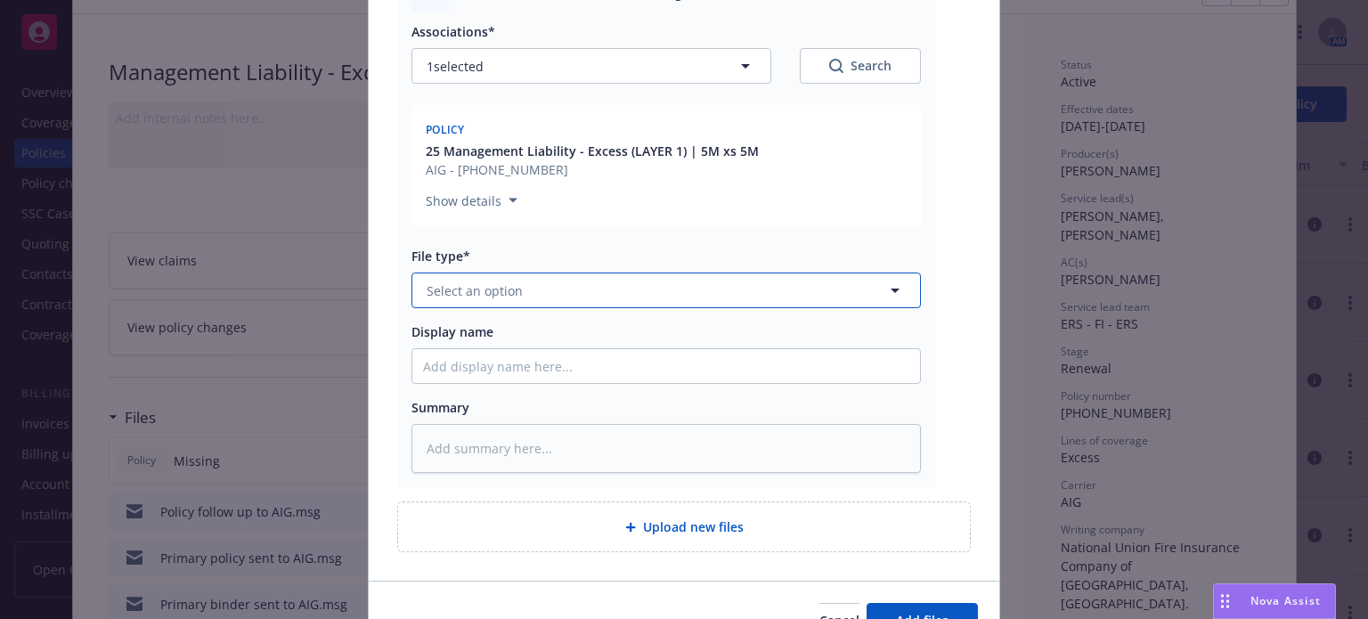
click at [467, 297] on span "Select an option" at bounding box center [475, 290] width 96 height 19
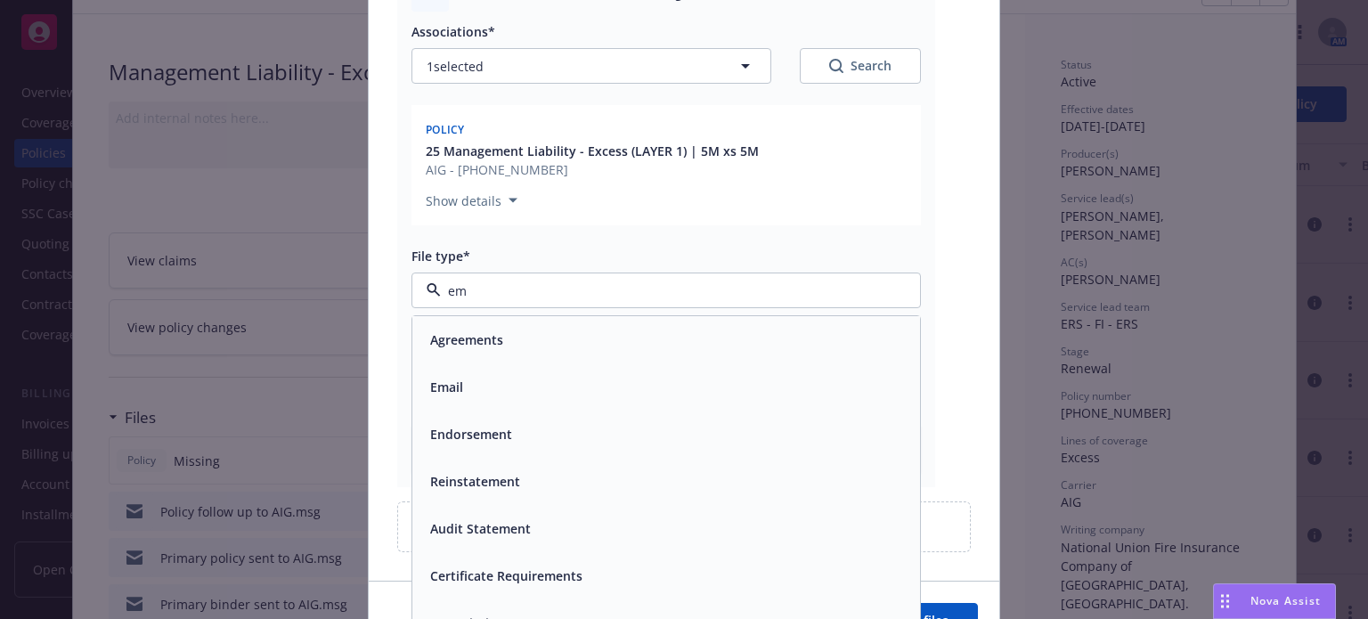
type input "ema"
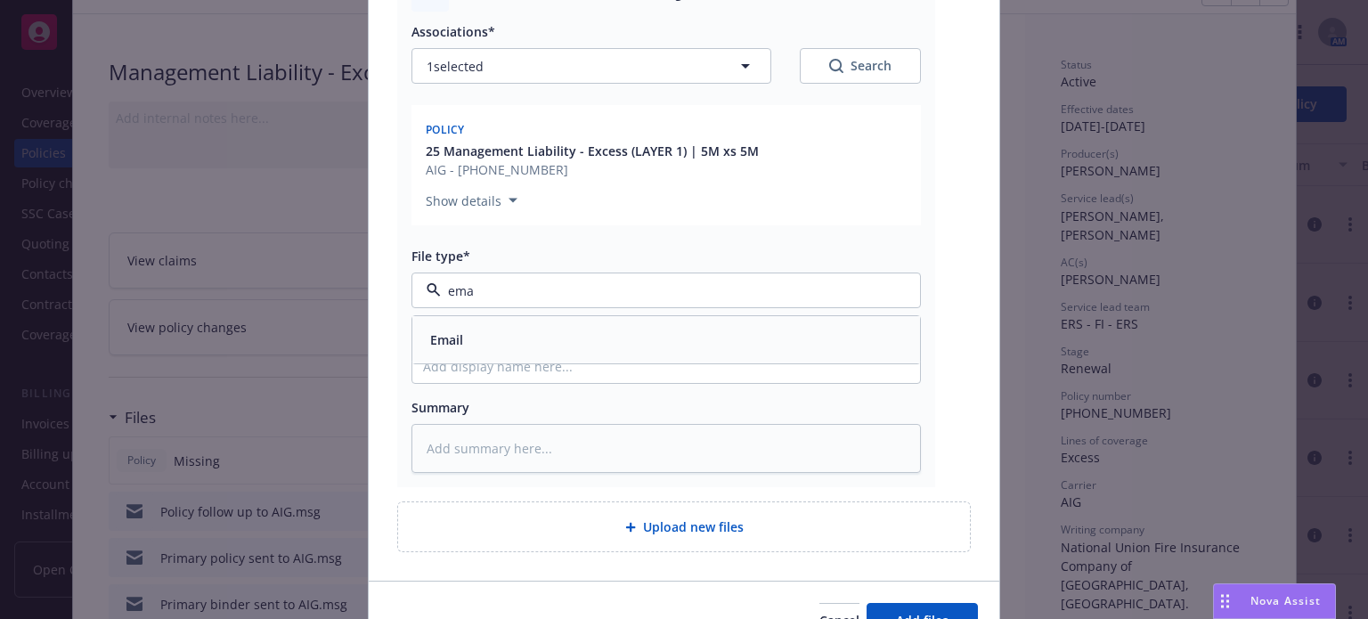
click at [468, 339] on div "Email" at bounding box center [666, 340] width 486 height 26
click at [463, 359] on input "Display name" at bounding box center [666, 366] width 508 height 34
type textarea "x"
type input "A"
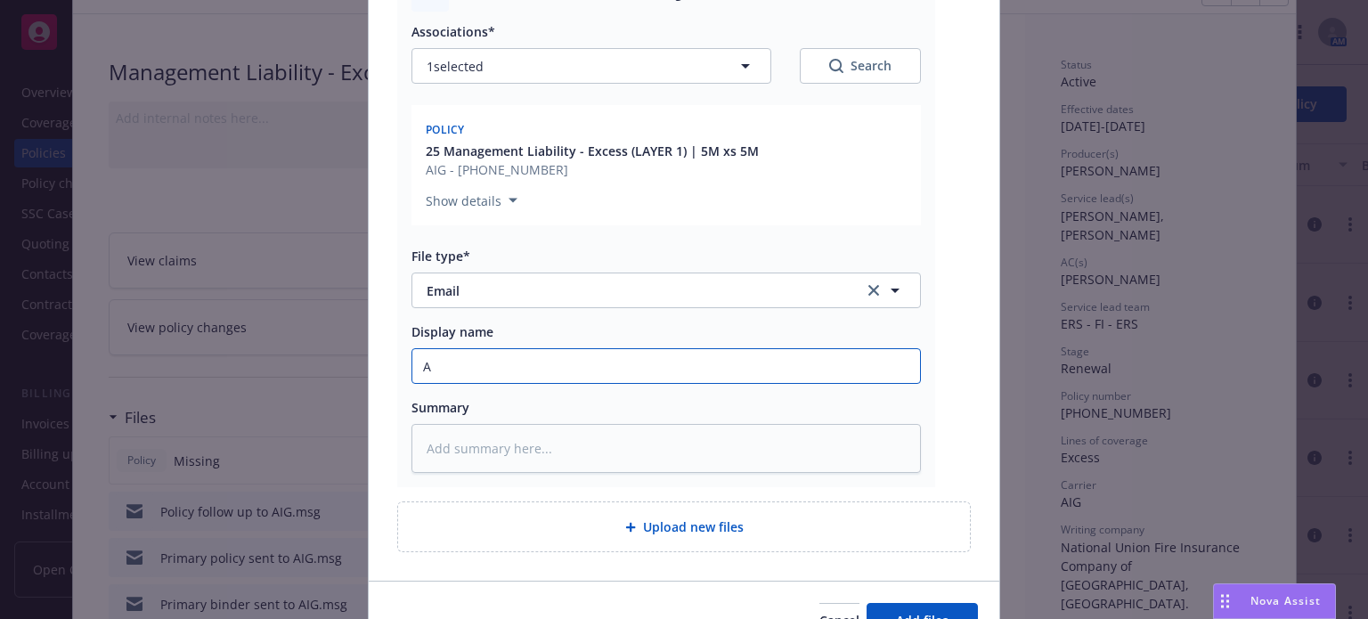
type textarea "x"
type input "AI"
type textarea "x"
type input "AIG"
type textarea "x"
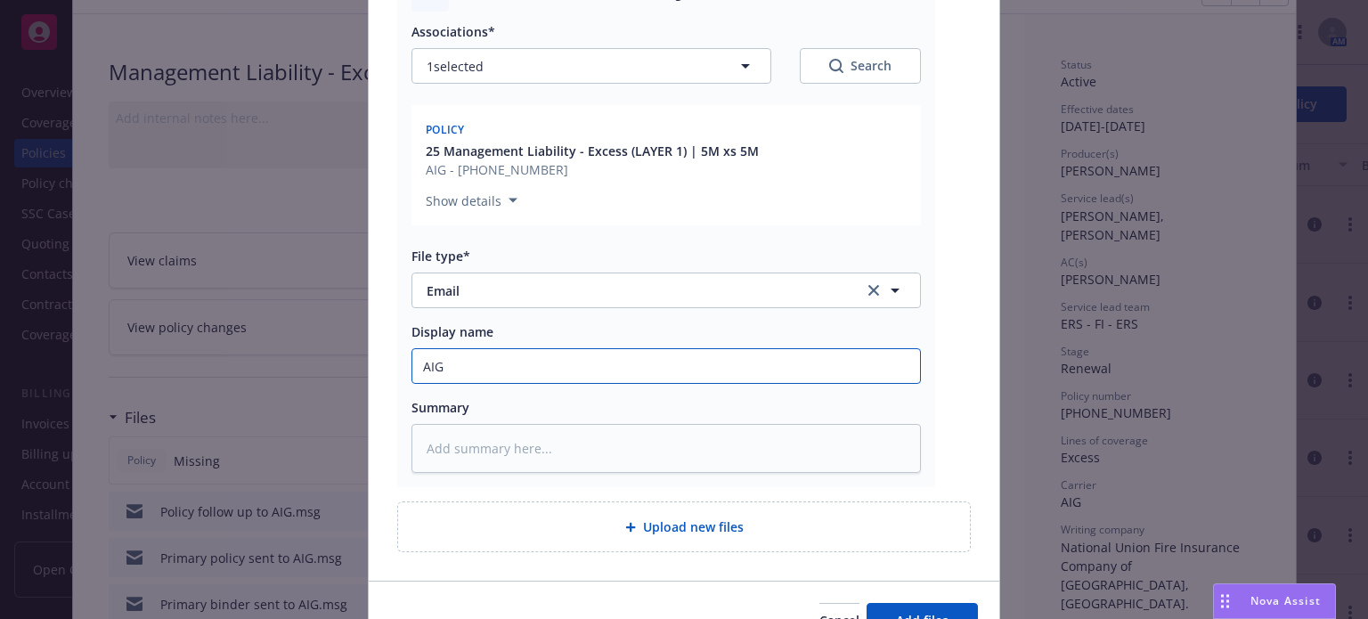
type input "AIG"
type textarea "x"
type input "AIG f"
type textarea "x"
type input "AIG fo"
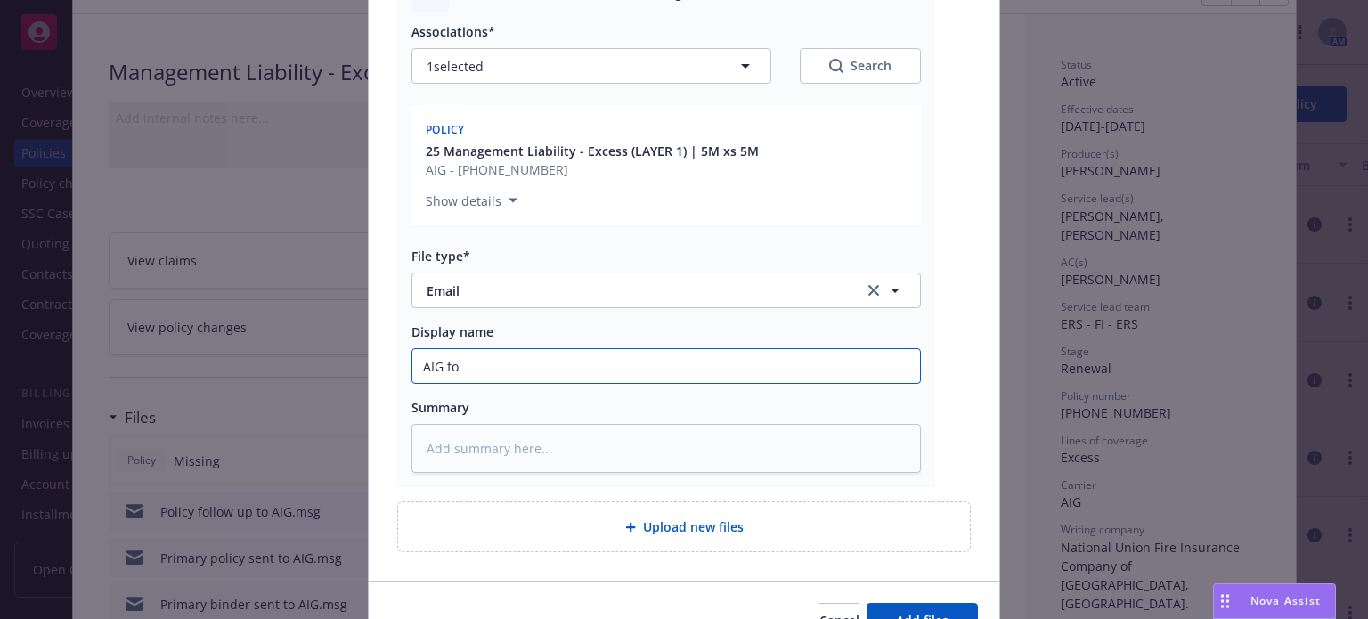
type textarea "x"
type input "AIG fol"
type textarea "x"
type input "AIG foll"
type textarea "x"
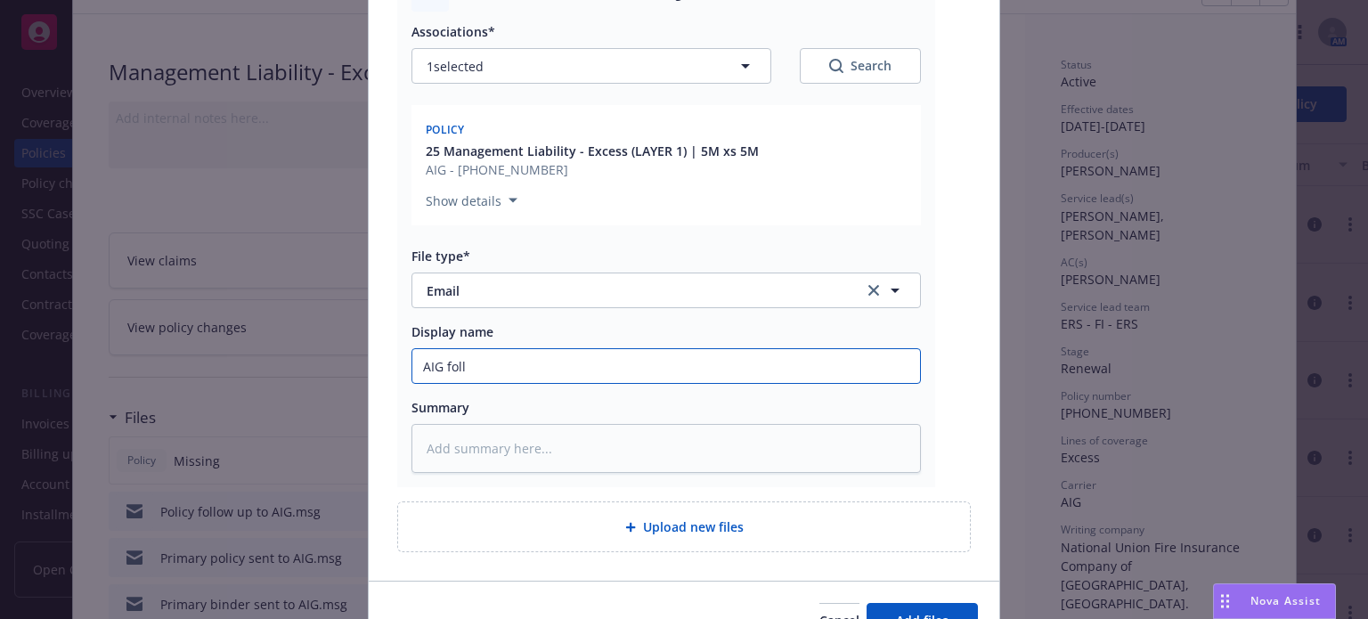
type input "AIG follo"
type textarea "x"
type input "AIG follow"
type textarea "x"
type input "AIG follow"
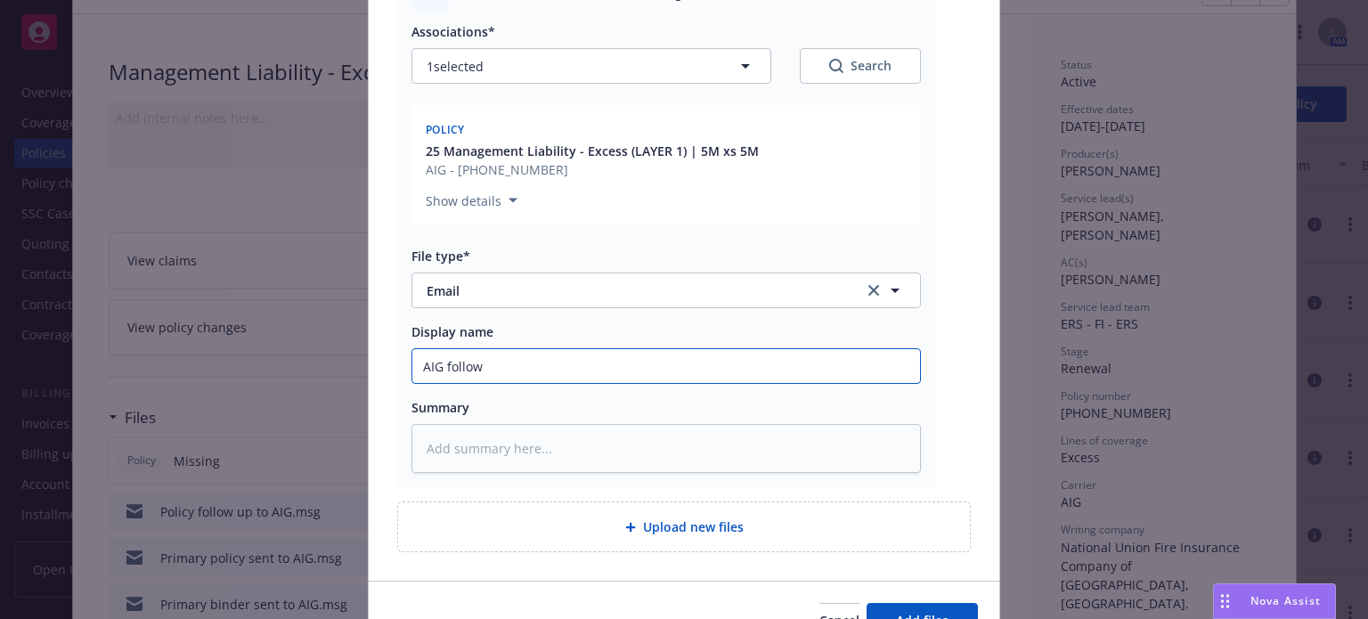
type textarea "x"
type input "AIG follow u"
type textarea "x"
type input "AIG follow up"
type textarea "x"
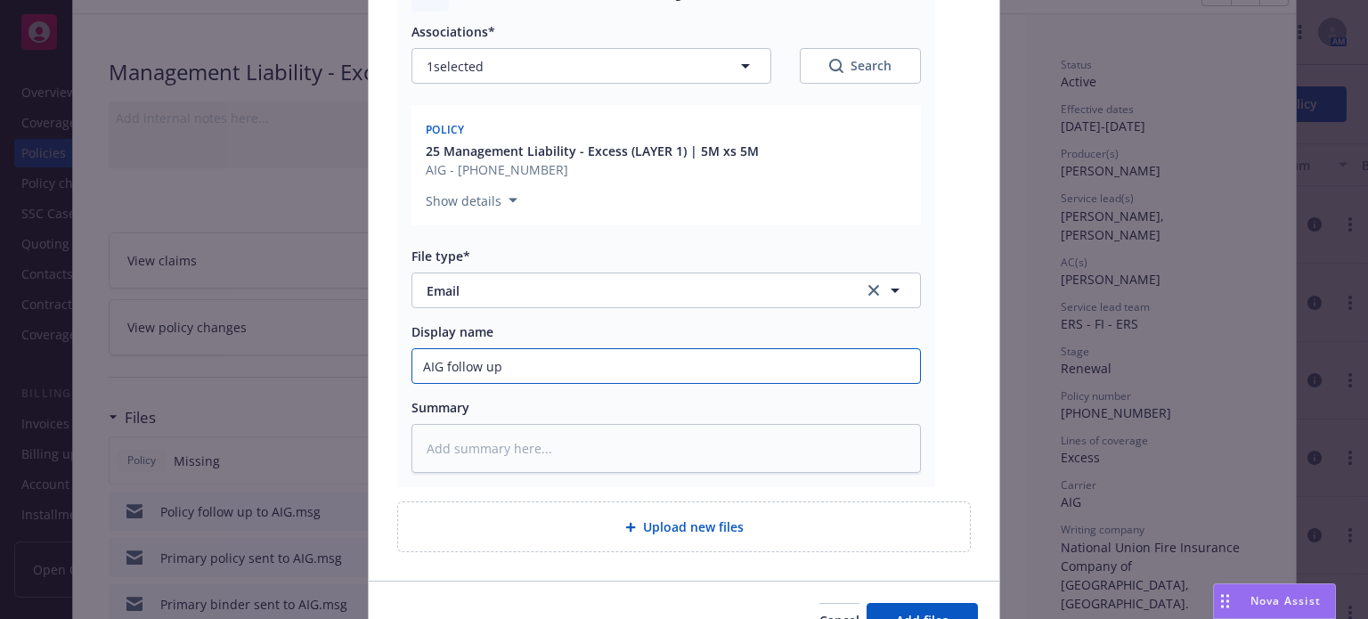
type input "AIG follow up f"
type textarea "x"
type input "AIG follow up fo"
type textarea "x"
type input "AIG follow up for"
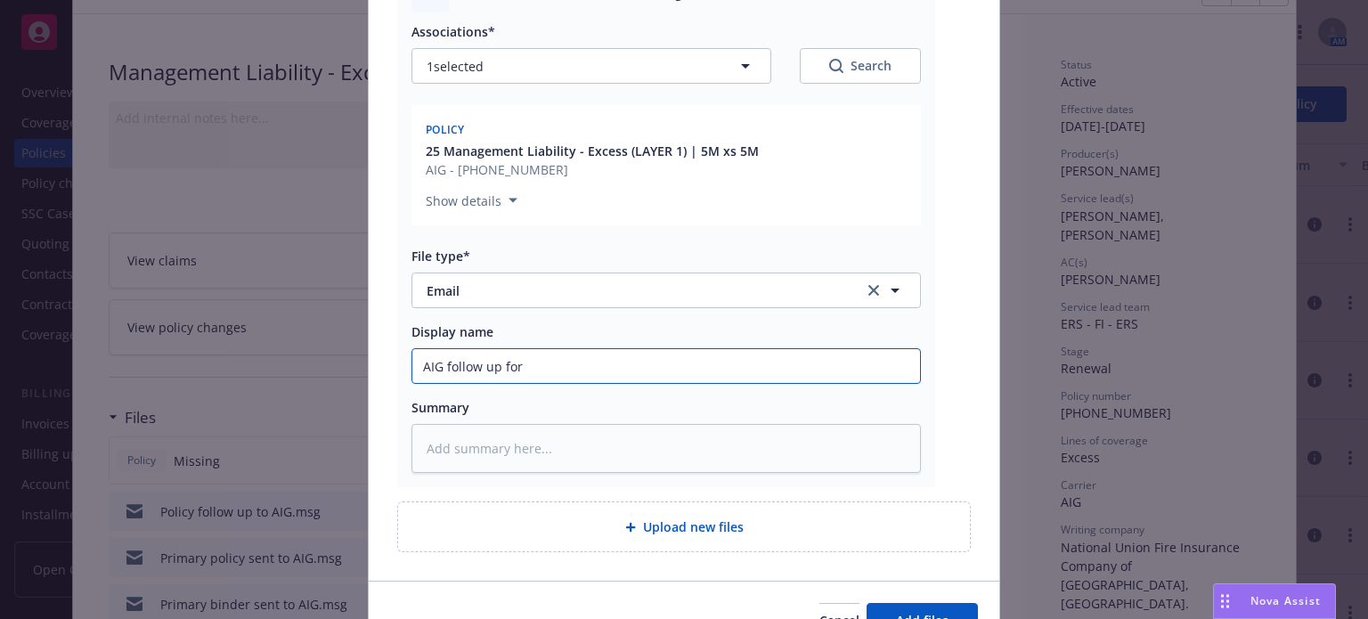
type textarea "x"
type input "AIG follow up for"
type textarea "x"
type input "AIG follow up for U"
type textarea "x"
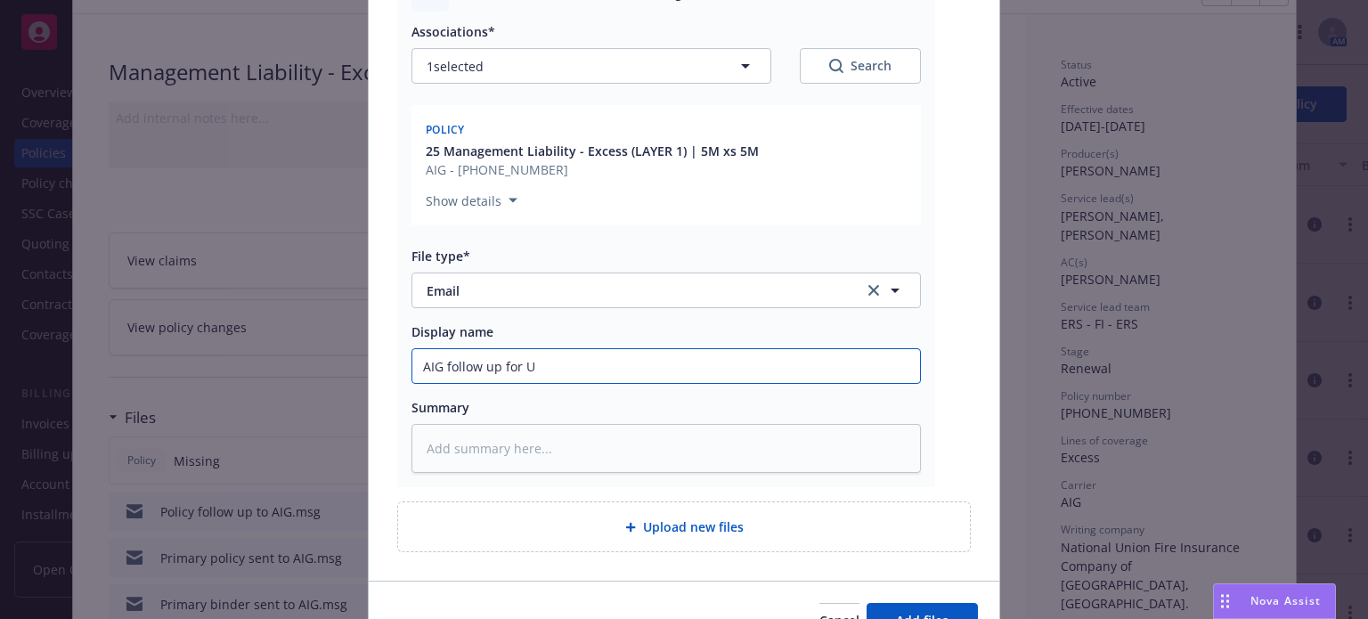
type input "AIG follow up for U/"
type textarea "x"
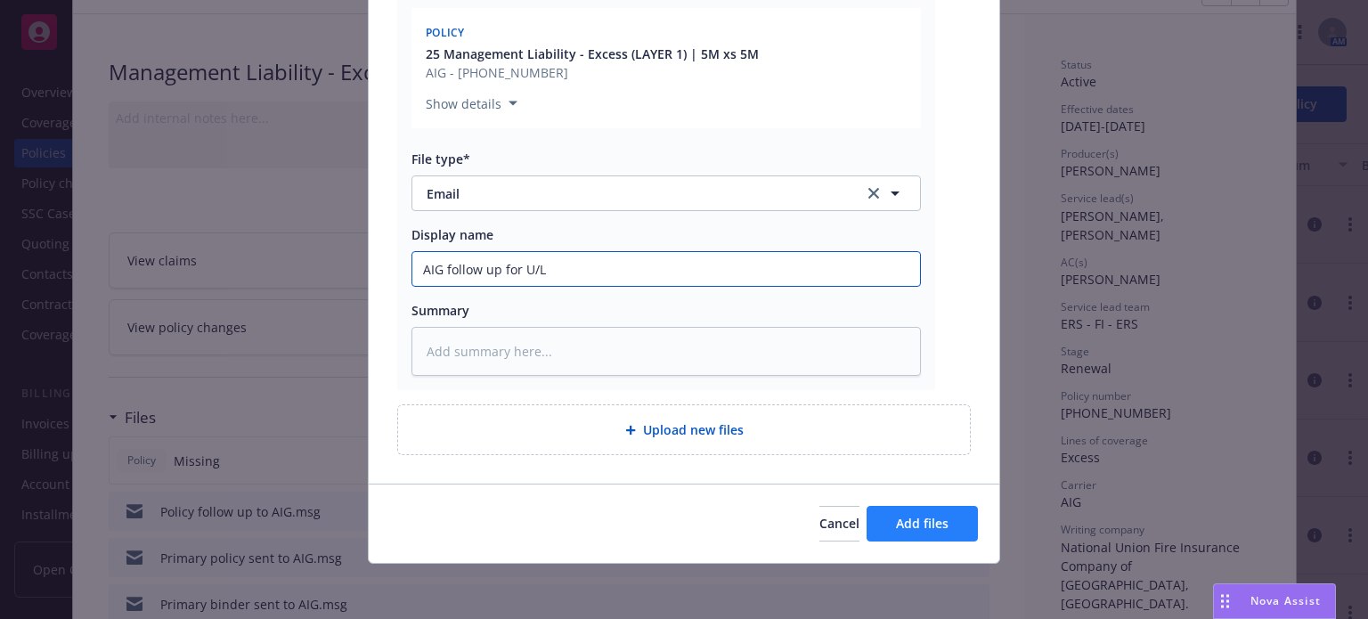
type input "AIG follow up for U/L"
click at [901, 530] on button "Add files" at bounding box center [922, 524] width 111 height 36
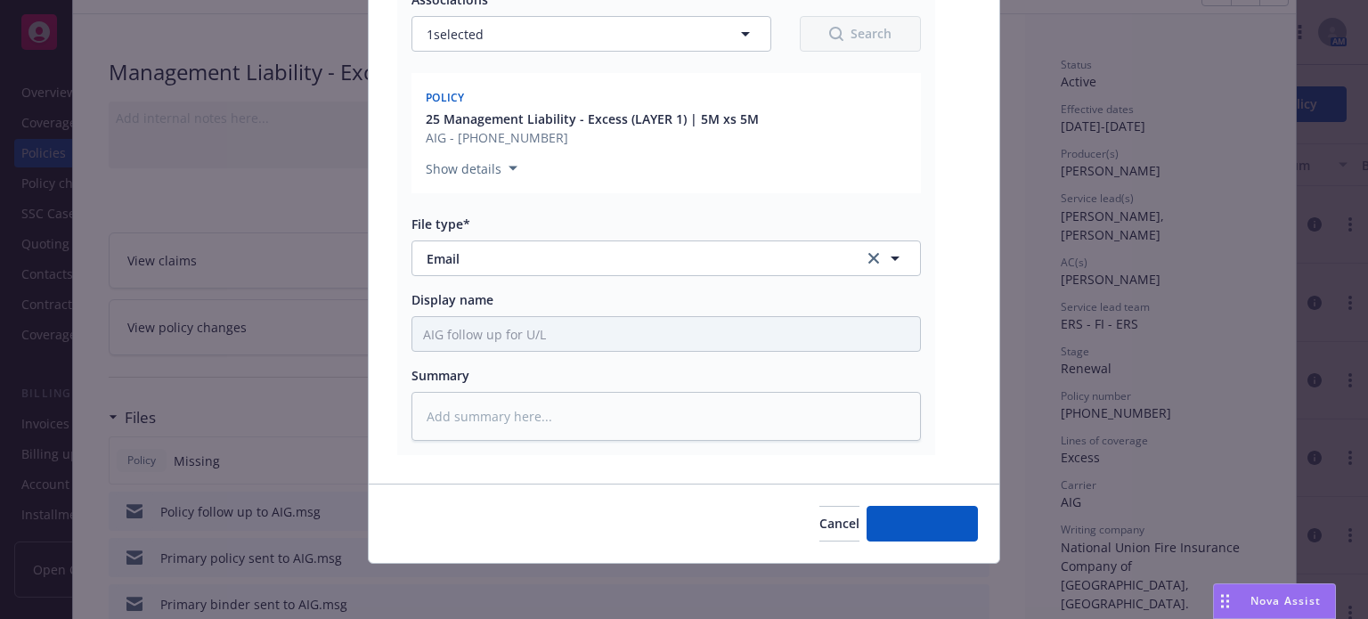
type textarea "x"
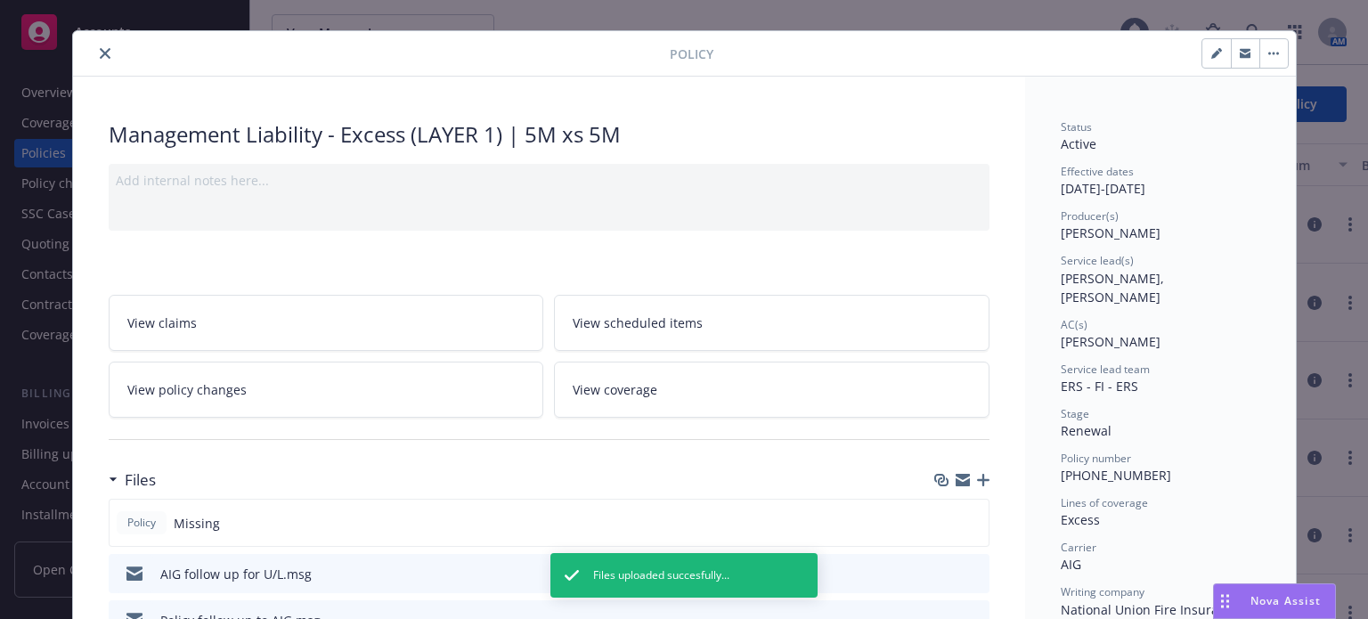
scroll to position [0, 0]
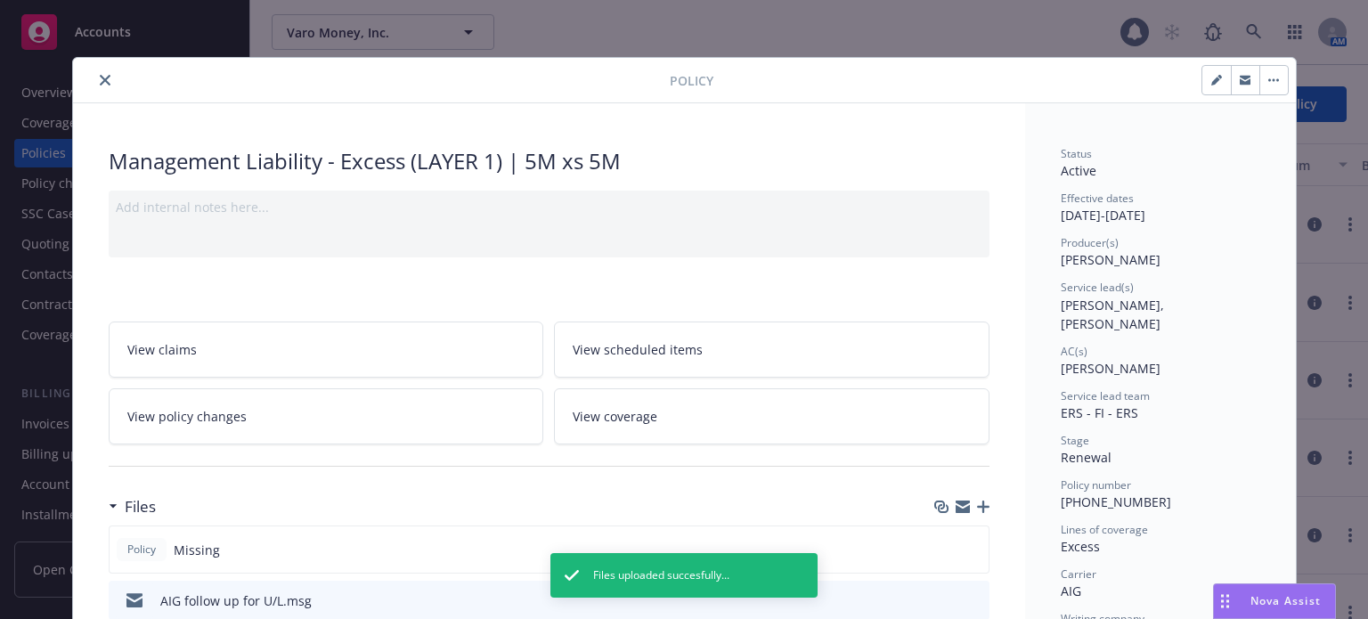
click at [102, 77] on icon "close" at bounding box center [105, 80] width 11 height 11
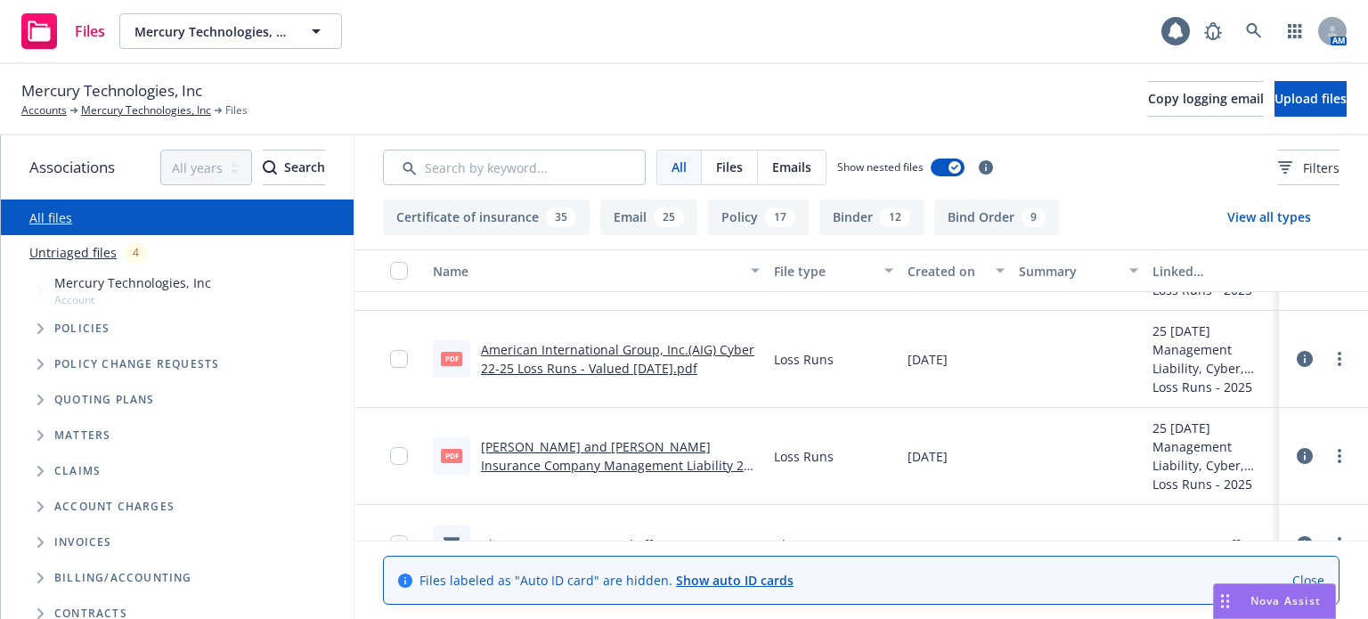
scroll to position [2049, 0]
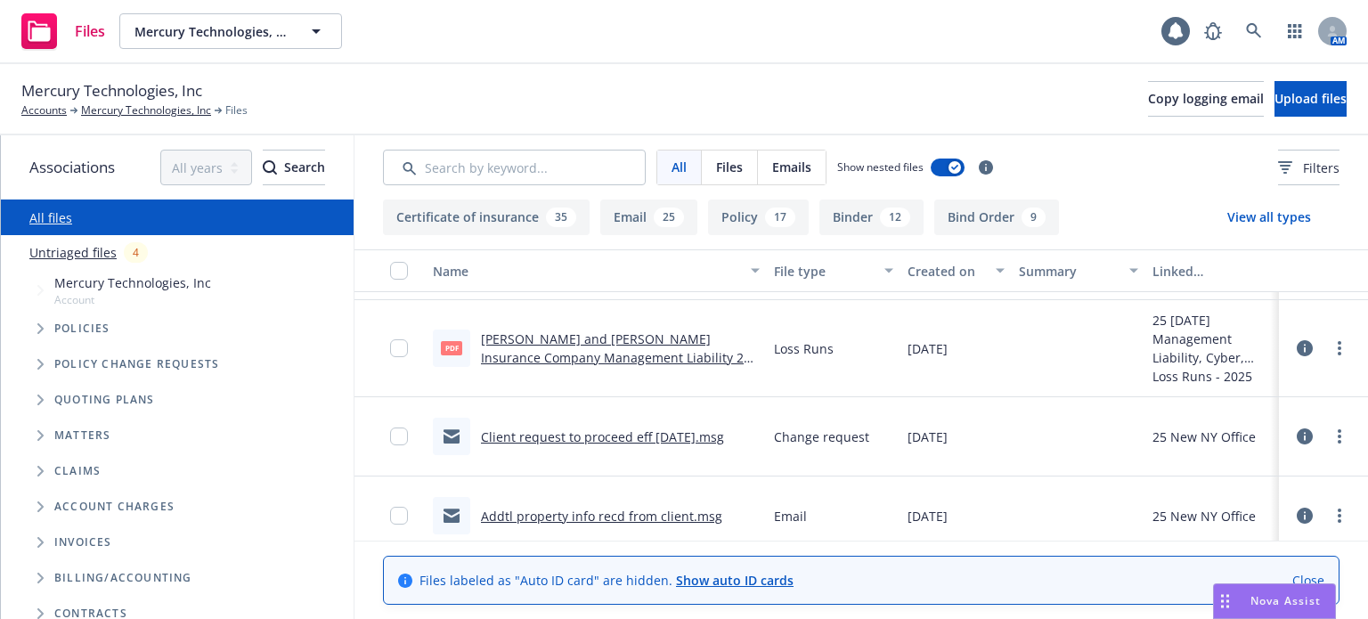
click at [564, 437] on link "Client request to proceed eff 7/1/25.msg" at bounding box center [602, 436] width 243 height 17
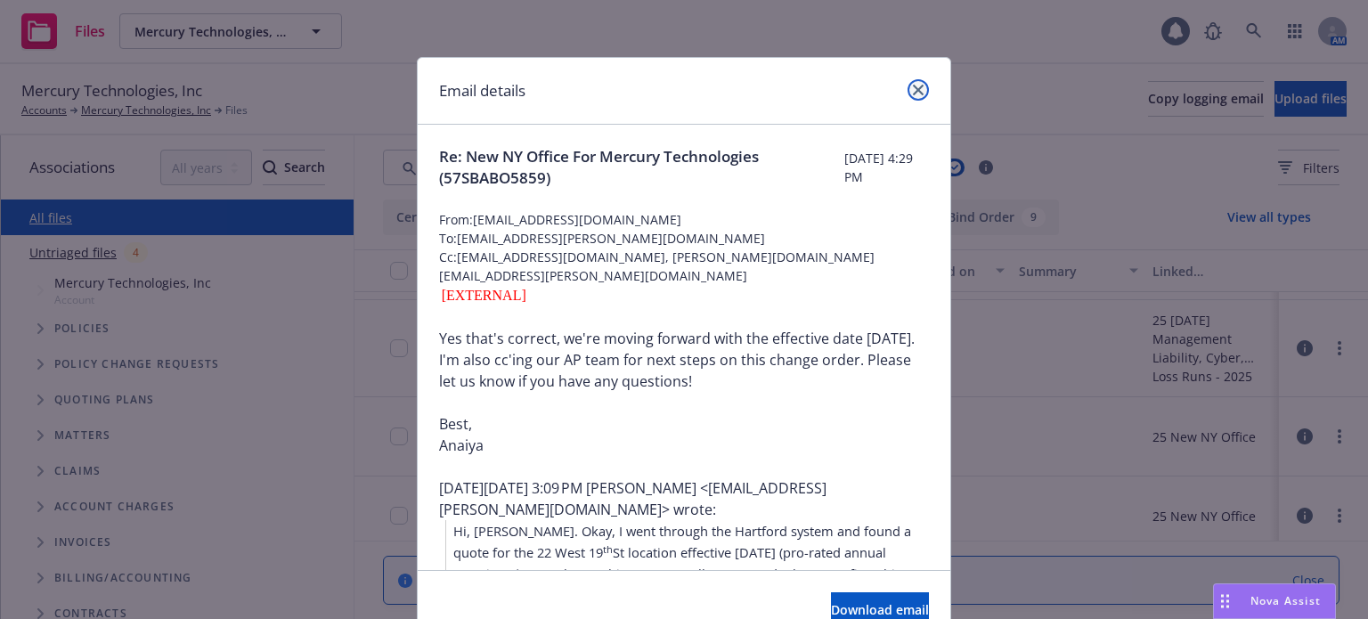
click at [917, 91] on link "close" at bounding box center [918, 89] width 21 height 21
